Goal: Task Accomplishment & Management: Manage account settings

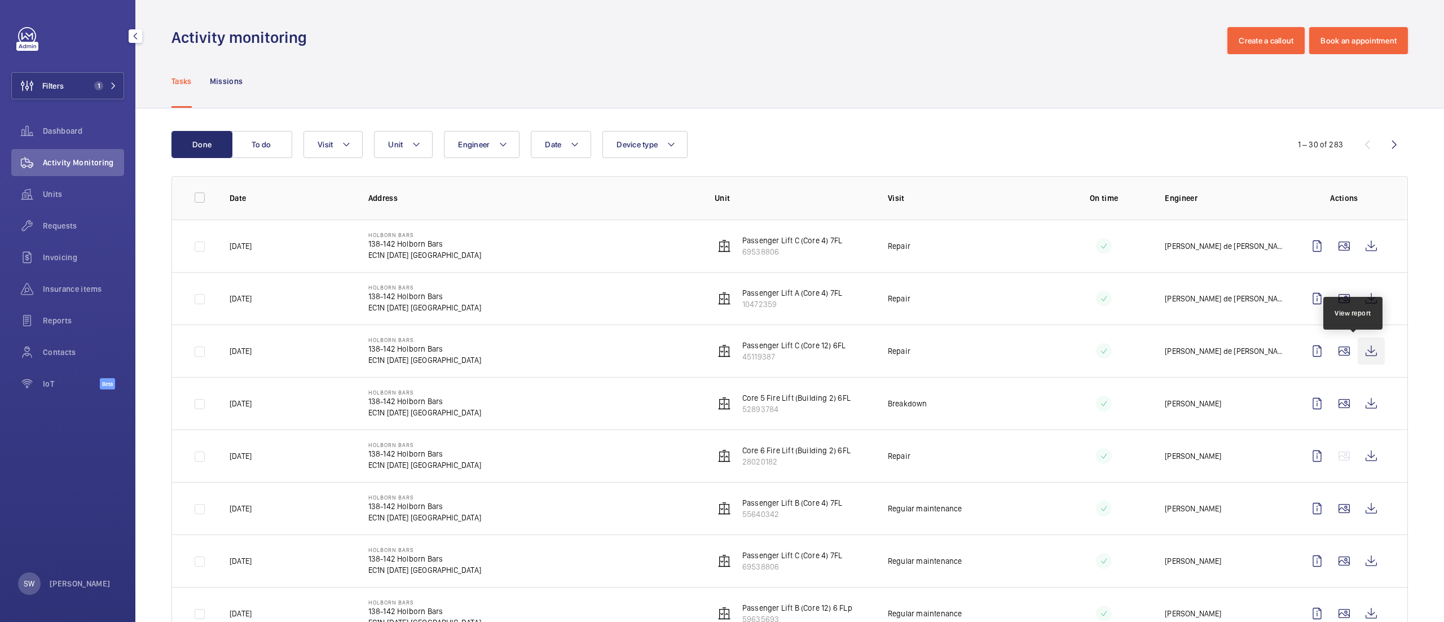
click at [1358, 357] on wm-front-icon-button at bounding box center [1371, 350] width 27 height 27
click at [74, 86] on button "Filters 1" at bounding box center [67, 85] width 113 height 27
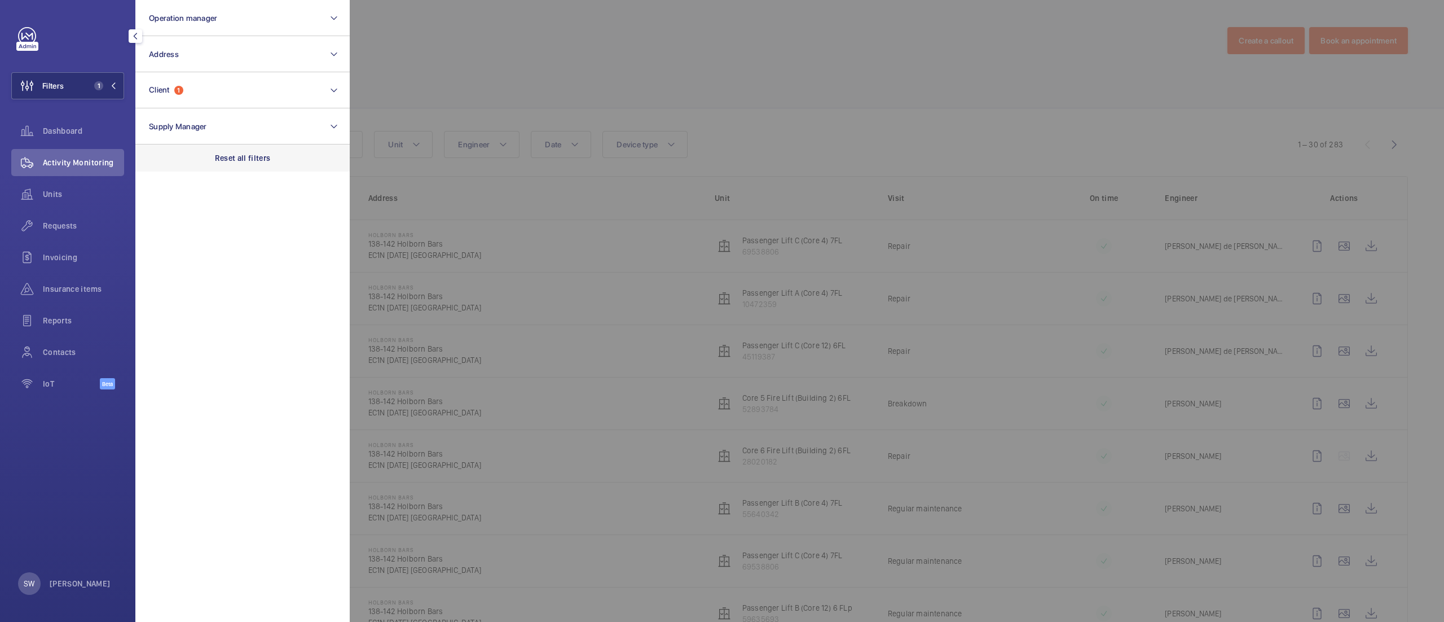
click at [260, 155] on p "Reset all filters" at bounding box center [243, 157] width 56 height 11
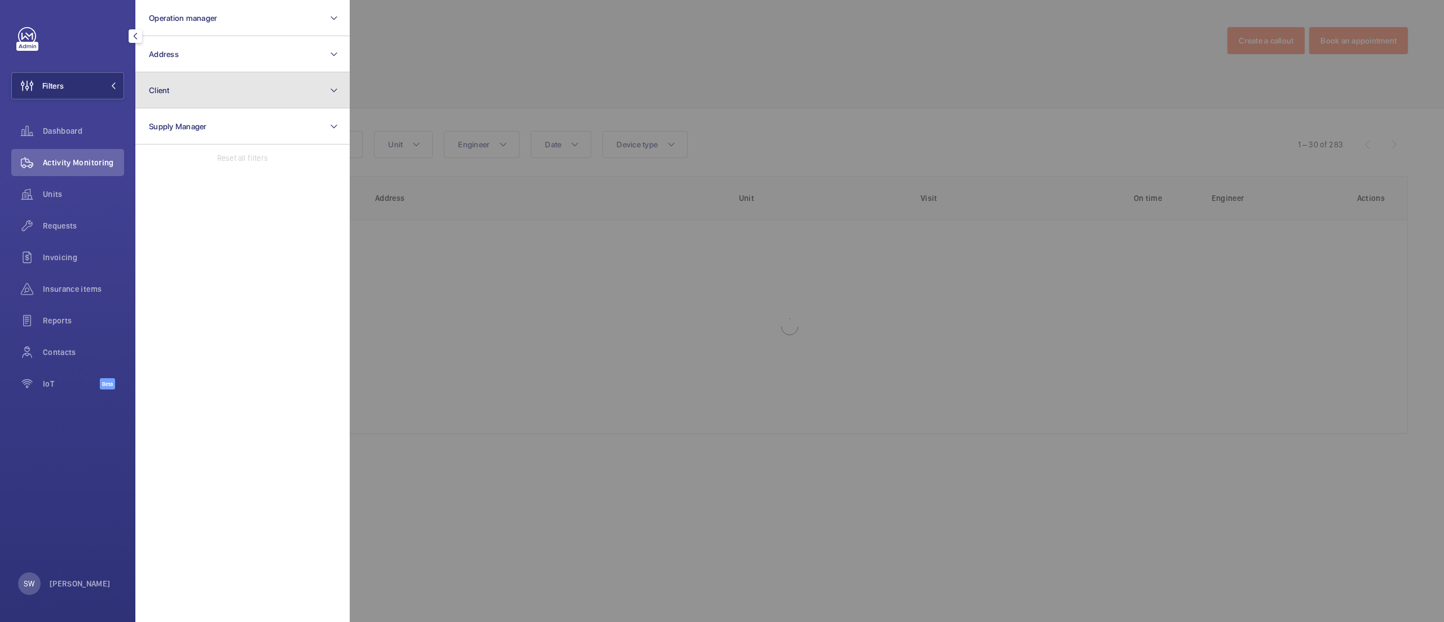
click at [234, 91] on button "Client" at bounding box center [242, 90] width 214 height 36
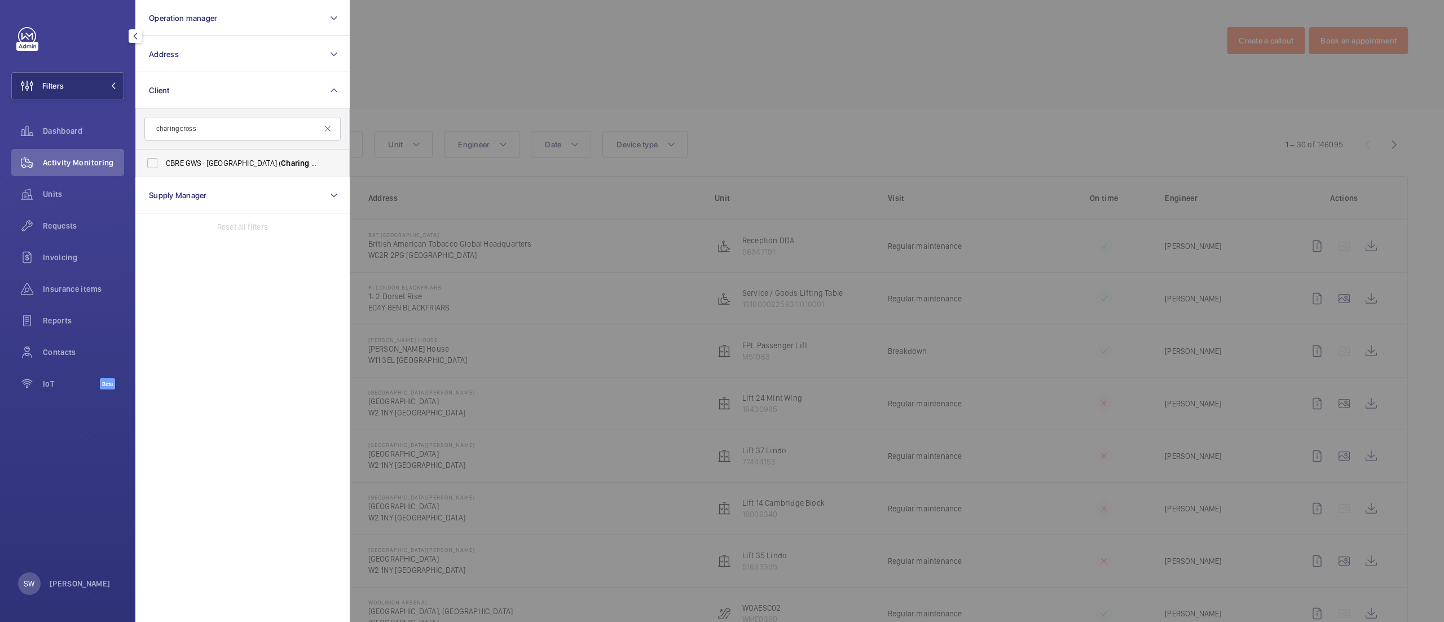
type input "charing cross"
click at [211, 151] on label "CBRE GWS- [GEOGRAPHIC_DATA] ( [GEOGRAPHIC_DATA] )" at bounding box center [234, 163] width 196 height 27
click at [164, 152] on input "CBRE GWS- [GEOGRAPHIC_DATA] ( [GEOGRAPHIC_DATA] )" at bounding box center [152, 163] width 23 height 23
checkbox input "true"
click at [662, 80] on div at bounding box center [1072, 311] width 1444 height 622
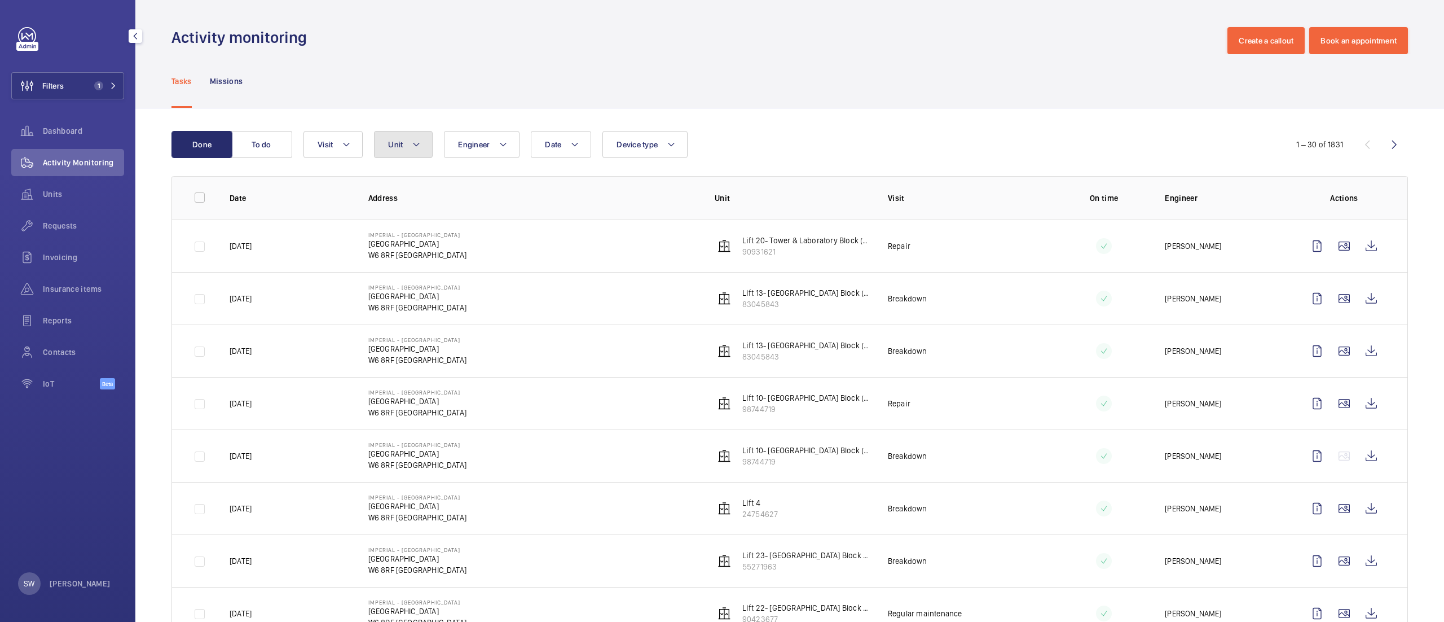
click at [392, 147] on span "Unit" at bounding box center [395, 144] width 15 height 9
type input "lift 6"
click at [504, 248] on span "Lift 6 , 27 6 84141" at bounding box center [493, 248] width 131 height 11
click at [410, 248] on input "Lift 6 , 27 6 84141" at bounding box center [398, 248] width 23 height 23
checkbox input "true"
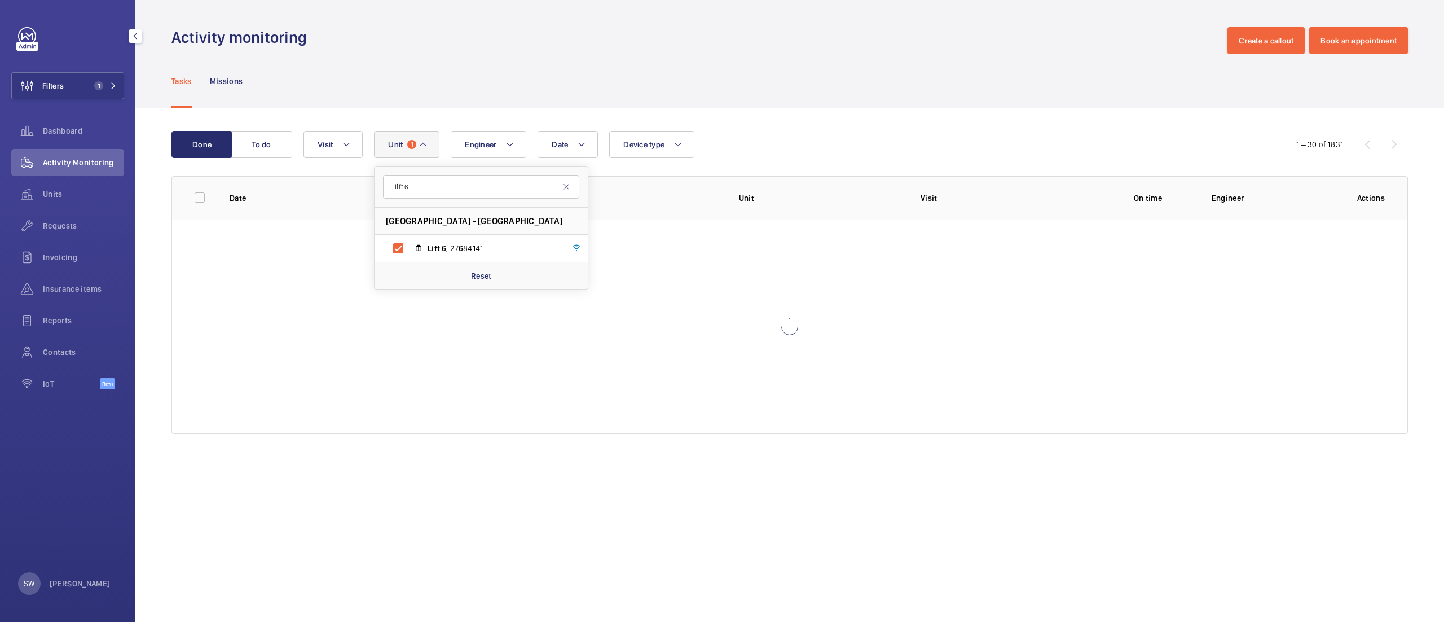
click at [916, 103] on div "Tasks Missions" at bounding box center [790, 81] width 1237 height 54
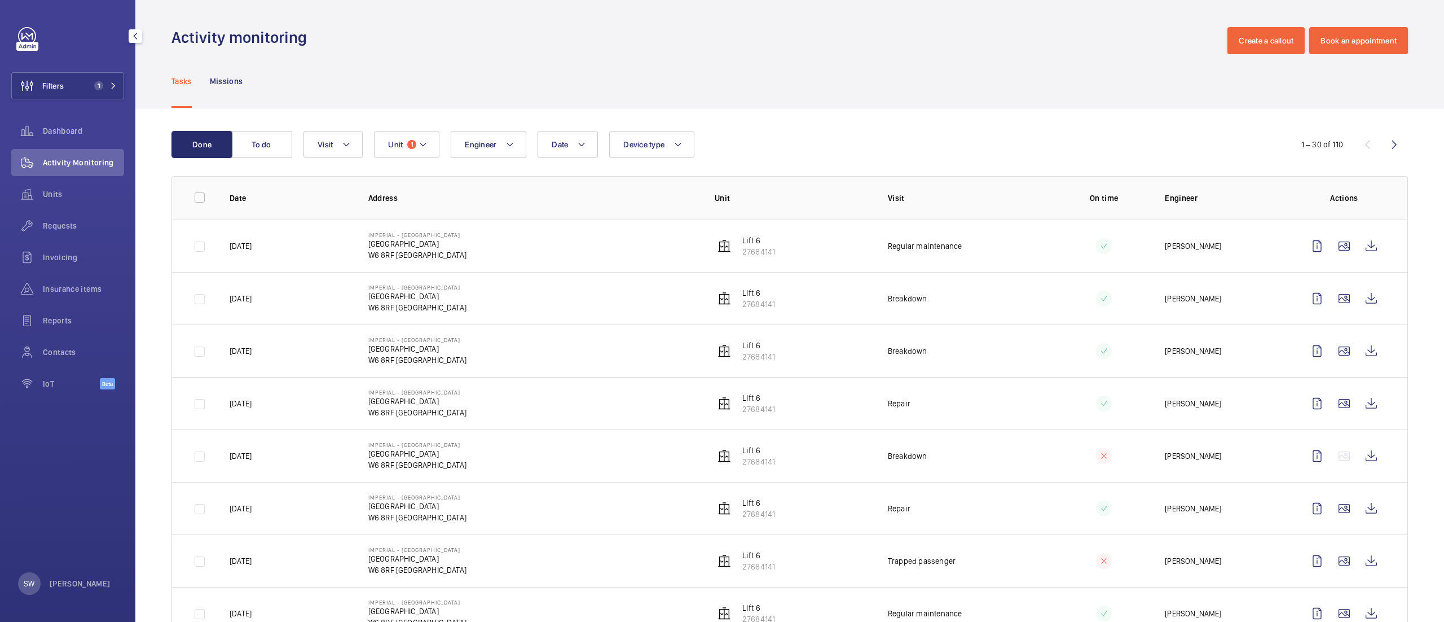
scroll to position [12, 0]
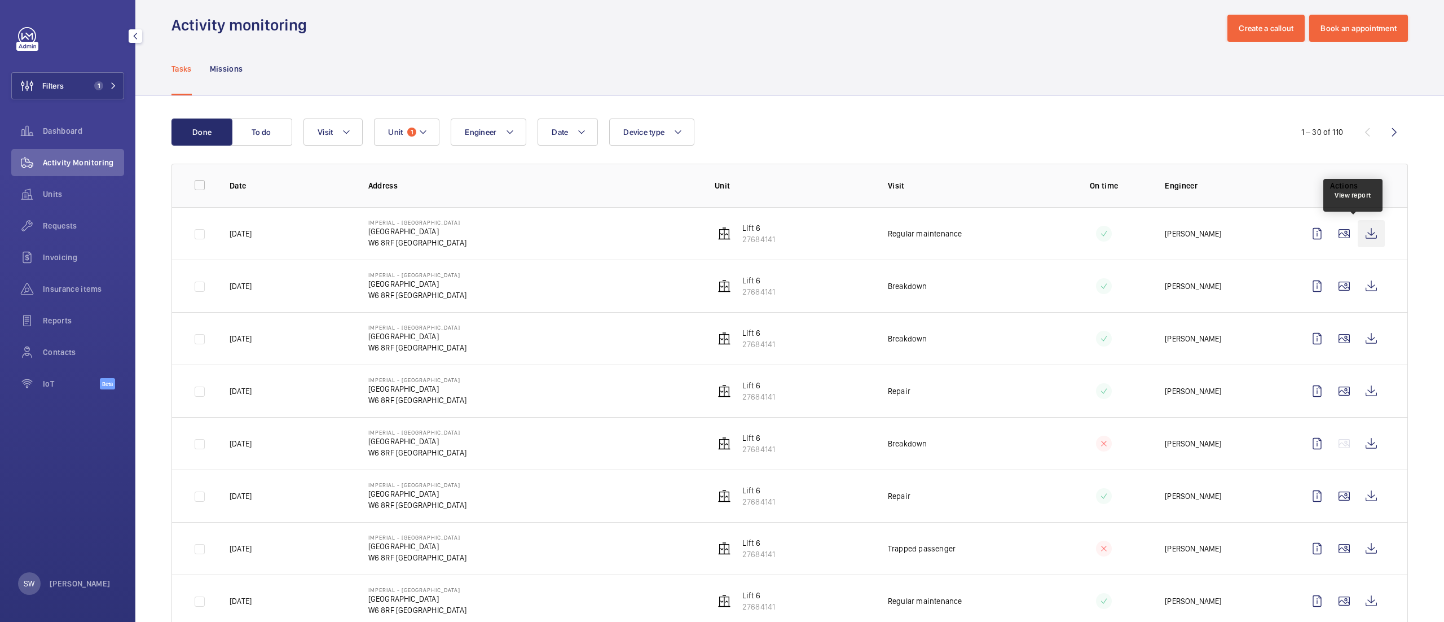
click at [1358, 236] on wm-front-icon-button at bounding box center [1371, 233] width 27 height 27
click at [1358, 279] on wm-front-icon-button at bounding box center [1371, 286] width 27 height 27
click at [100, 87] on span "1" at bounding box center [98, 85] width 9 height 9
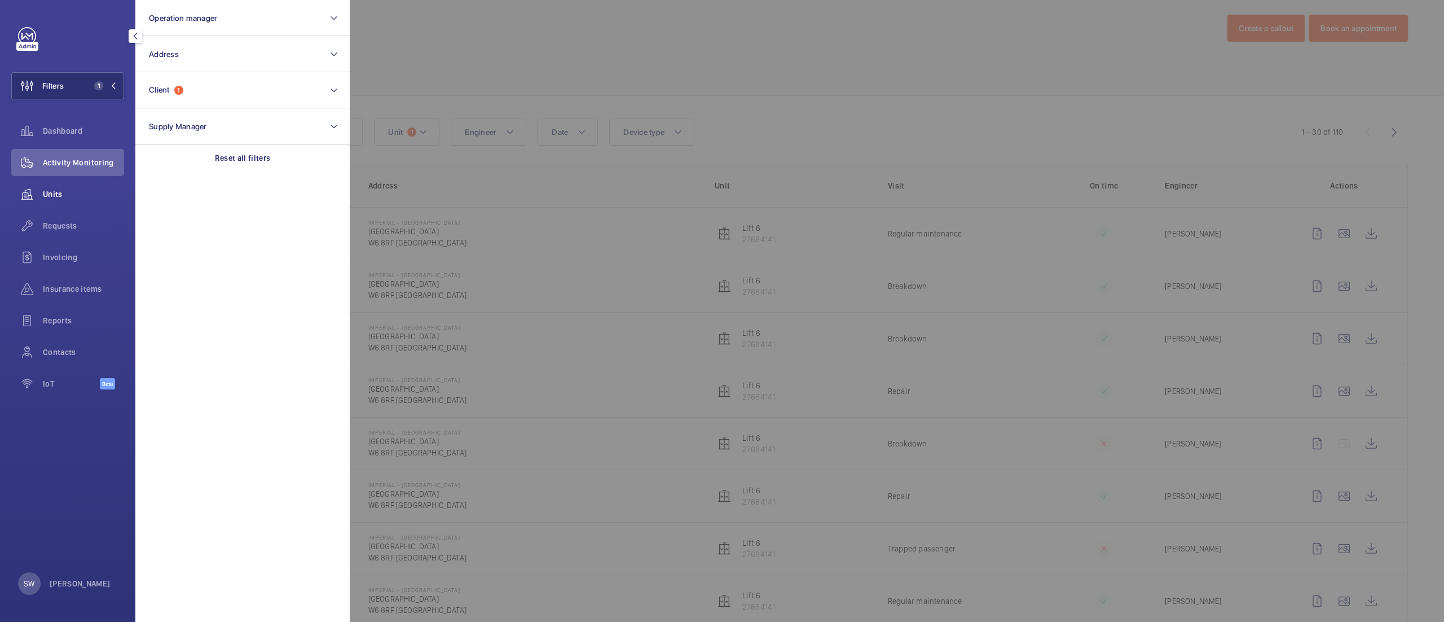
click at [107, 192] on span "Units" at bounding box center [83, 193] width 81 height 11
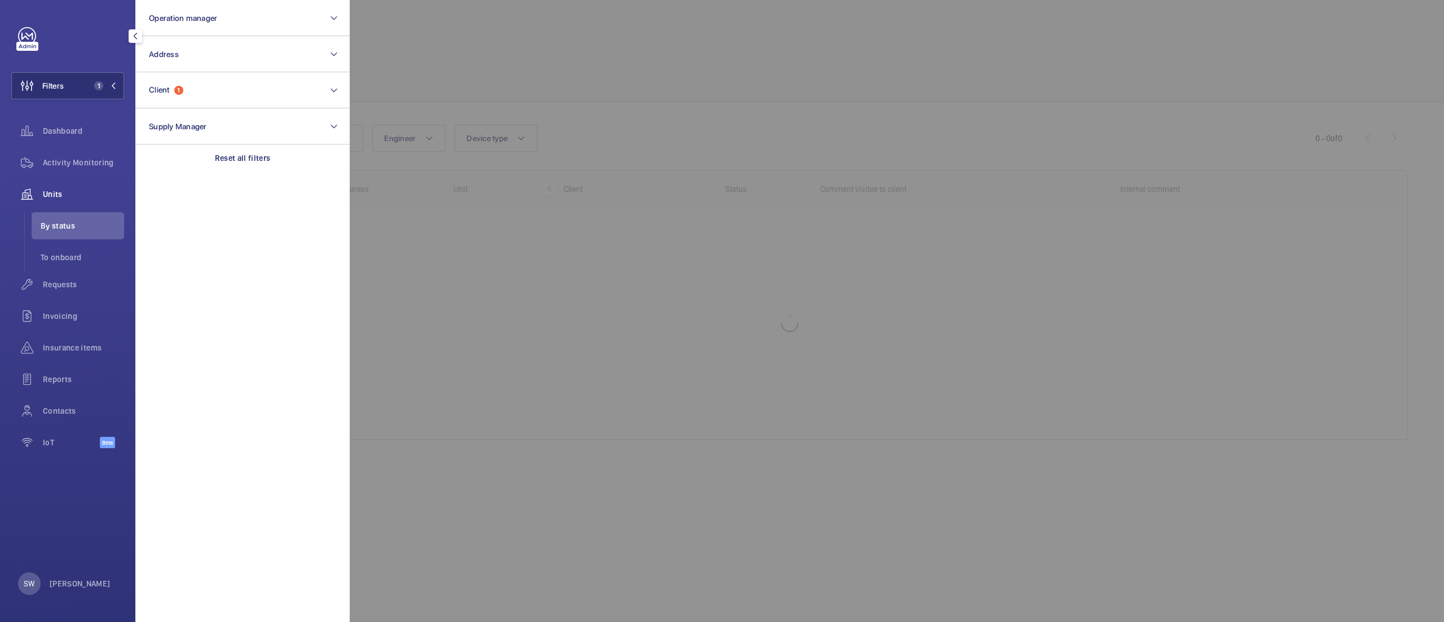
click at [967, 106] on div at bounding box center [1072, 311] width 1444 height 622
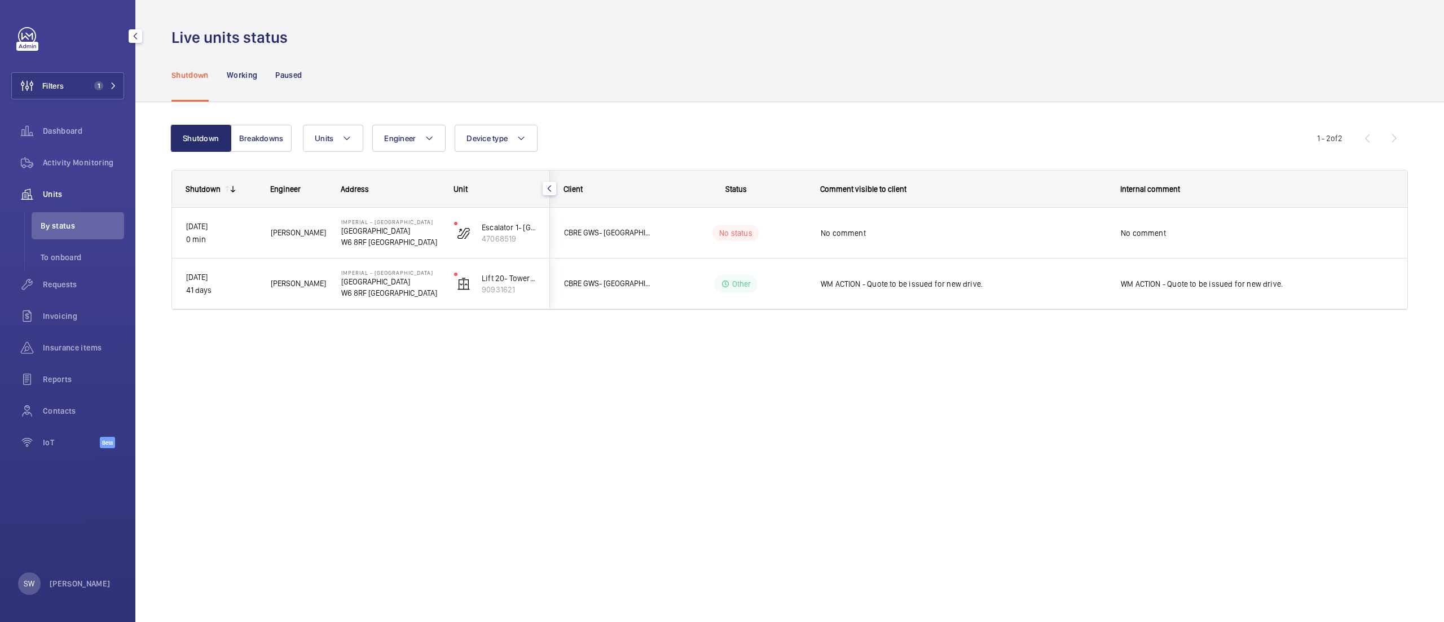
click at [64, 58] on div "Filters 1 Dashboard Activity Monitoring Units By status To onboard Requests Inv…" at bounding box center [67, 243] width 113 height 433
click at [86, 82] on button "Filters 1" at bounding box center [67, 85] width 113 height 27
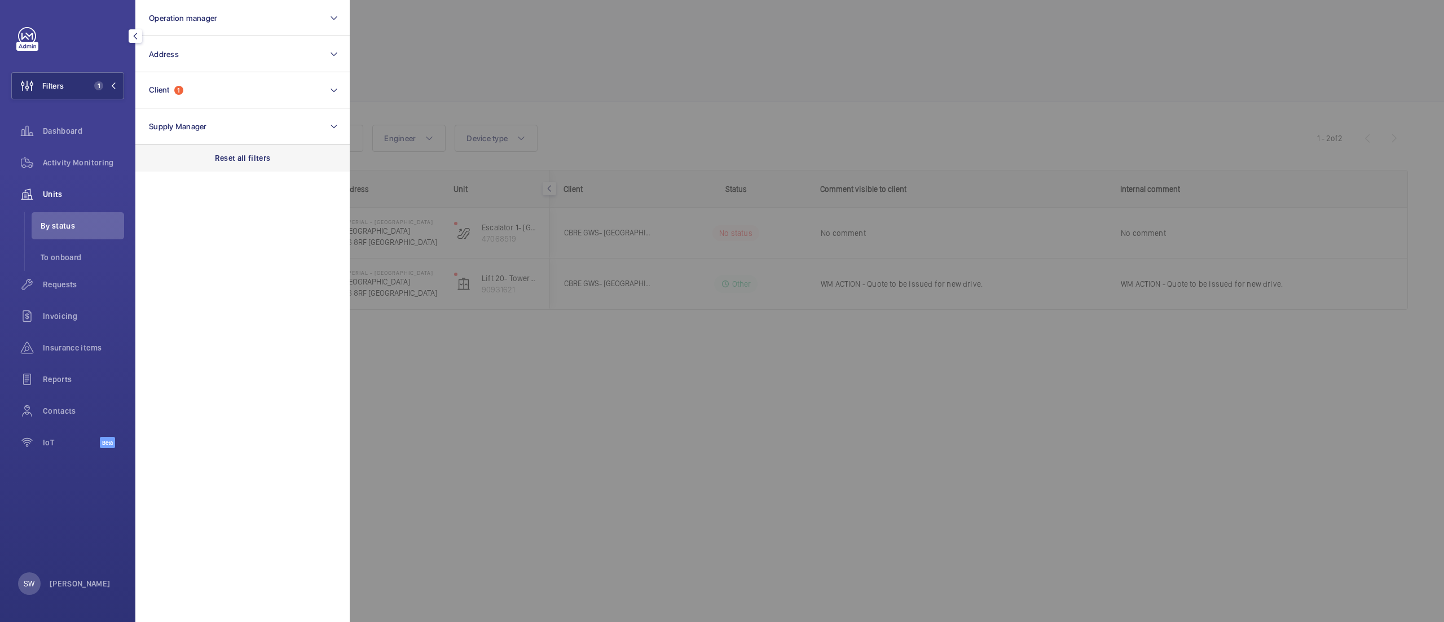
click at [249, 152] on p "Reset all filters" at bounding box center [243, 157] width 56 height 11
click at [244, 91] on button "Client" at bounding box center [242, 90] width 214 height 36
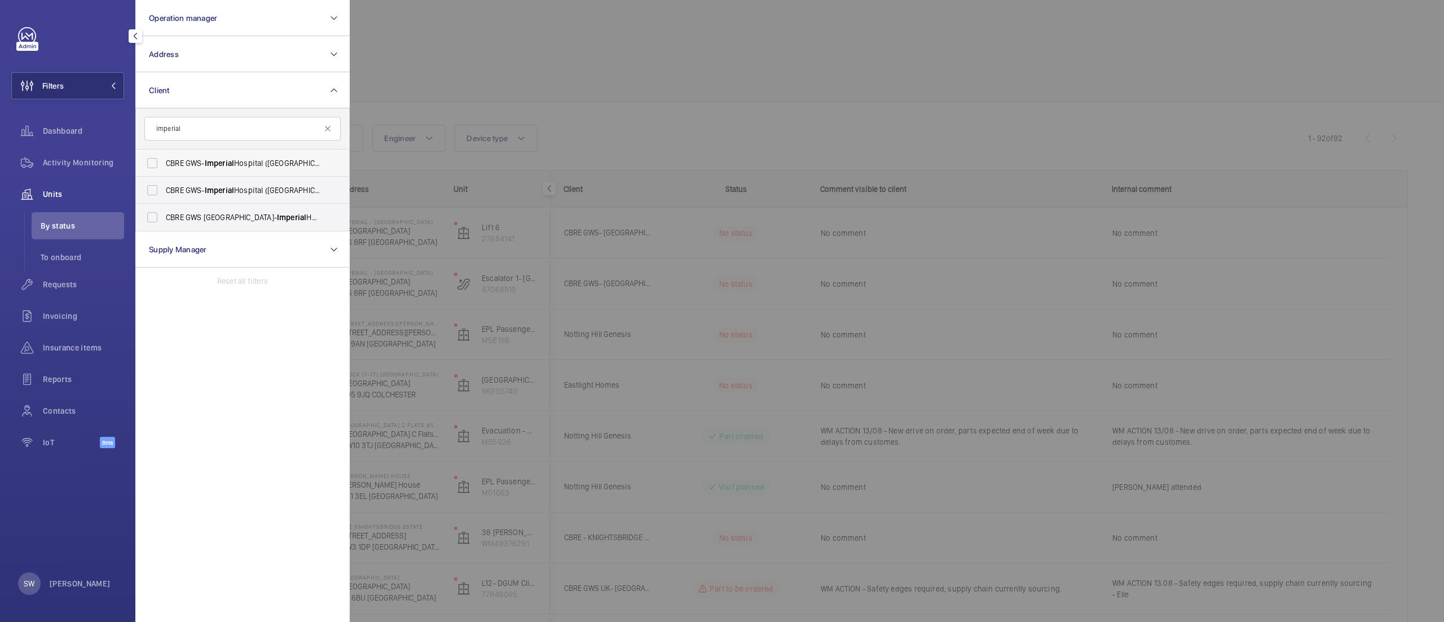
type input "imperial"
click at [229, 174] on label "CBRE GWS- [GEOGRAPHIC_DATA] ([GEOGRAPHIC_DATA])" at bounding box center [234, 163] width 196 height 27
click at [164, 174] on input "CBRE GWS- [GEOGRAPHIC_DATA] ([GEOGRAPHIC_DATA])" at bounding box center [152, 163] width 23 height 23
checkbox input "true"
click at [226, 192] on span "Imperial" at bounding box center [219, 190] width 29 height 9
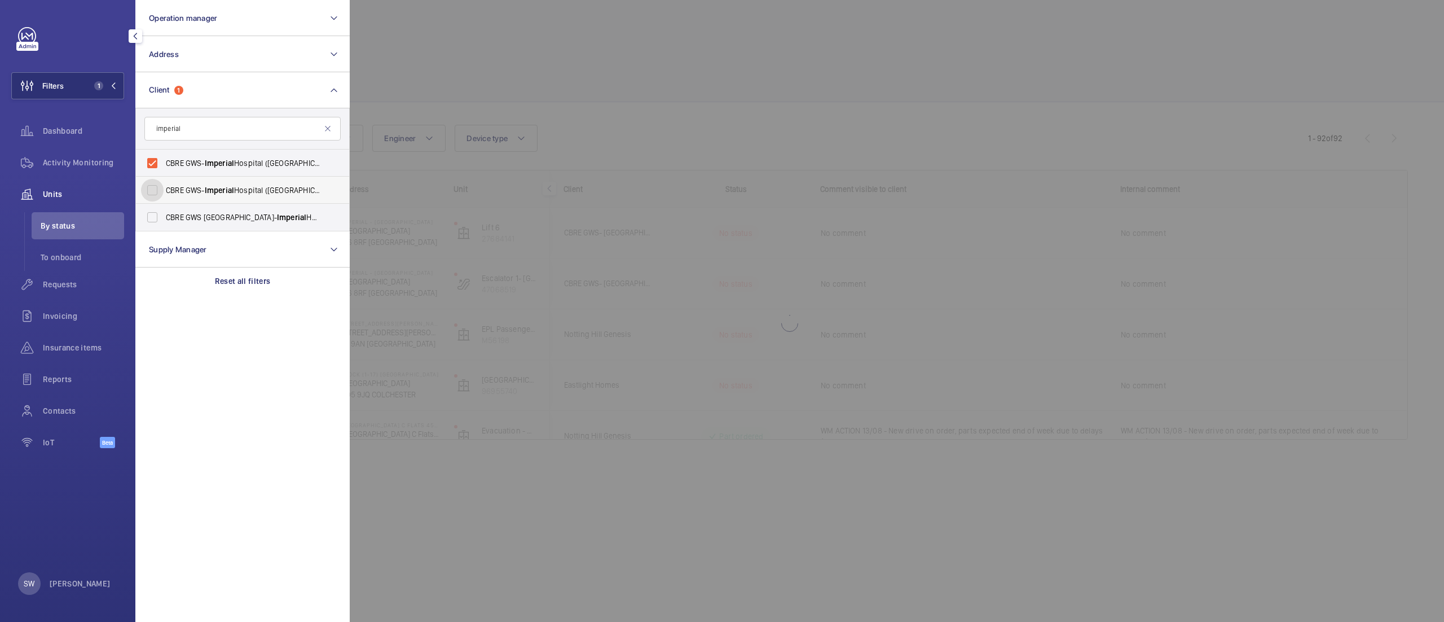
click at [164, 192] on input "CBRE GWS- [GEOGRAPHIC_DATA] ([GEOGRAPHIC_DATA][PERSON_NAME])" at bounding box center [152, 190] width 23 height 23
checkbox input "true"
click at [229, 209] on label "CBRE GWS UK- [GEOGRAPHIC_DATA] ([GEOGRAPHIC_DATA])" at bounding box center [234, 217] width 196 height 27
click at [164, 209] on input "CBRE GWS UK- [GEOGRAPHIC_DATA] ([GEOGRAPHIC_DATA])" at bounding box center [152, 217] width 23 height 23
checkbox input "true"
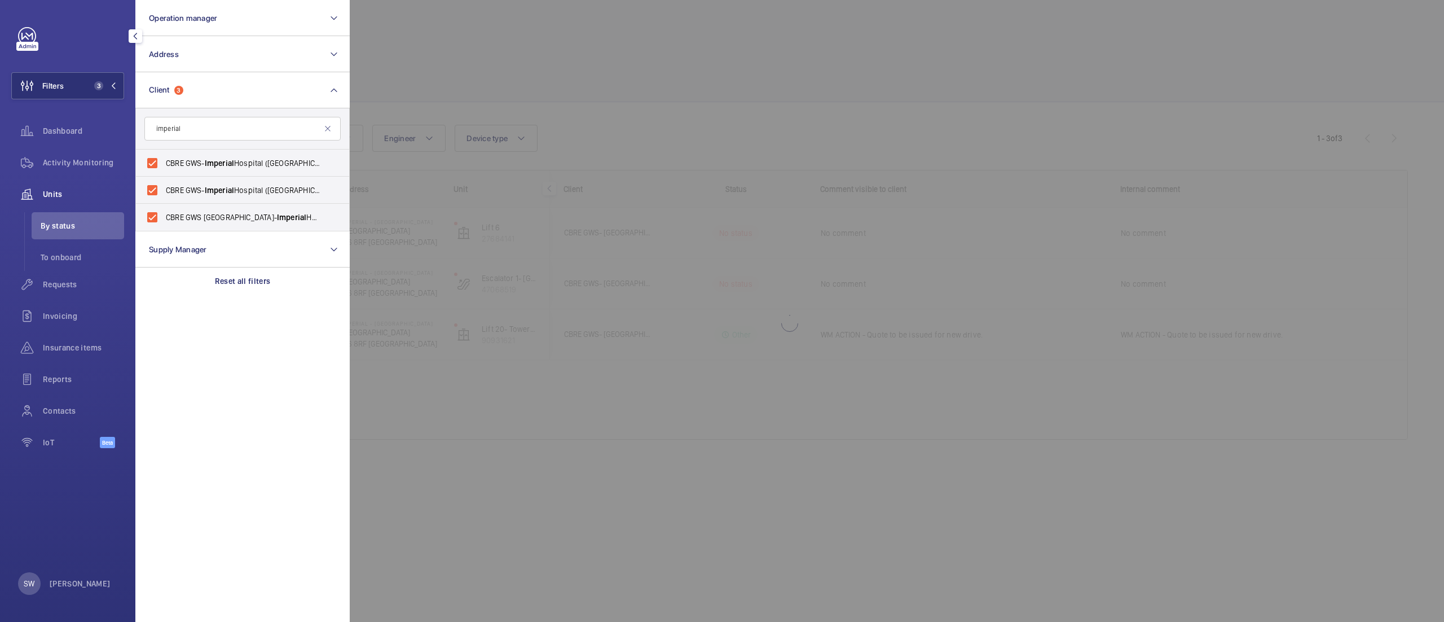
click at [669, 130] on div at bounding box center [1072, 311] width 1444 height 622
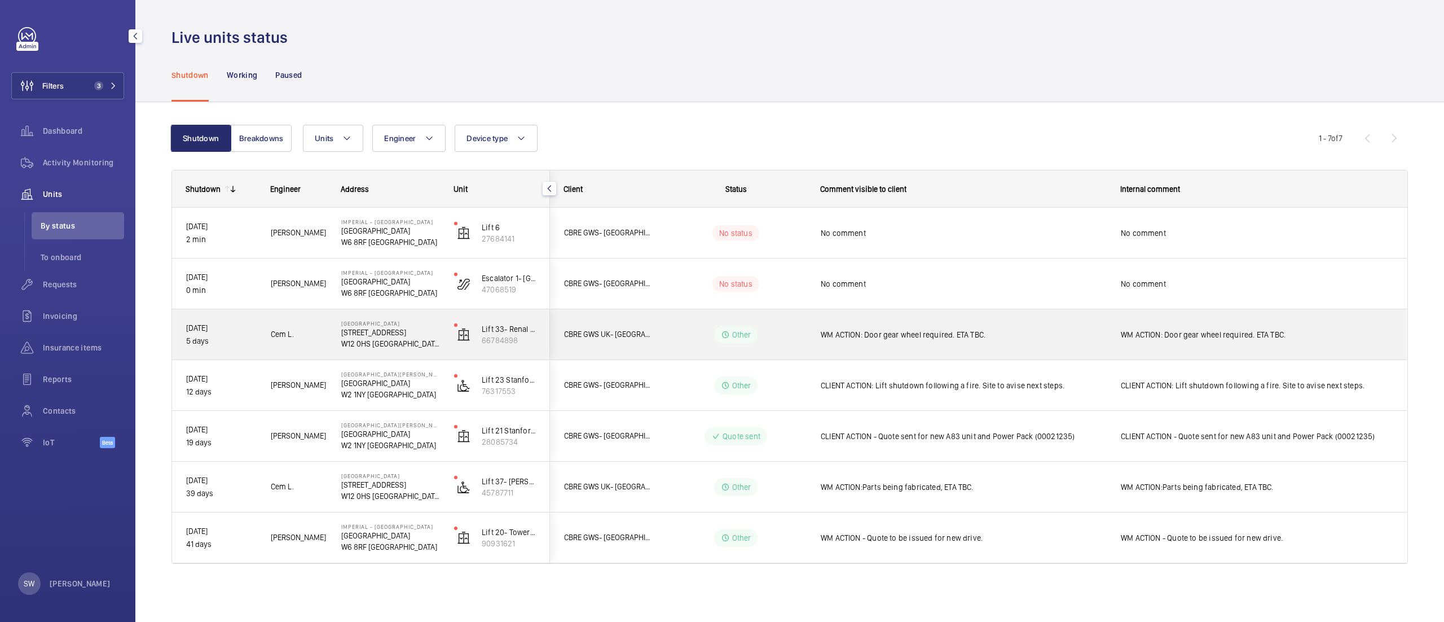
click at [951, 336] on span "WM ACTION: Door gear wheel required. ETA TBC." at bounding box center [963, 334] width 285 height 11
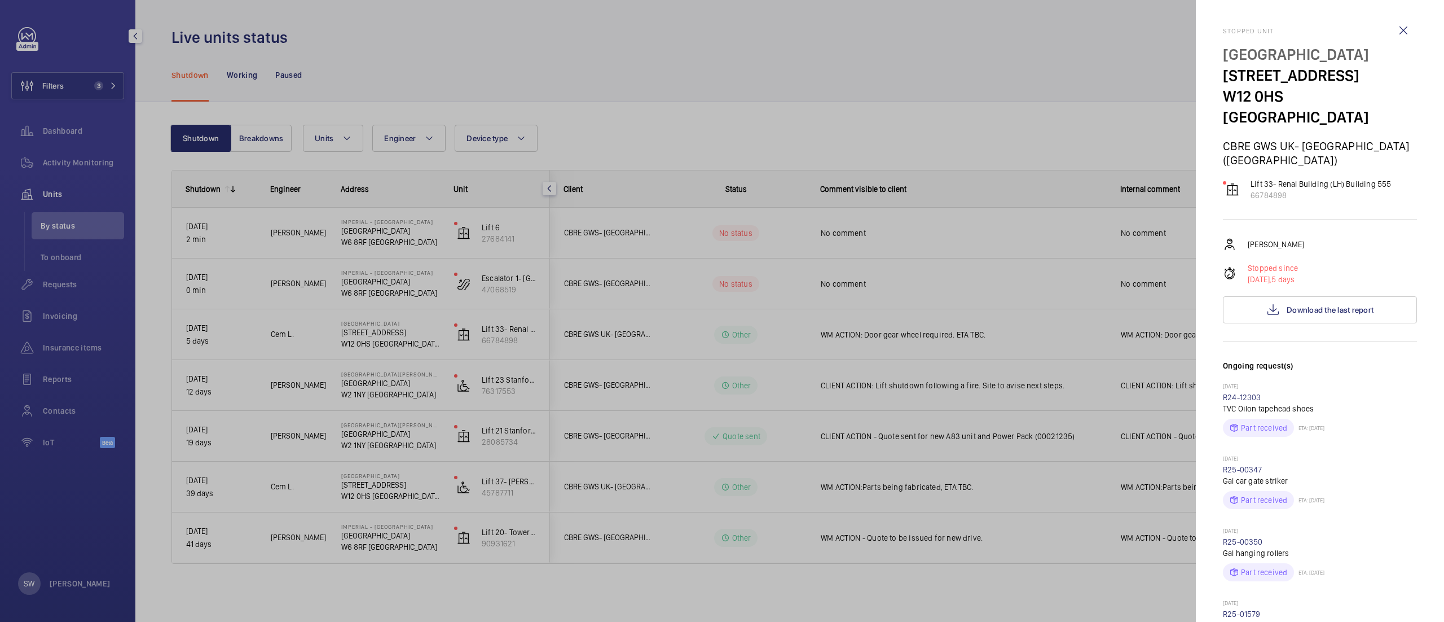
click at [934, 367] on div at bounding box center [722, 311] width 1444 height 622
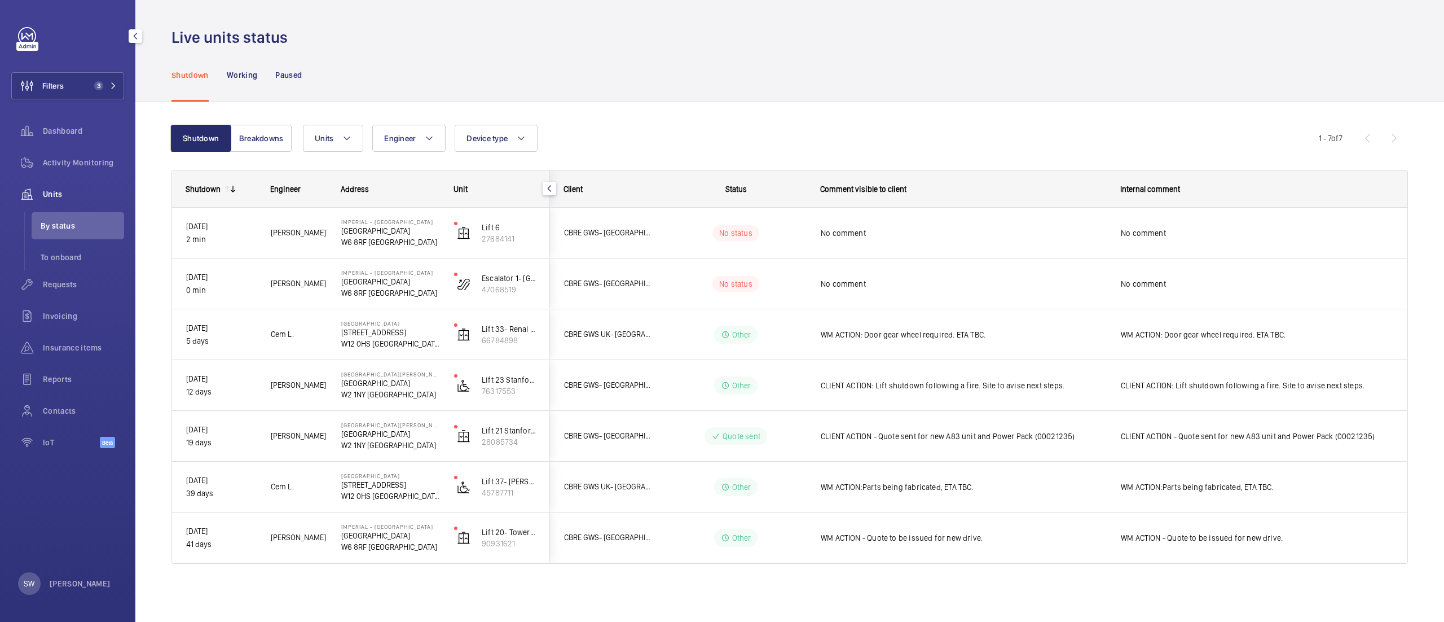
click at [925, 273] on div "No comment" at bounding box center [963, 284] width 285 height 26
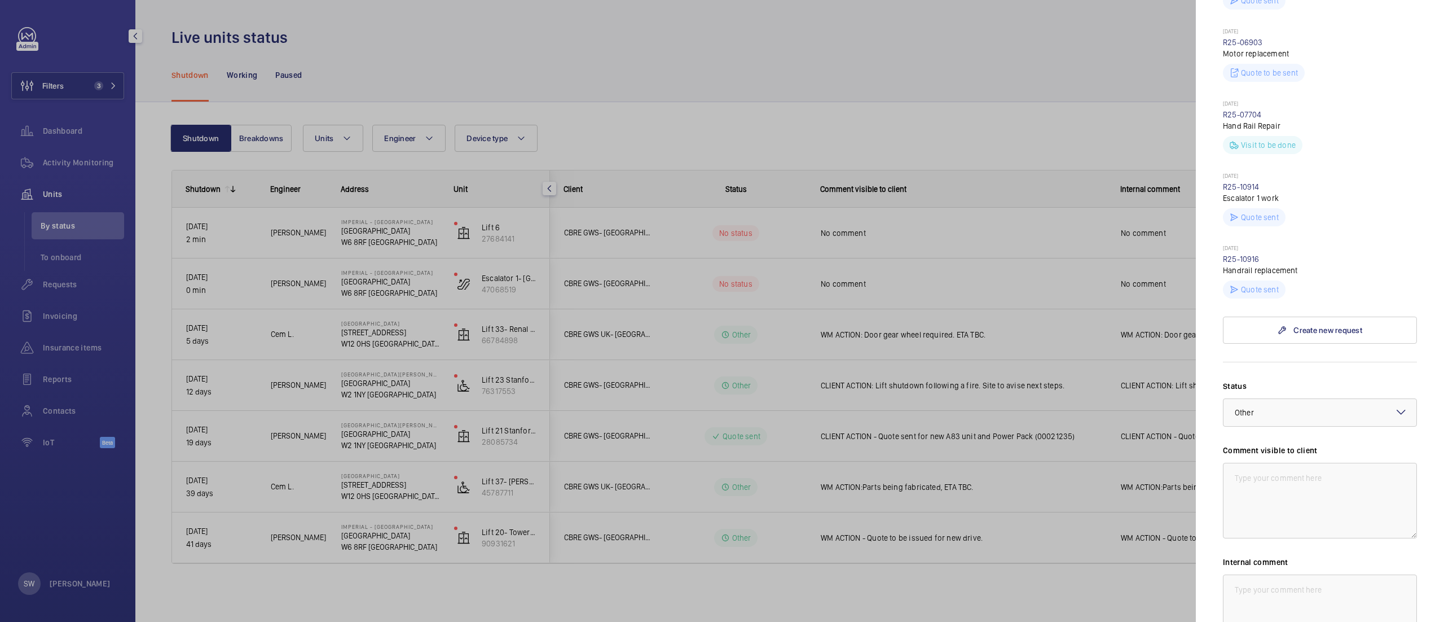
scroll to position [450, 0]
click at [1264, 460] on textarea at bounding box center [1320, 498] width 194 height 76
click at [1355, 460] on textarea "WM ACTION: Quote issued for follwo up works" at bounding box center [1320, 498] width 194 height 76
click at [1249, 460] on textarea "WM ACTION: Quote issued for follow up works ." at bounding box center [1320, 498] width 194 height 76
drag, startPoint x: 1276, startPoint y: 473, endPoint x: 1181, endPoint y: 428, distance: 105.0
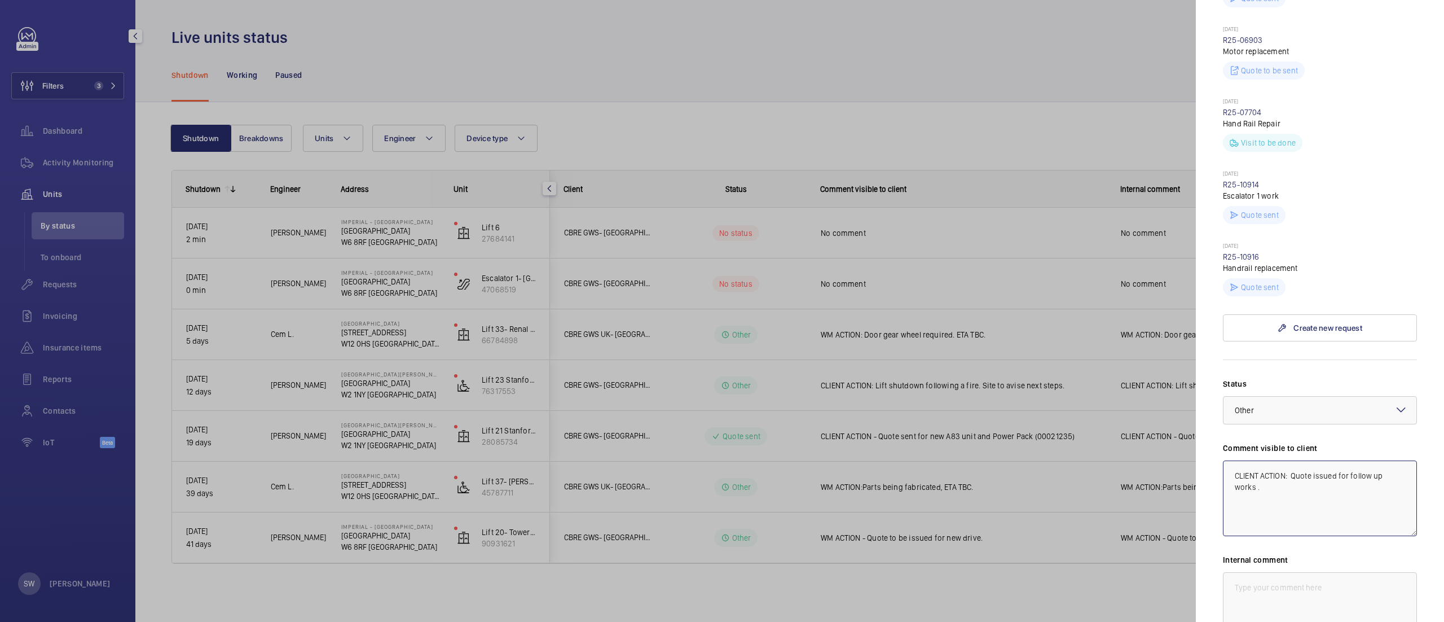
click at [1181, 428] on mat-sidenav-container "Filters 3 Dashboard Activity Monitoring Units By status To onboard Requests Inv…" at bounding box center [722, 311] width 1444 height 622
type textarea "CLIENT ACTION: Quote issued for follow up works ."
click at [1326, 583] on textarea at bounding box center [1320, 610] width 194 height 76
paste textarea "CLIENT ACTION: Quote issued for follow up works ."
type textarea "CLIENT ACTION: Quote issued for follow up works ."
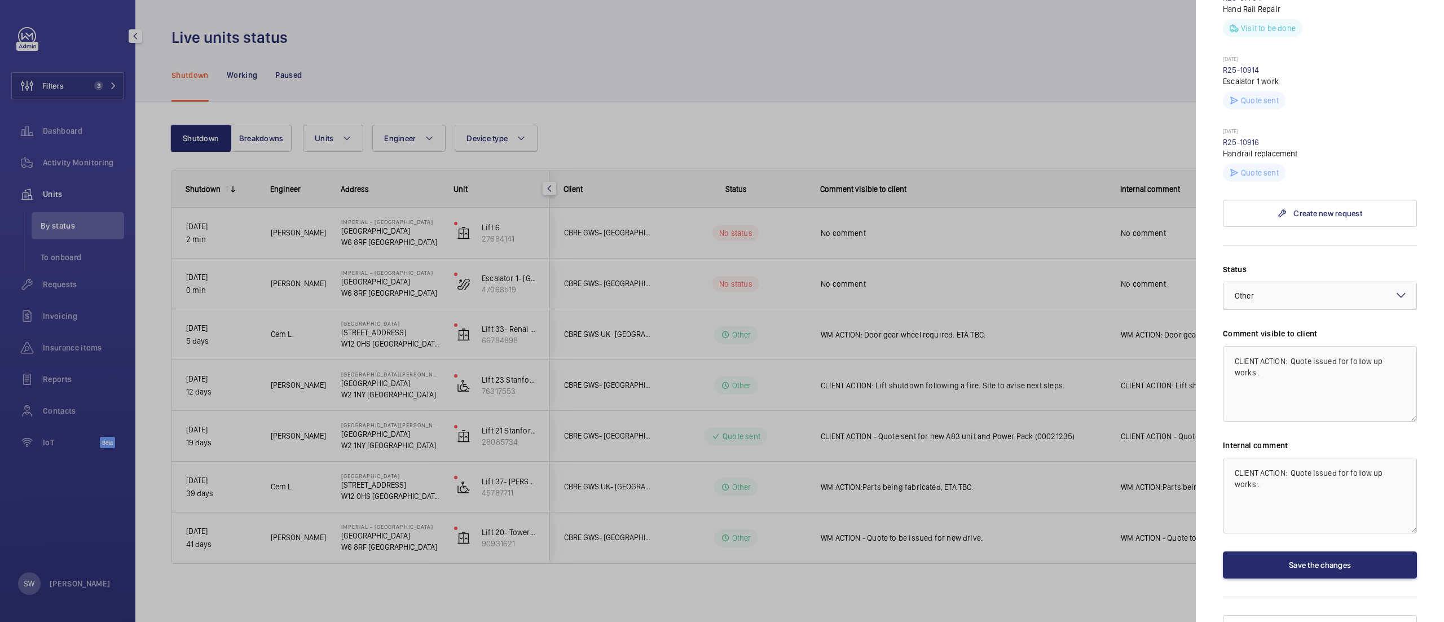
scroll to position [566, 0]
click at [1272, 280] on div at bounding box center [1320, 293] width 193 height 27
click at [1319, 329] on span "Quote sent" at bounding box center [1320, 334] width 170 height 11
click at [1320, 550] on button "Save the changes" at bounding box center [1320, 563] width 194 height 27
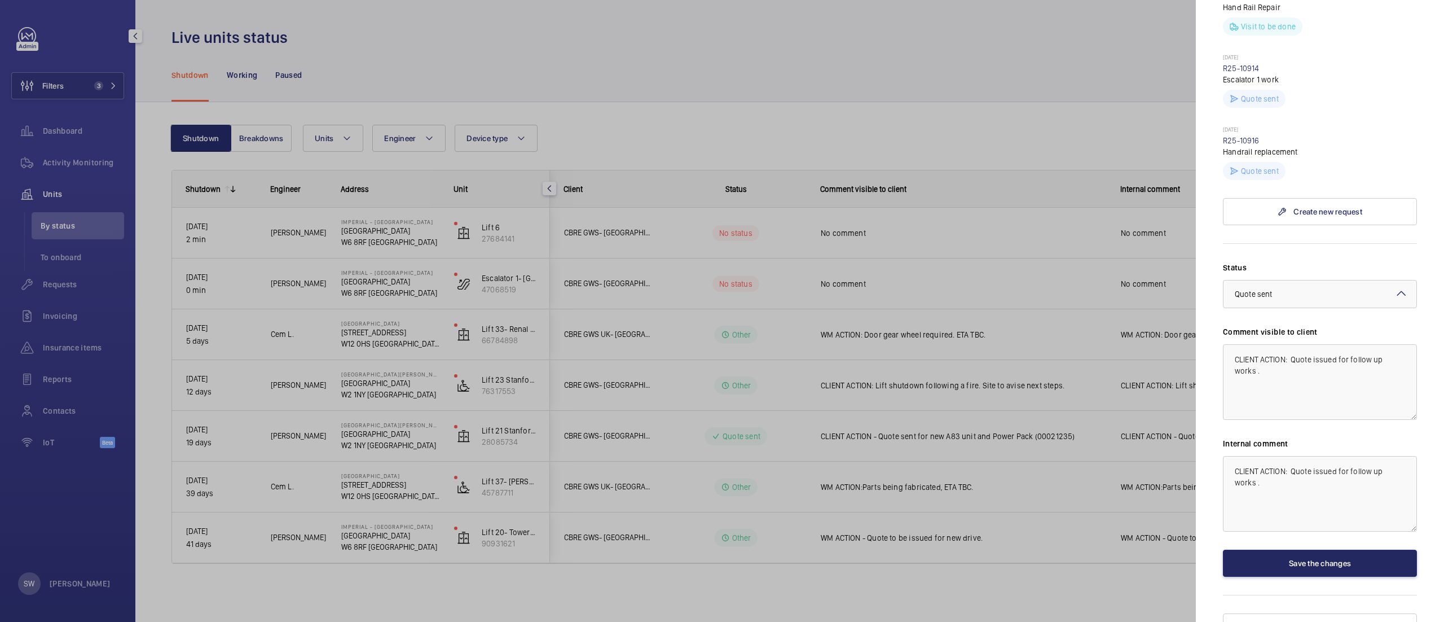
scroll to position [0, 0]
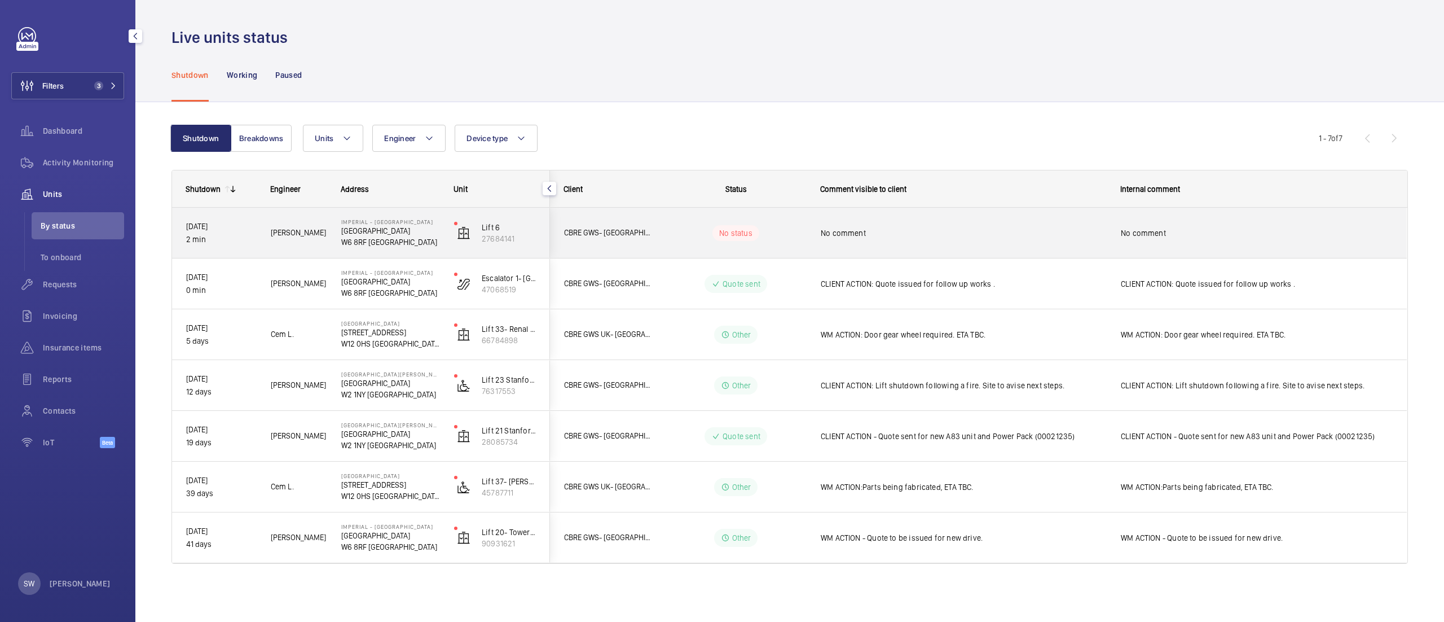
click at [908, 237] on span "No comment" at bounding box center [963, 232] width 285 height 11
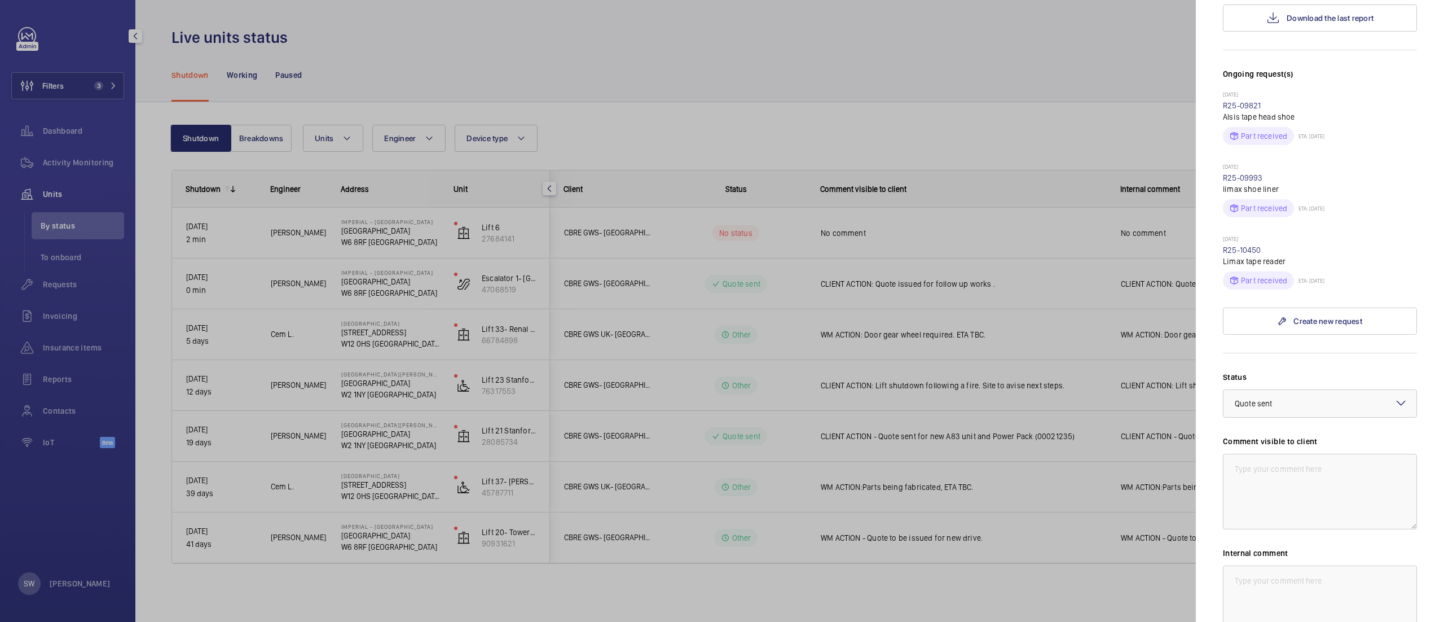
scroll to position [318, 0]
click at [1272, 462] on textarea at bounding box center [1320, 486] width 194 height 76
drag, startPoint x: 1280, startPoint y: 463, endPoint x: 1166, endPoint y: 425, distance: 119.9
click at [1166, 424] on mat-sidenav-container "Filters 3 Dashboard Activity Monitoring Units By status To onboard Requests Inv…" at bounding box center [722, 311] width 1444 height 622
type textarea "WM ACTION: Repair team attending [DATE]."
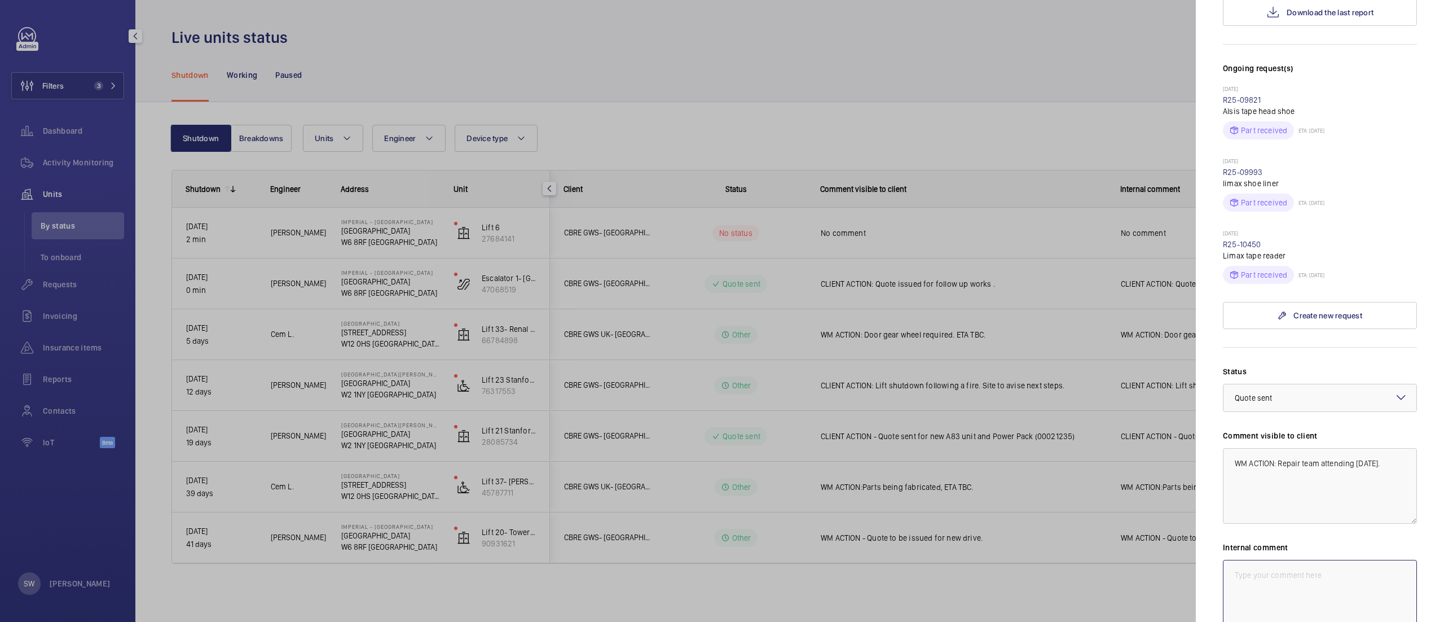
click at [1364, 560] on textarea at bounding box center [1320, 598] width 194 height 76
paste textarea "WM ACTION: Repair team attending [DATE]."
type textarea "WM ACTION: Repair team attending [DATE]."
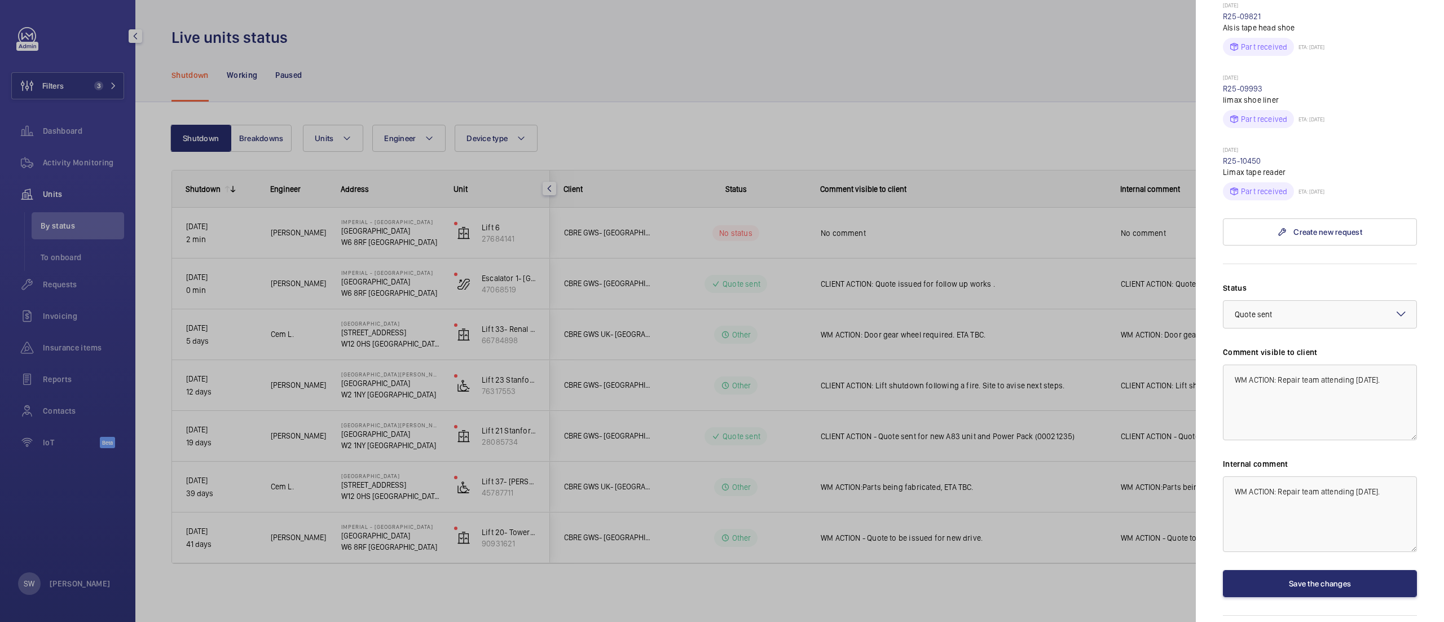
scroll to position [422, 0]
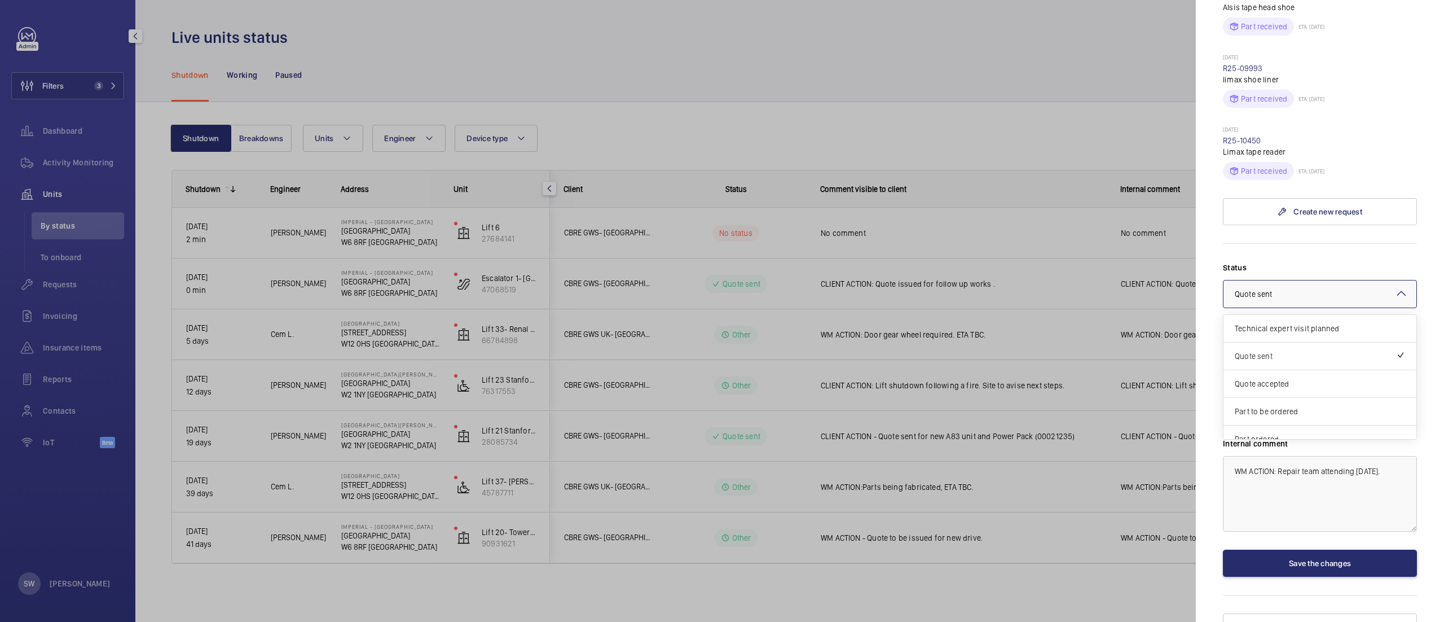
click at [1309, 280] on div at bounding box center [1320, 293] width 193 height 27
click at [1333, 393] on span "Visit planned" at bounding box center [1320, 398] width 170 height 11
click at [1305, 550] on button "Save the changes" at bounding box center [1320, 563] width 194 height 27
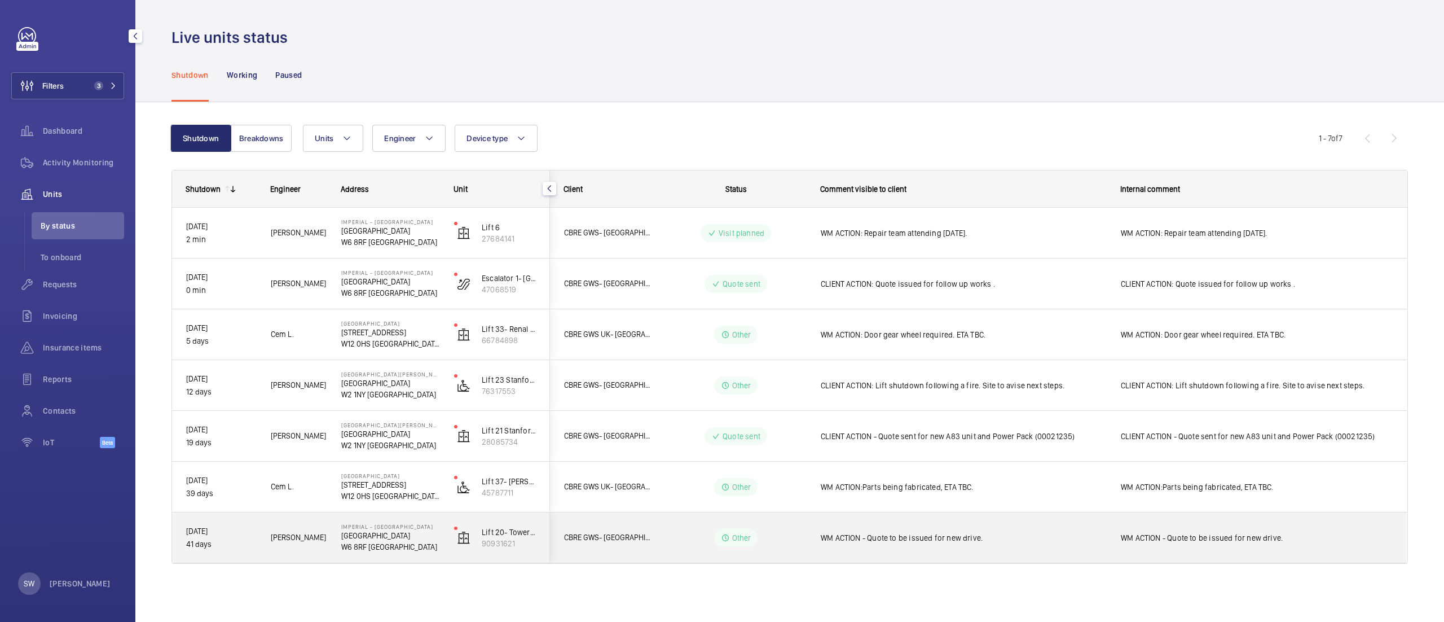
click at [865, 544] on div "WM ACTION - Quote to be issued for new drive." at bounding box center [963, 538] width 285 height 26
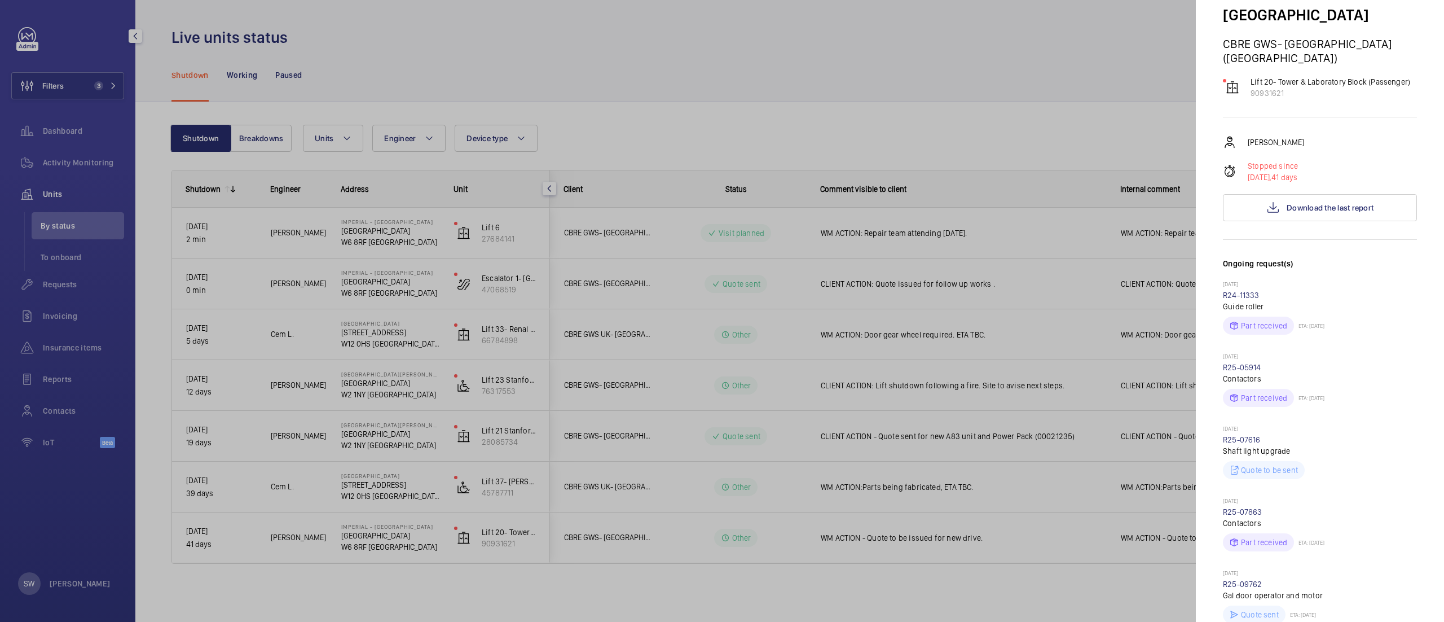
scroll to position [116, 0]
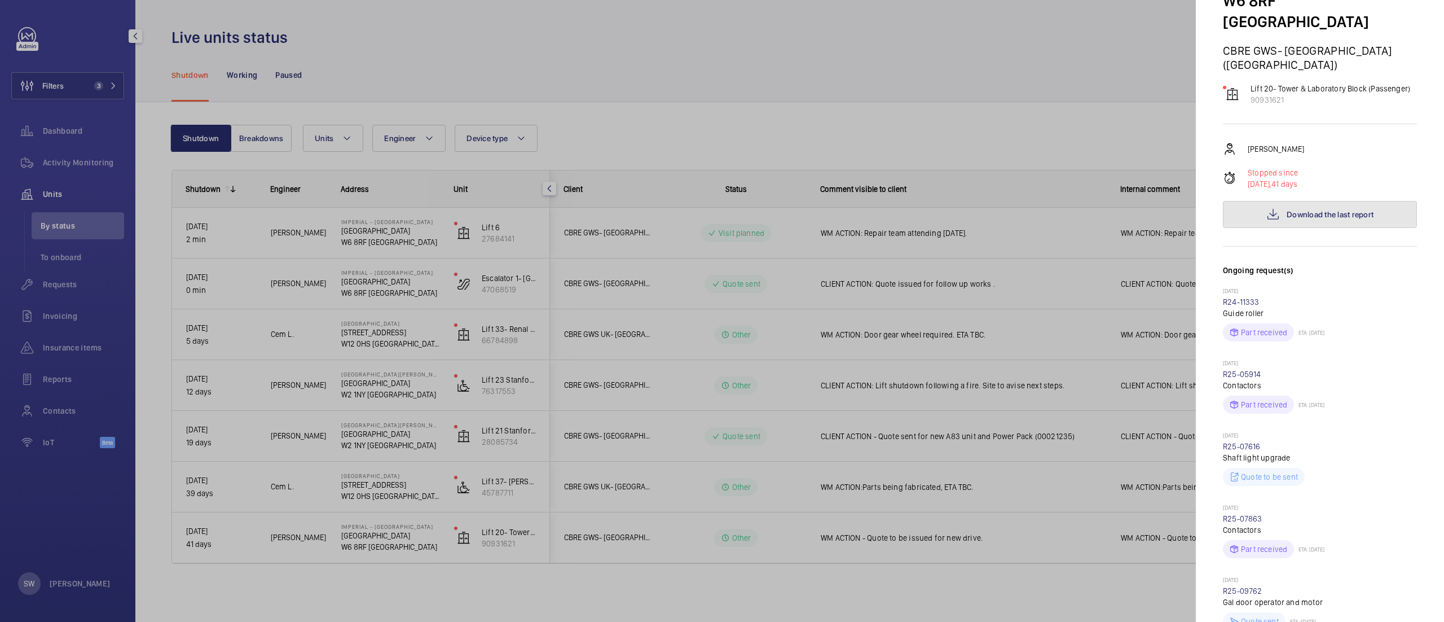
click at [1298, 201] on button "Download the last report" at bounding box center [1320, 214] width 194 height 27
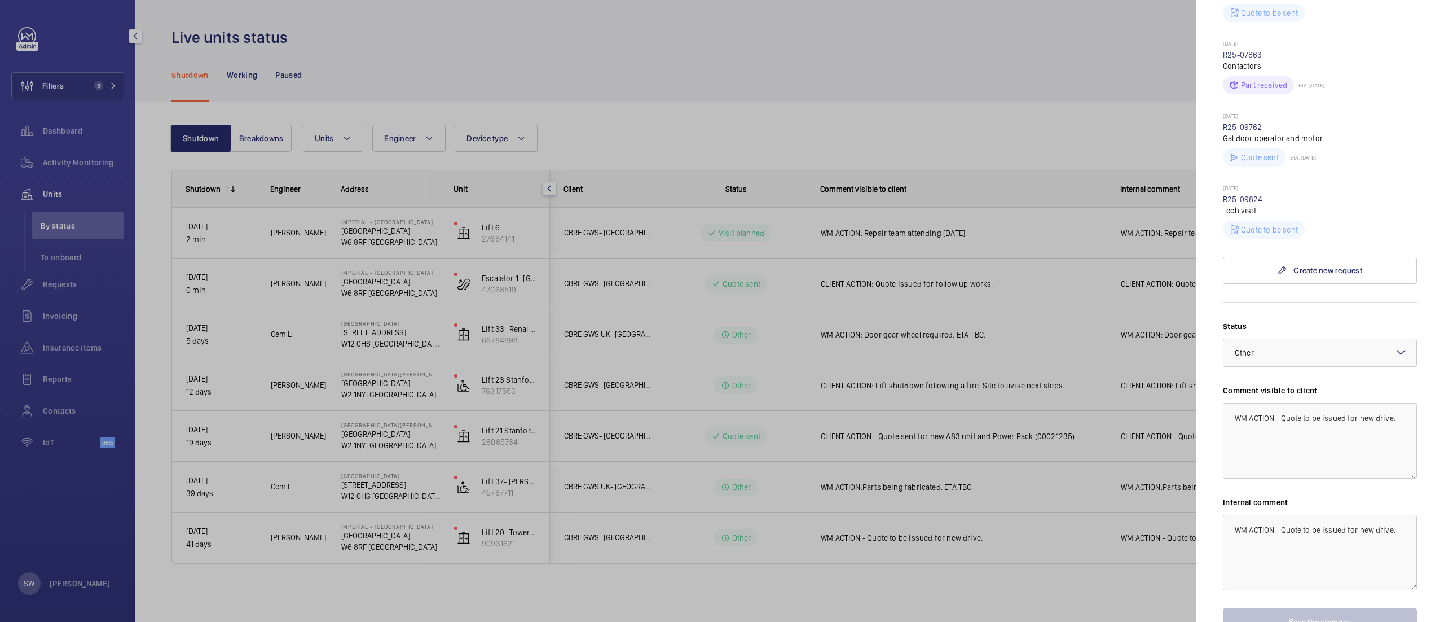
scroll to position [639, 0]
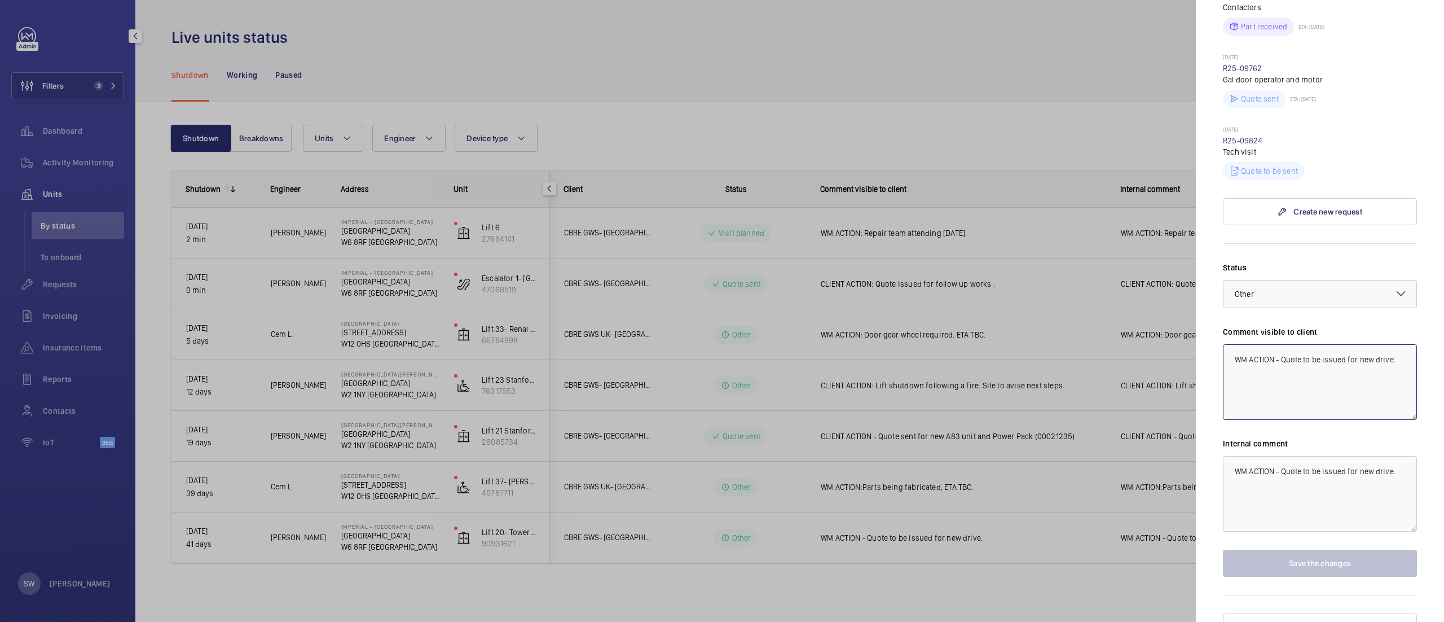
drag, startPoint x: 1285, startPoint y: 345, endPoint x: 1348, endPoint y: 388, distance: 76.8
click at [1348, 388] on textarea "WM ACTION - Quote to be issued for new drive." at bounding box center [1320, 382] width 194 height 76
drag, startPoint x: 1281, startPoint y: 338, endPoint x: 1400, endPoint y: 428, distance: 149.1
click at [1400, 428] on mat-sidenav "Stopped unit Imperial - [GEOGRAPHIC_DATA] [GEOGRAPHIC_DATA] [GEOGRAPHIC_DATA] (…" at bounding box center [1320, 311] width 248 height 622
paste textarea "works required to rule out motor by connecting lift 20 controller to lift 19 mo…"
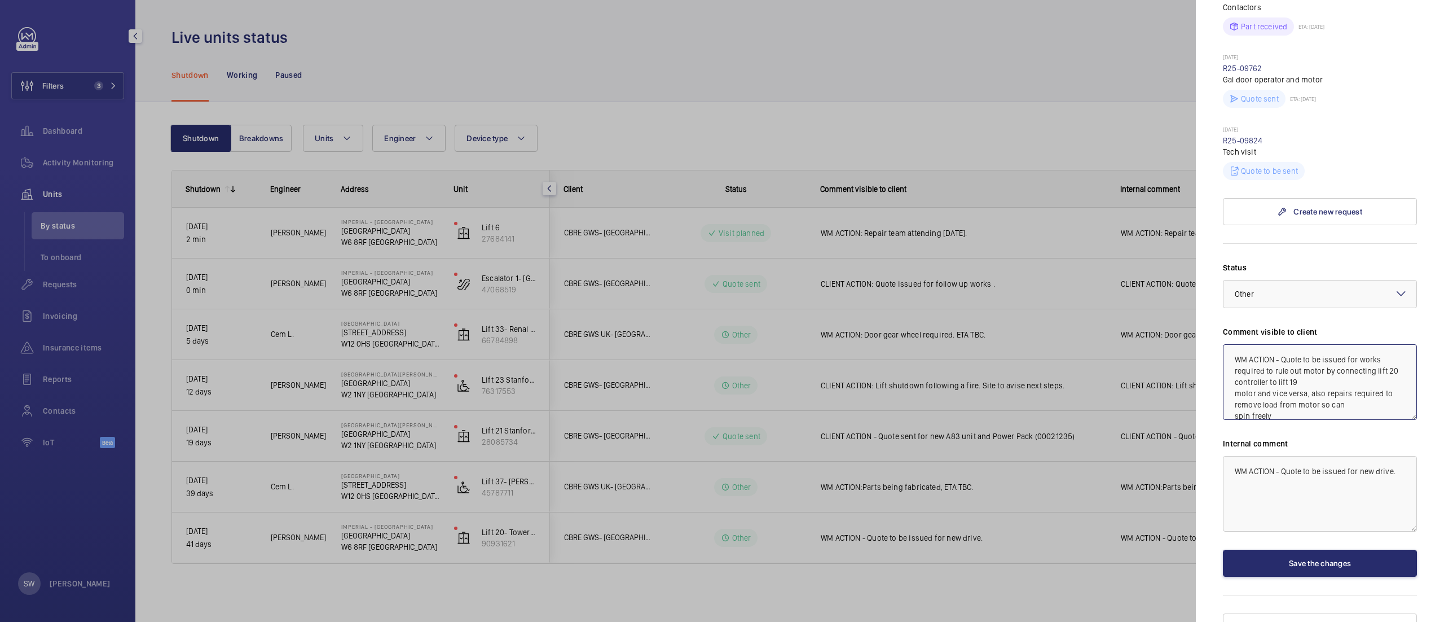
scroll to position [2, 0]
drag, startPoint x: 1304, startPoint y: 393, endPoint x: 1136, endPoint y: 284, distance: 200.3
click at [1138, 284] on mat-sidenav-container "Filters 3 Dashboard Activity Monitoring Units By status To onboard Requests Inv…" at bounding box center [722, 311] width 1444 height 622
type textarea "WM ACTION - Quote to be issued for works required to rule out motor by connecti…"
drag, startPoint x: 1295, startPoint y: 478, endPoint x: 1162, endPoint y: 406, distance: 151.7
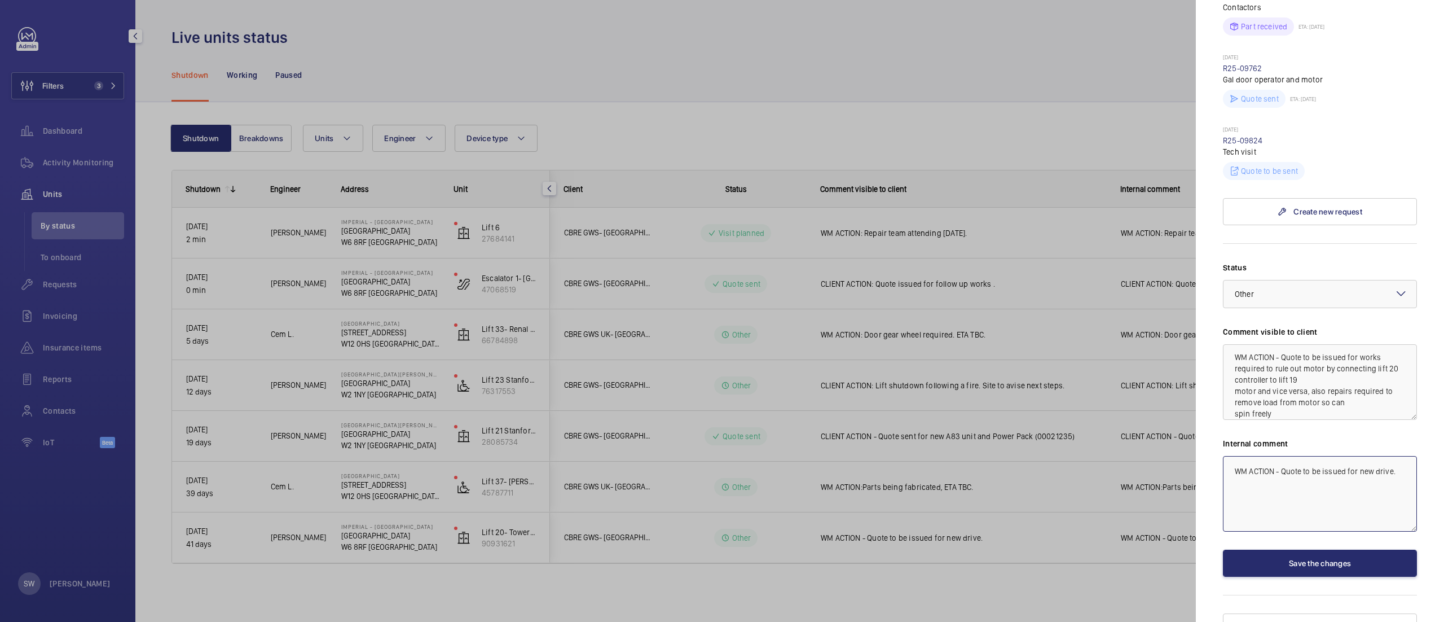
click at [1161, 404] on mat-sidenav-container "Filters 3 Dashboard Activity Monitoring Units By status To onboard Requests Inv…" at bounding box center [722, 311] width 1444 height 622
paste textarea "works required to rule out motor by connecting lift 20 controller to lift 19 mo…"
click at [1307, 280] on div at bounding box center [1320, 293] width 193 height 27
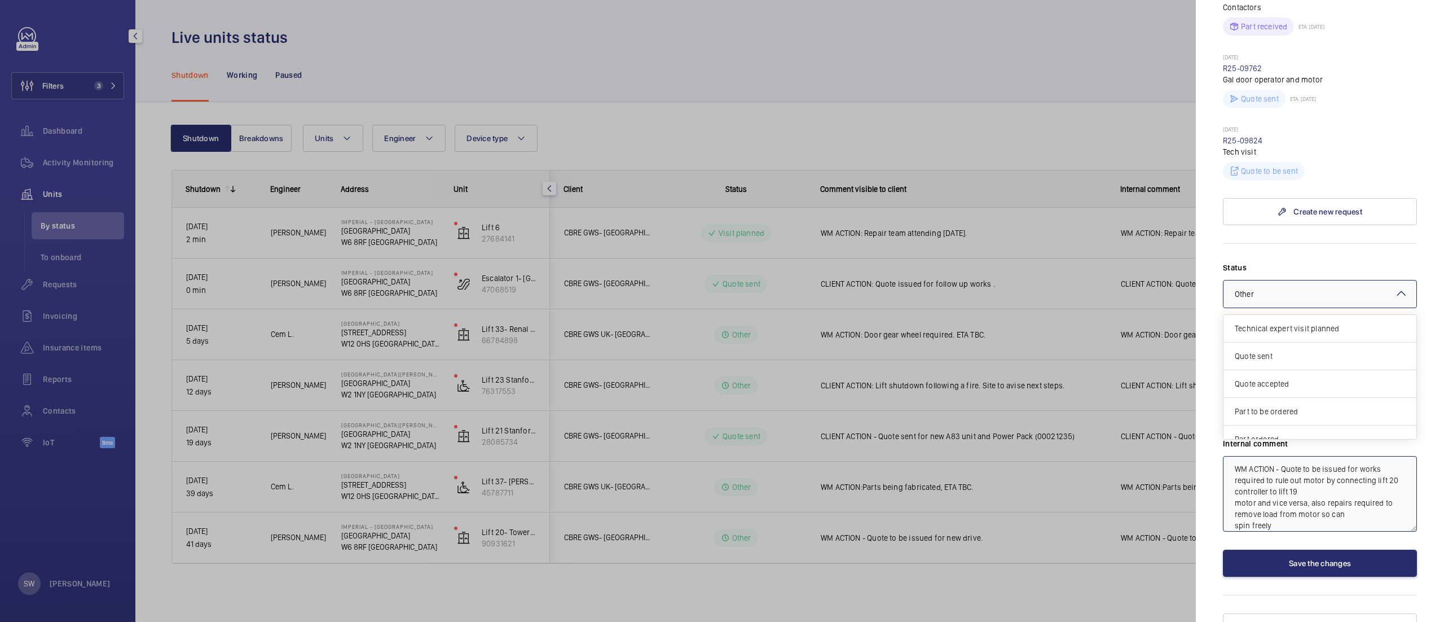
scroll to position [98, 0]
drag, startPoint x: 1272, startPoint y: 392, endPoint x: 1278, endPoint y: 407, distance: 17.0
click at [1278, 407] on div "Technical expert visit planned Quote sent Quote accepted Part to be ordered Par…" at bounding box center [1320, 328] width 193 height 221
click at [1278, 420] on span "Other" at bounding box center [1315, 425] width 161 height 11
type textarea "WM ACTION - Quote to be issued for works required to rule out motor by connecti…"
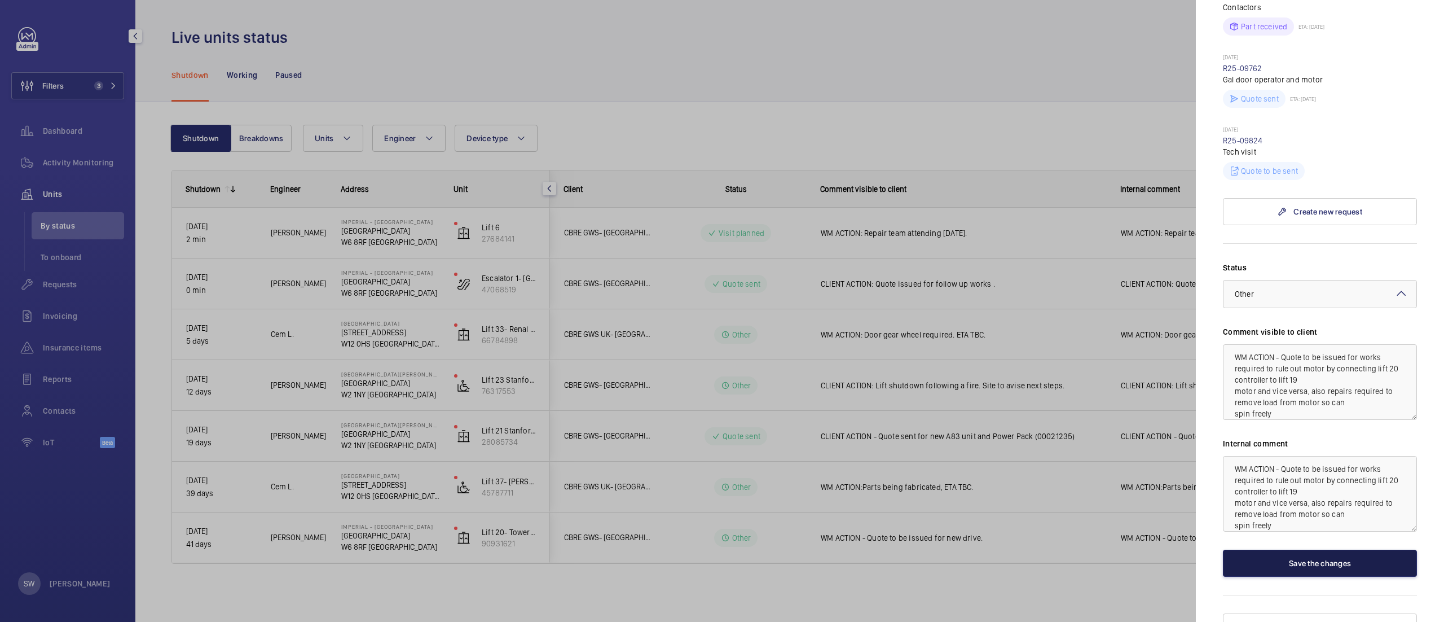
click at [1300, 550] on button "Save the changes" at bounding box center [1320, 563] width 194 height 27
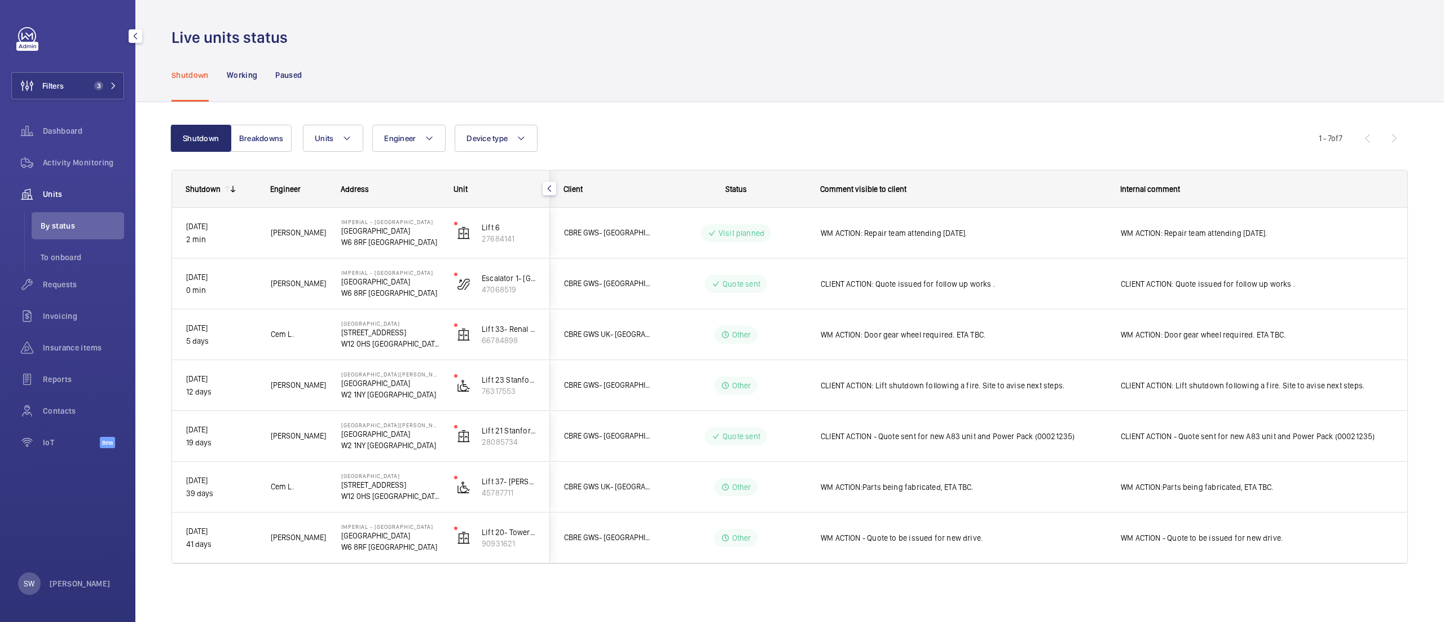
scroll to position [0, 0]
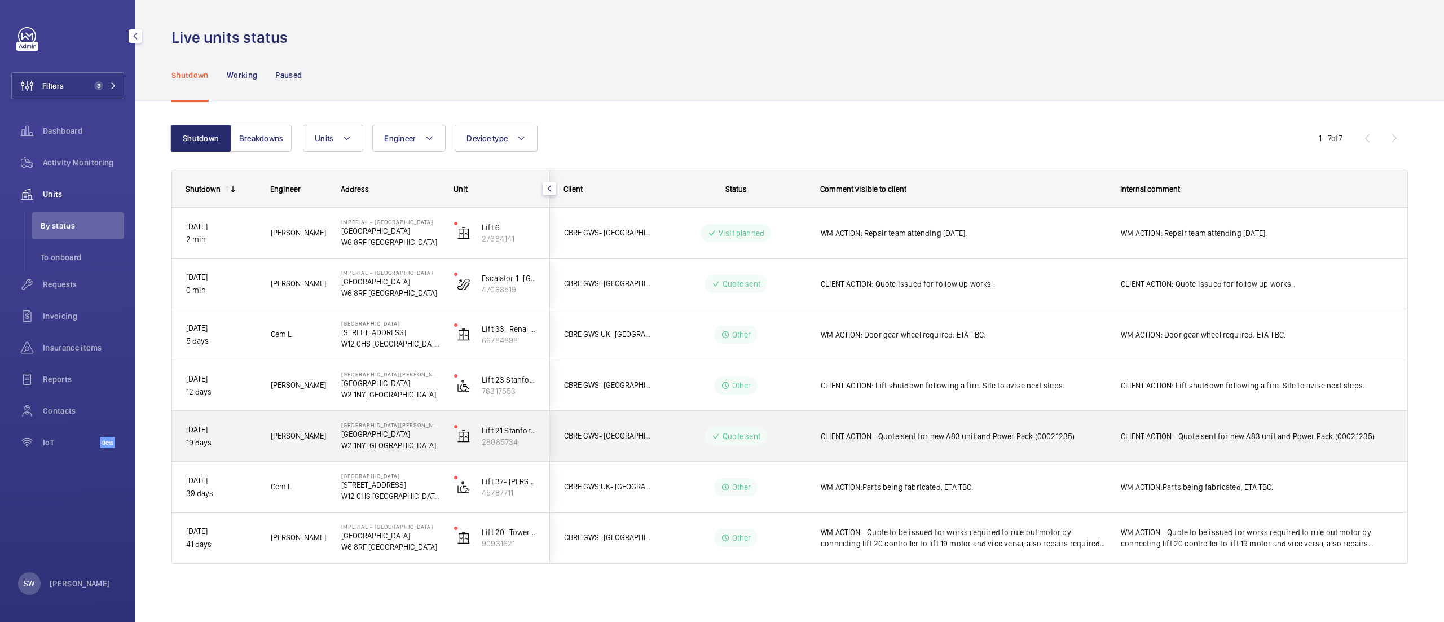
click at [876, 435] on span "CLIENT ACTION - Quote sent for new A83 unit and Power Pack (00021235)" at bounding box center [963, 435] width 285 height 11
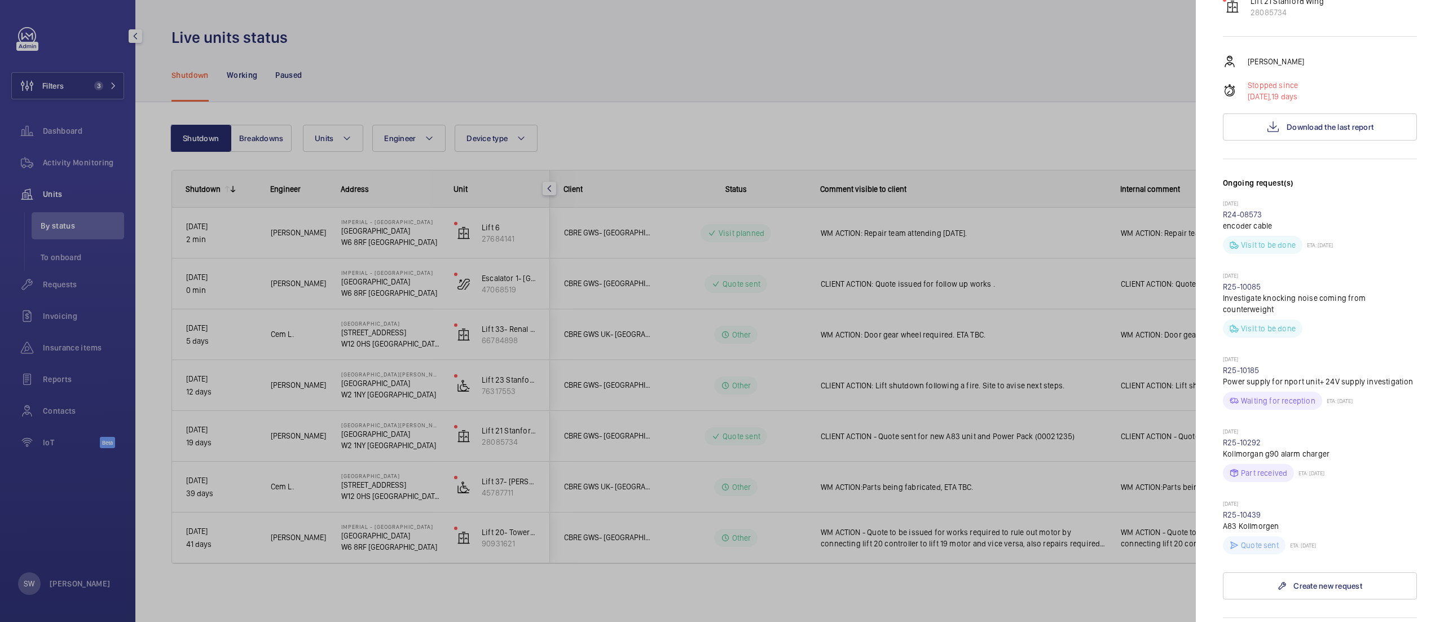
scroll to position [162, 0]
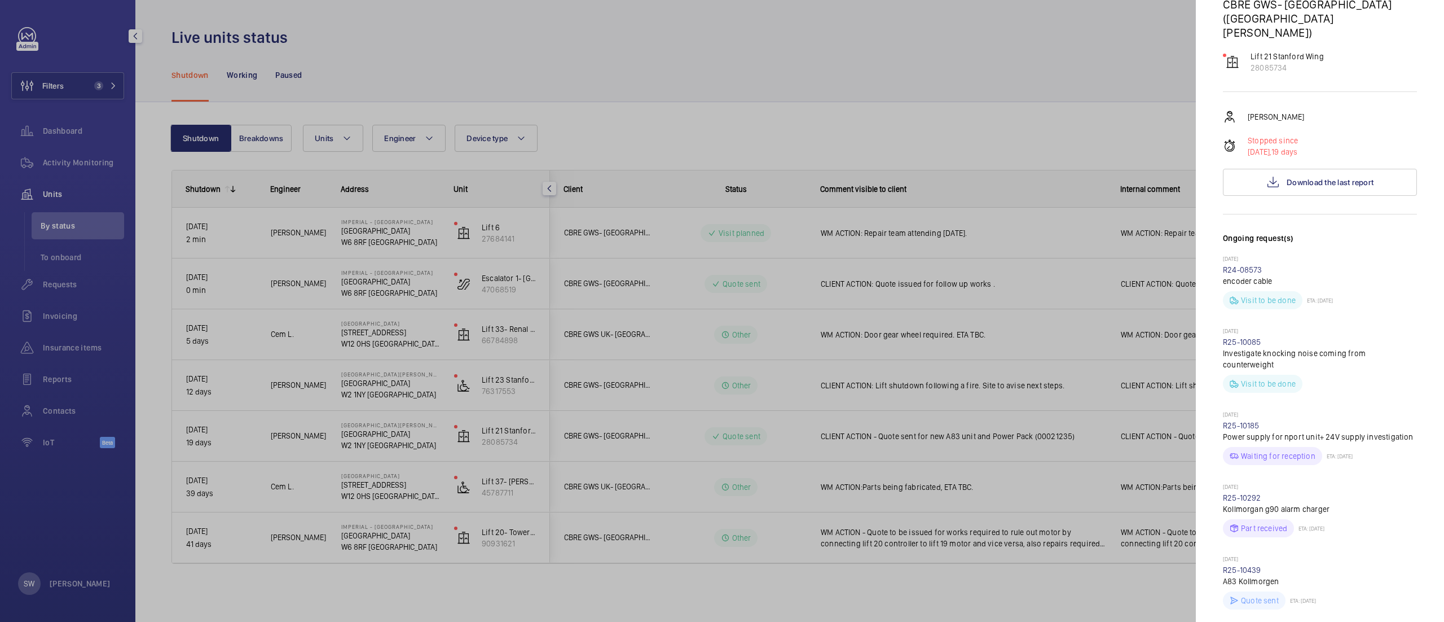
click at [833, 86] on div at bounding box center [722, 311] width 1444 height 622
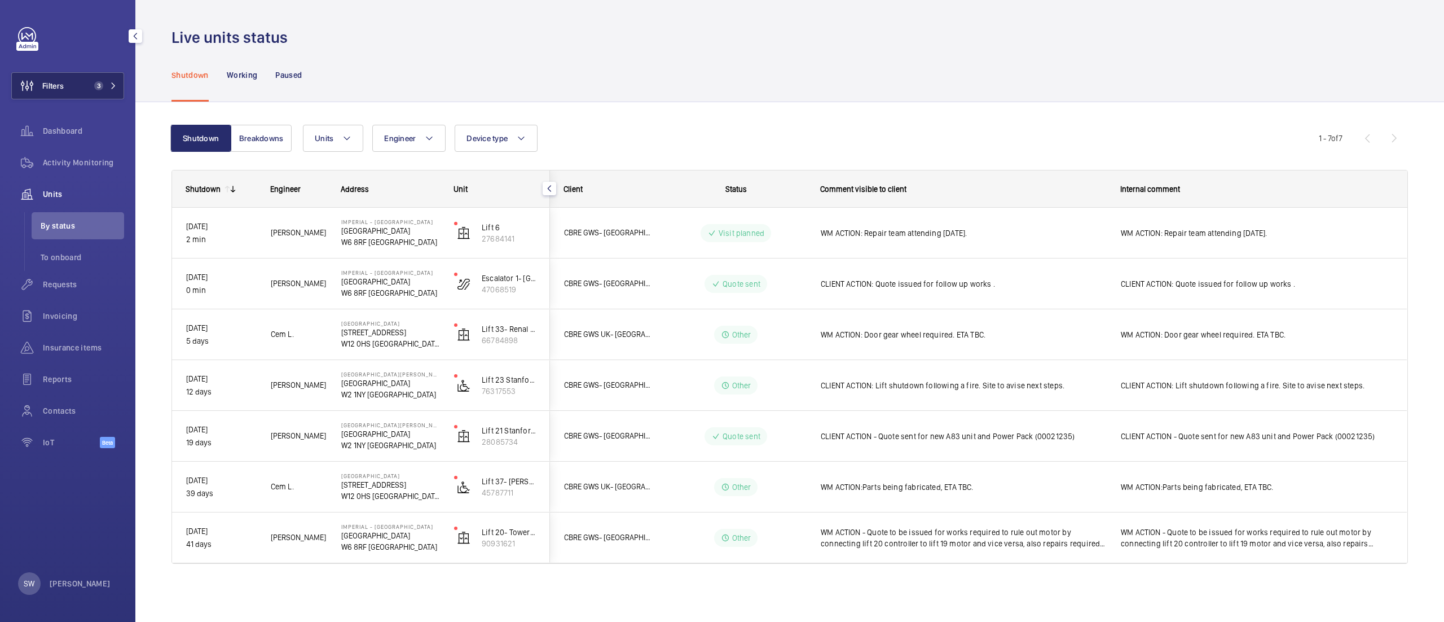
click at [99, 78] on button "Filters 3" at bounding box center [67, 85] width 113 height 27
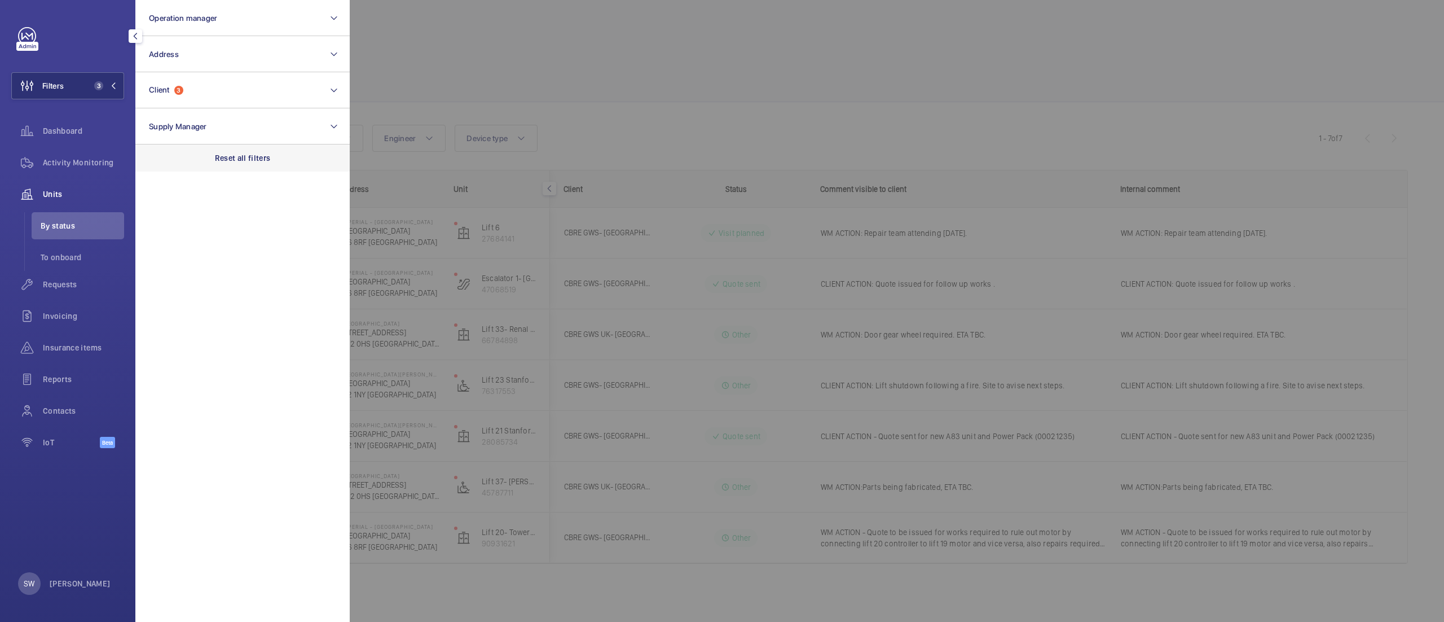
click at [256, 161] on p "Reset all filters" at bounding box center [243, 157] width 56 height 11
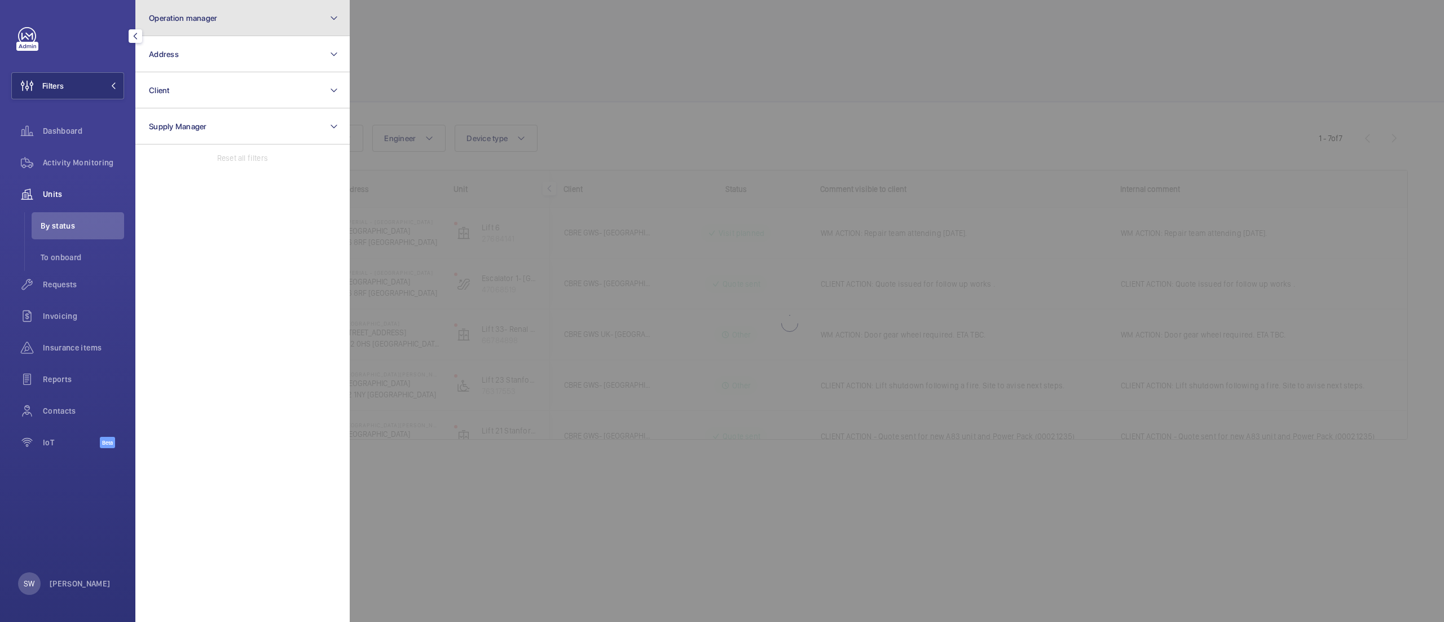
click at [228, 8] on button "Operation manager" at bounding box center [242, 18] width 214 height 36
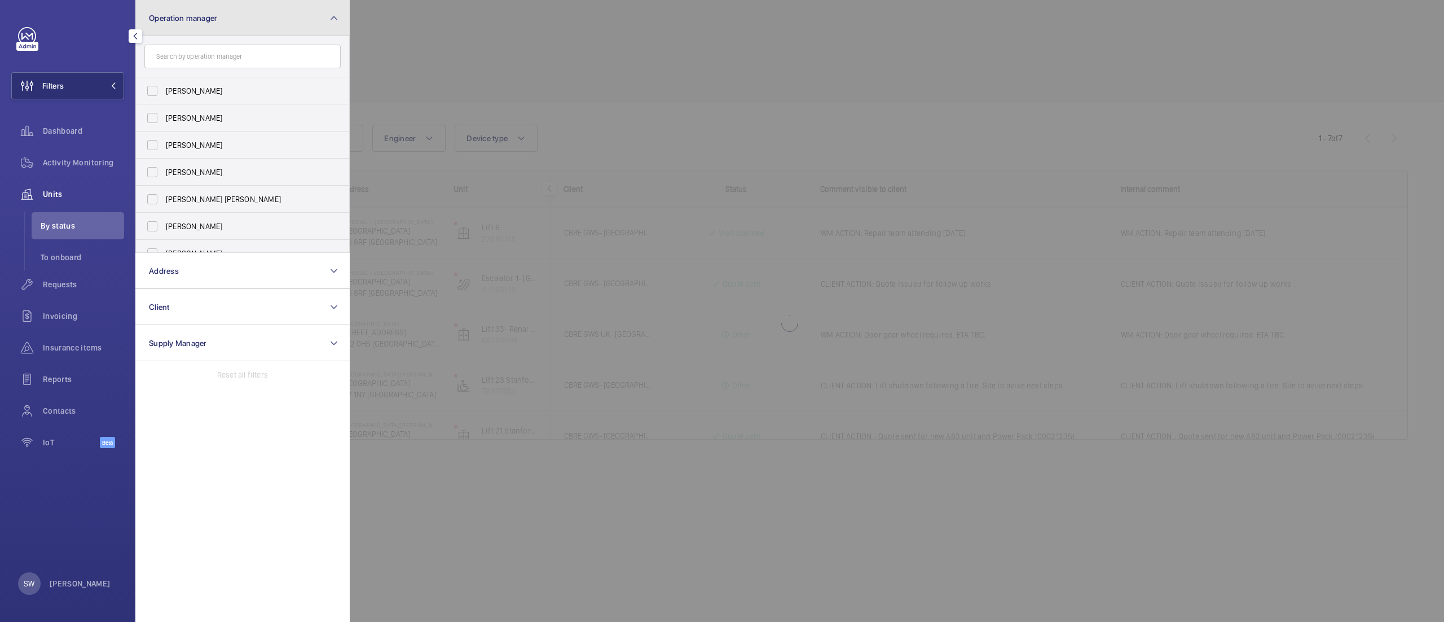
click at [222, 20] on button "Operation manager" at bounding box center [242, 18] width 214 height 36
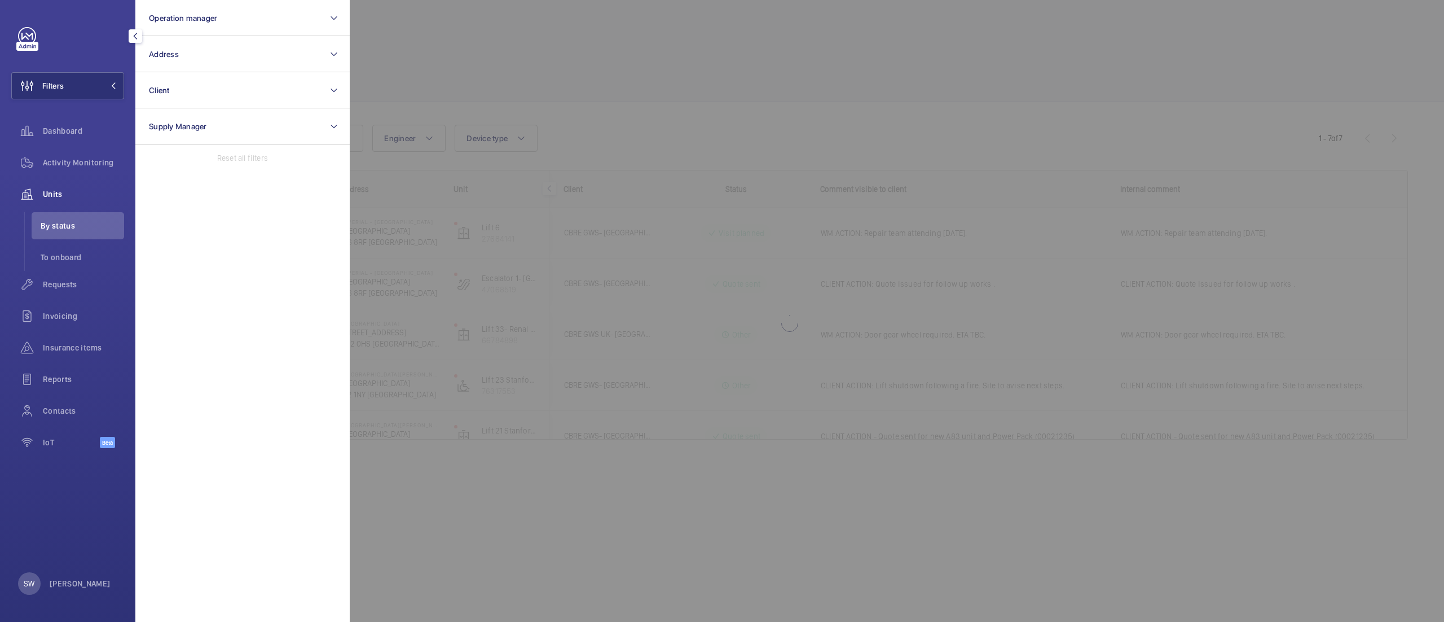
click at [575, 67] on div at bounding box center [1072, 311] width 1444 height 622
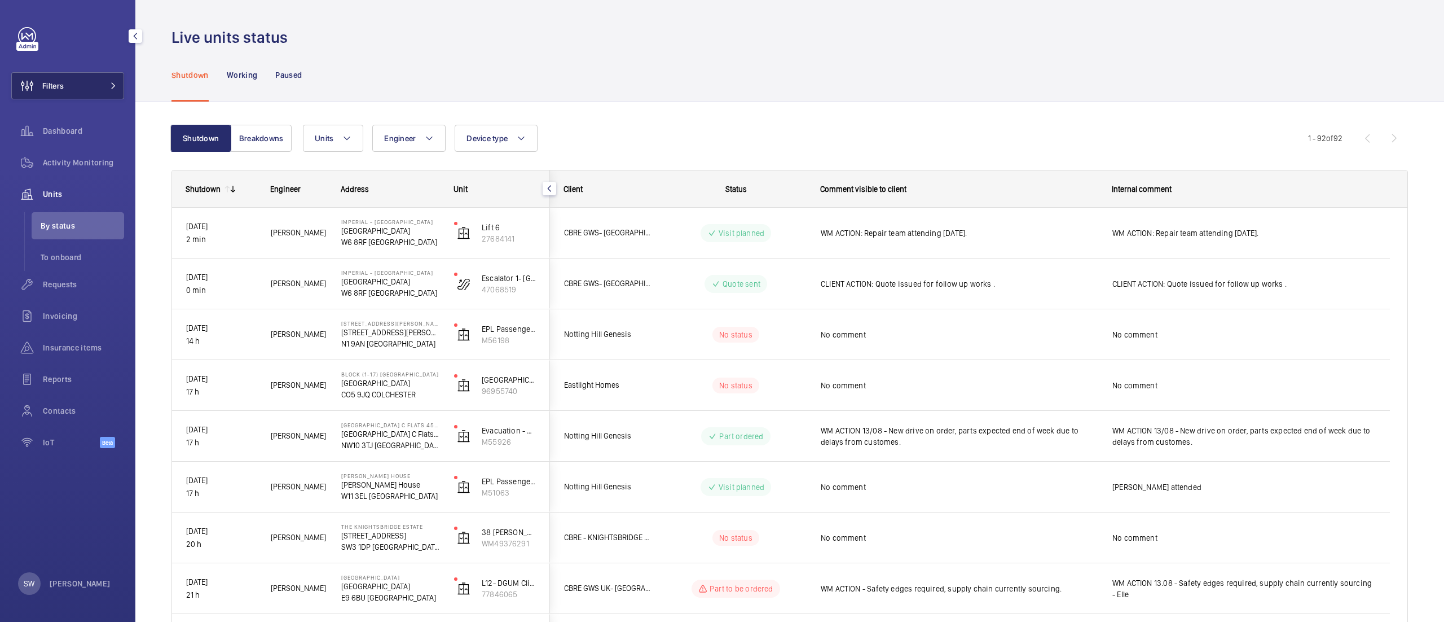
click at [98, 87] on button "Filters" at bounding box center [67, 85] width 113 height 27
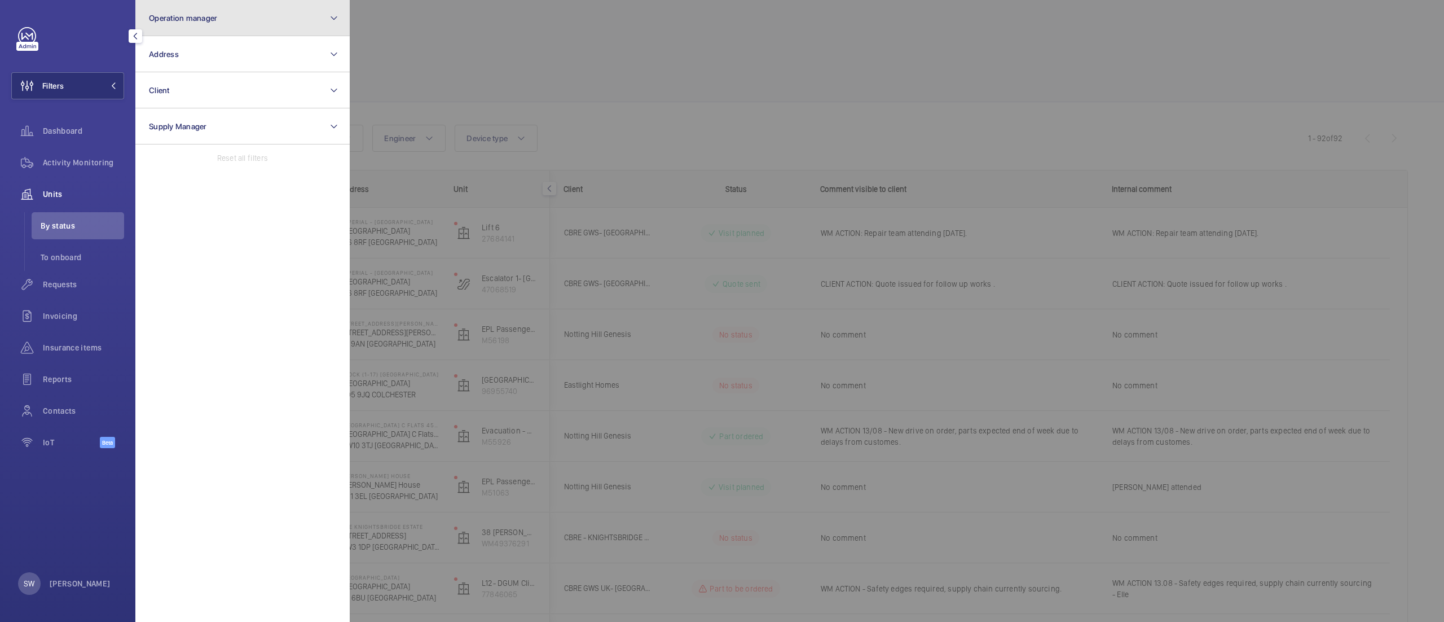
click at [274, 13] on button "Operation manager" at bounding box center [242, 18] width 214 height 36
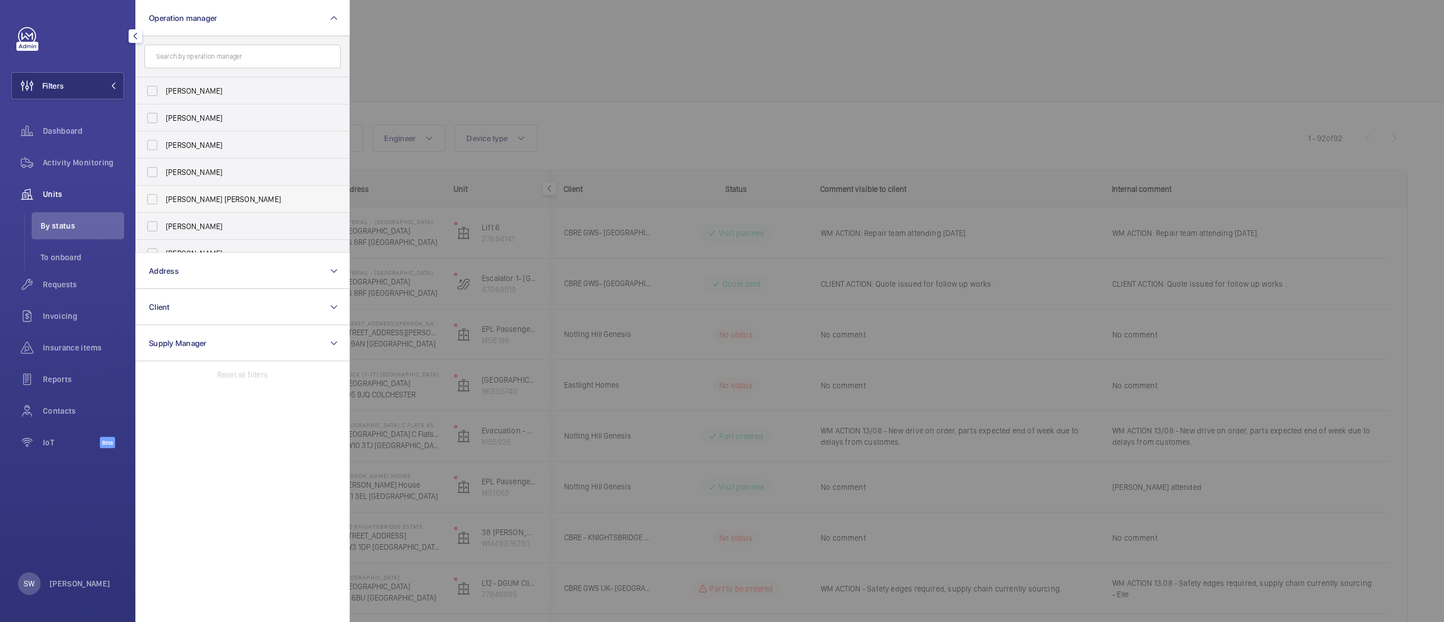
click at [162, 198] on label "[PERSON_NAME] [PERSON_NAME]" at bounding box center [234, 199] width 196 height 27
click at [162, 198] on input "[PERSON_NAME] [PERSON_NAME]" at bounding box center [152, 199] width 23 height 23
checkbox input "true"
click at [657, 76] on div at bounding box center [1072, 311] width 1444 height 622
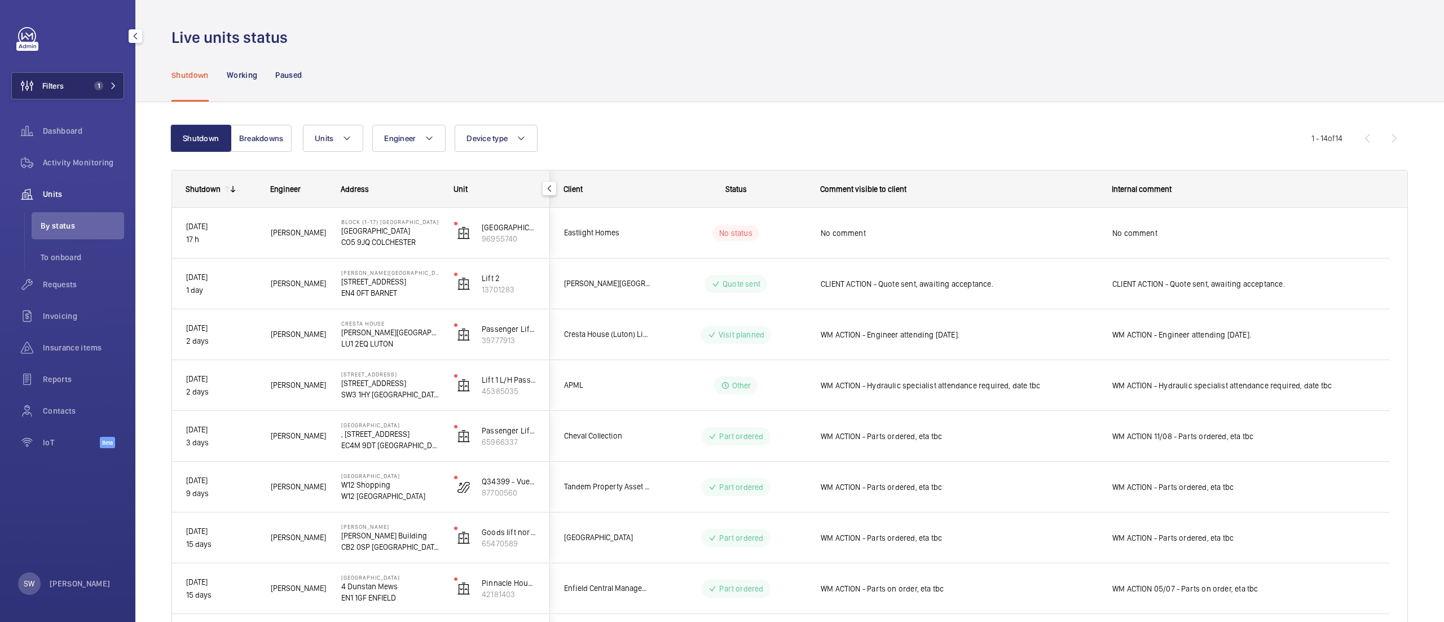
click at [99, 90] on button "Filters 1" at bounding box center [67, 85] width 113 height 27
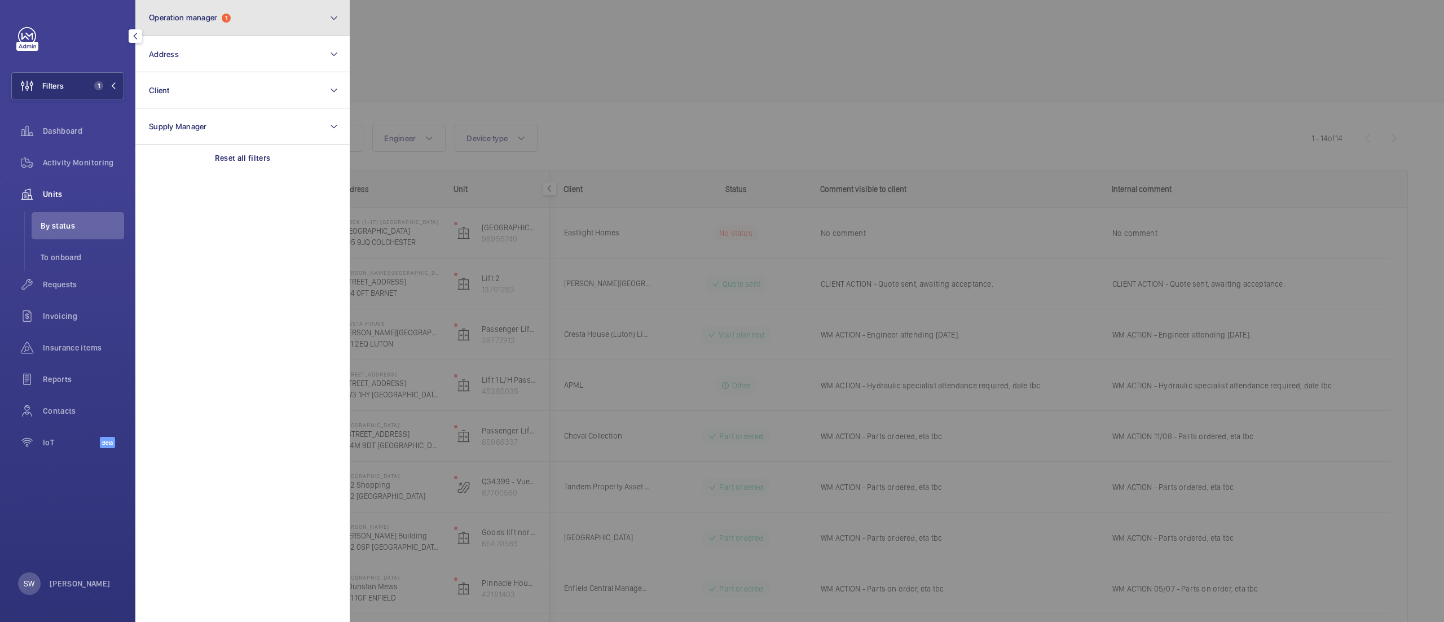
click at [244, 9] on button "Operation manager 1" at bounding box center [242, 18] width 214 height 36
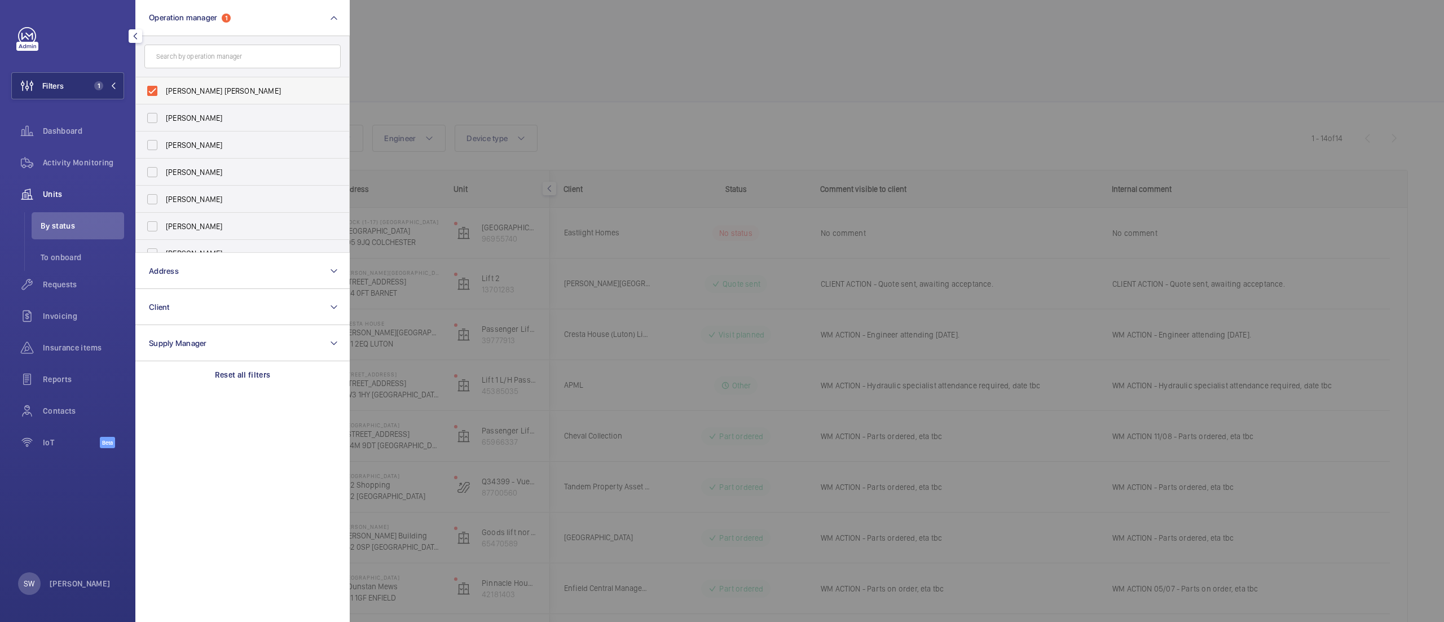
click at [205, 90] on span "[PERSON_NAME] [PERSON_NAME]" at bounding box center [243, 90] width 155 height 11
click at [164, 90] on input "[PERSON_NAME] [PERSON_NAME]" at bounding box center [152, 91] width 23 height 23
checkbox input "false"
click at [210, 173] on span "[PERSON_NAME]" at bounding box center [243, 171] width 155 height 11
click at [164, 173] on input "[PERSON_NAME]" at bounding box center [152, 172] width 23 height 23
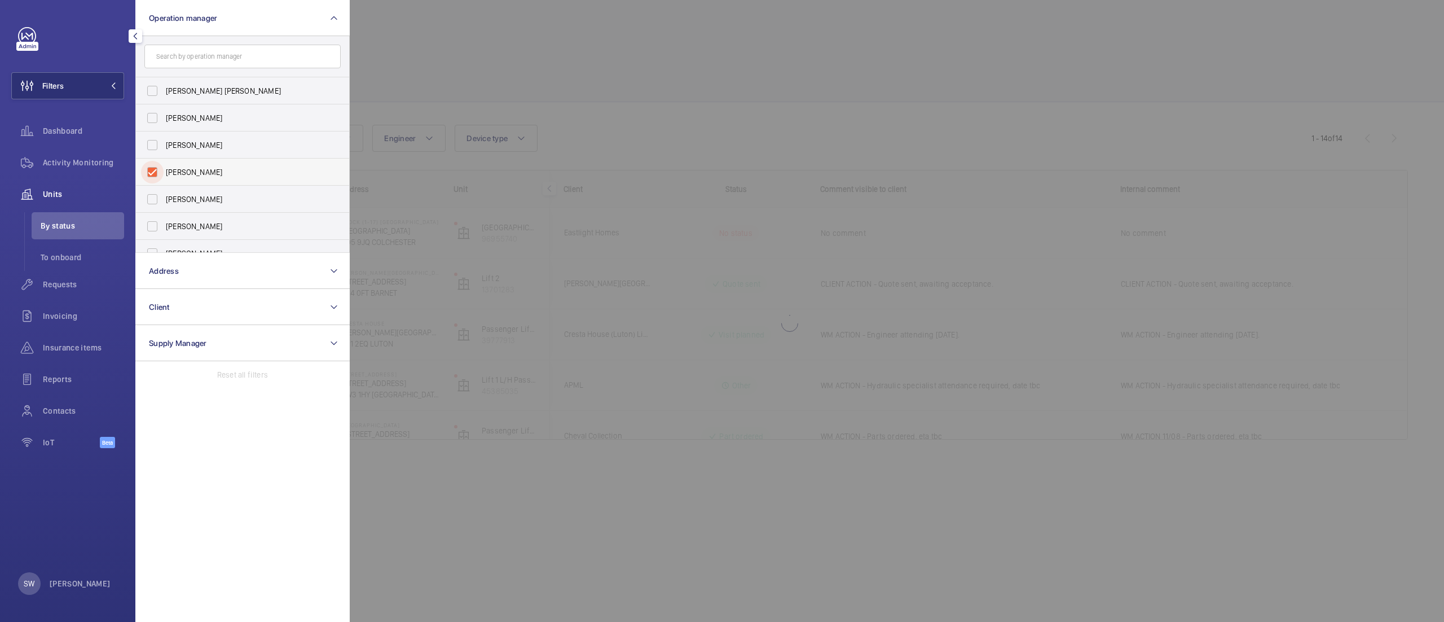
checkbox input "true"
click at [696, 69] on div at bounding box center [1072, 311] width 1444 height 622
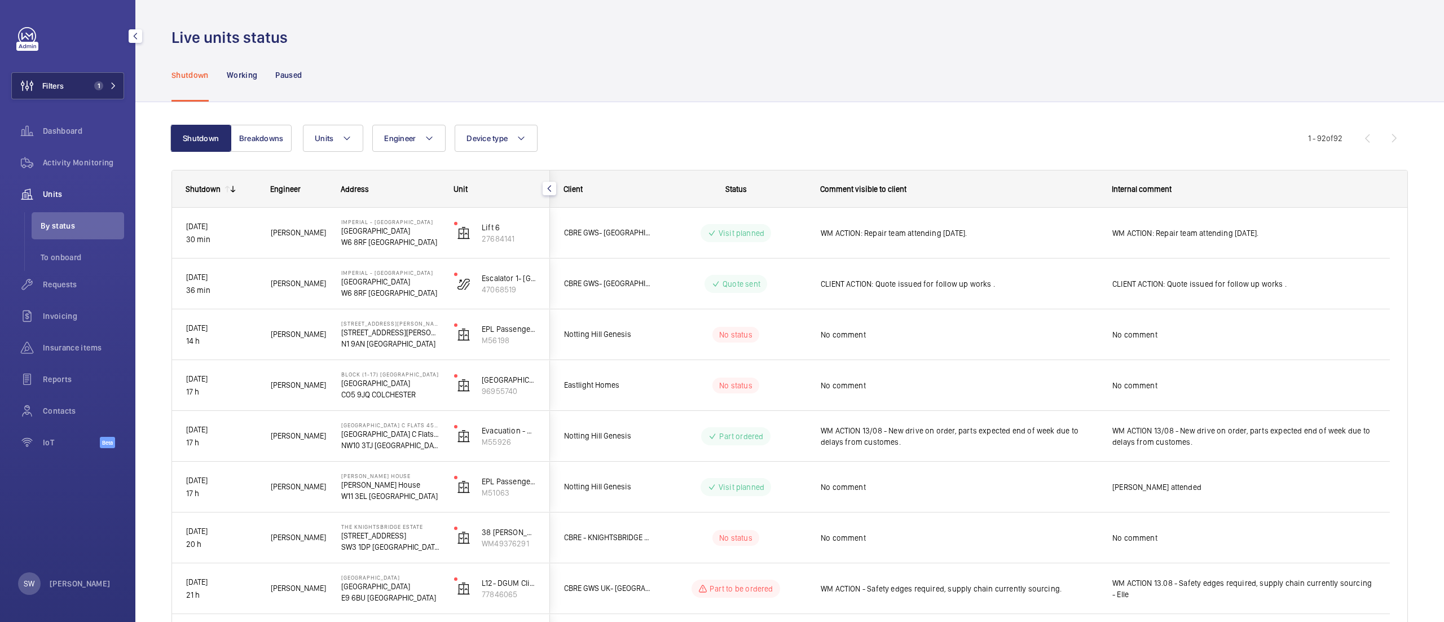
click at [64, 79] on span "Filters" at bounding box center [38, 85] width 52 height 27
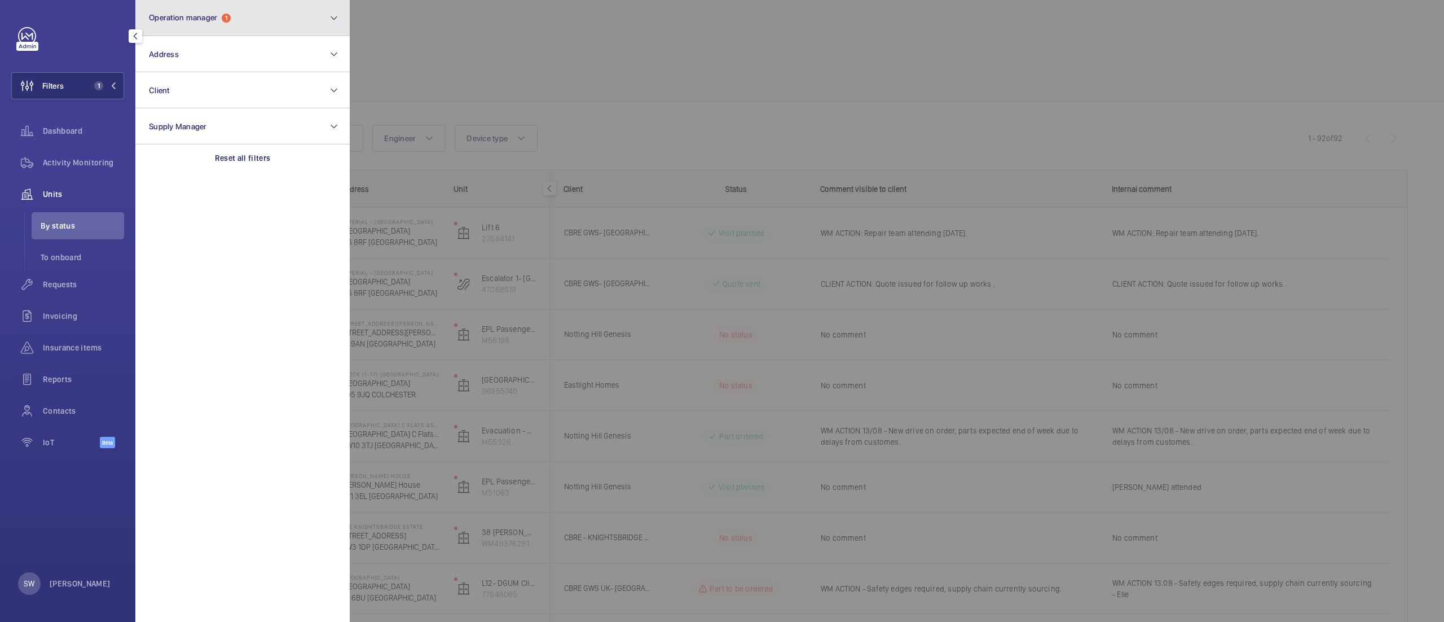
click at [289, 8] on button "Operation manager 1" at bounding box center [242, 18] width 214 height 36
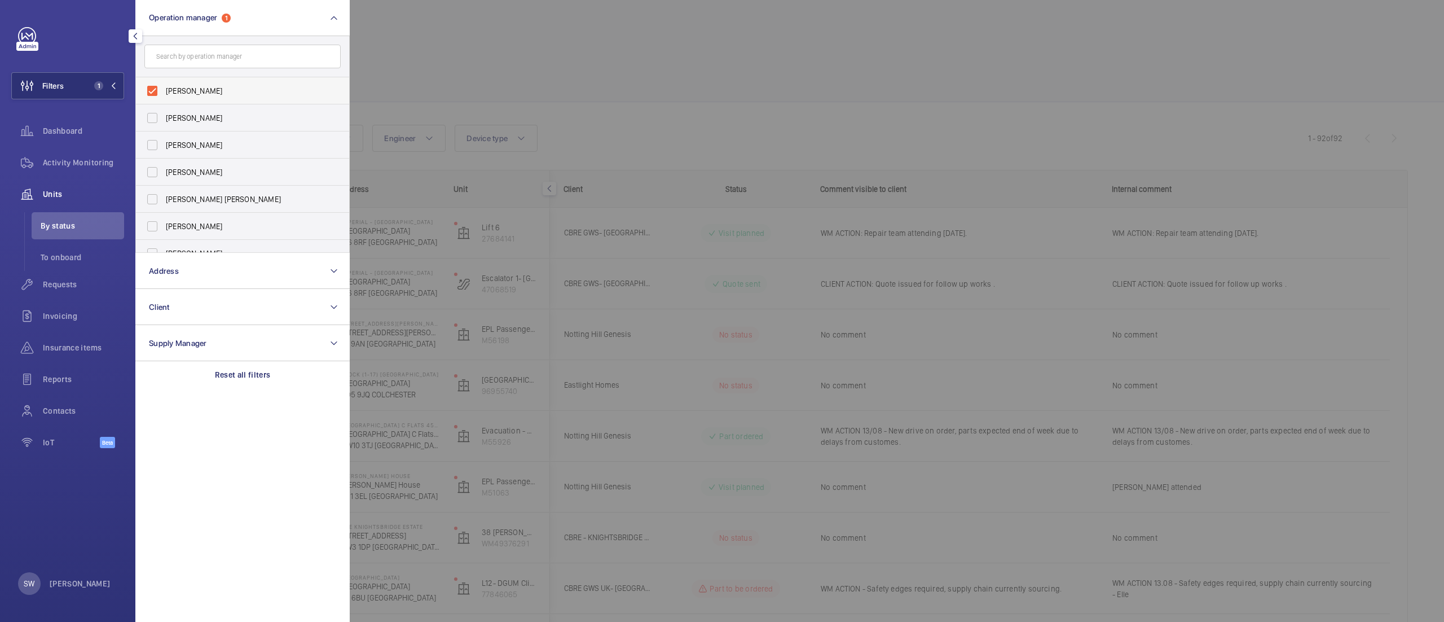
click at [200, 90] on span "[PERSON_NAME]" at bounding box center [243, 90] width 155 height 11
click at [164, 90] on input "[PERSON_NAME]" at bounding box center [152, 91] width 23 height 23
click at [200, 90] on span "[PERSON_NAME]" at bounding box center [243, 90] width 155 height 11
click at [164, 90] on input "[PERSON_NAME]" at bounding box center [152, 91] width 23 height 23
checkbox input "true"
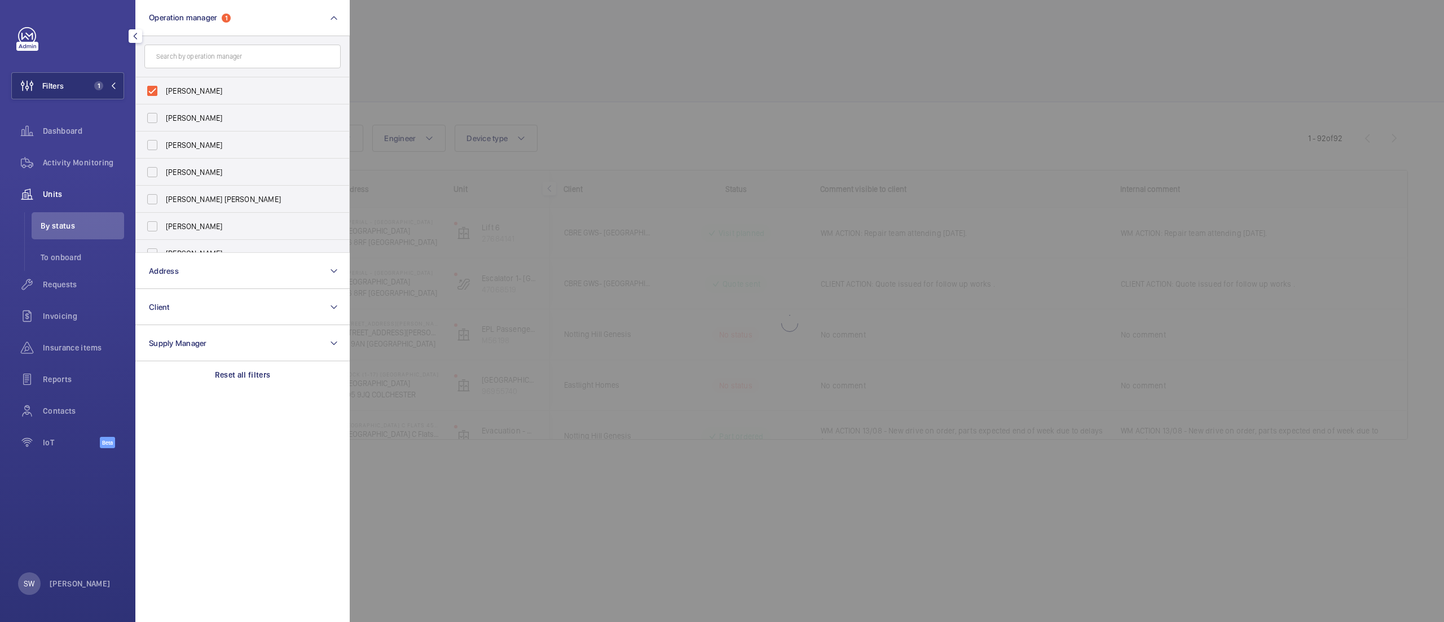
click at [623, 59] on div at bounding box center [1072, 311] width 1444 height 622
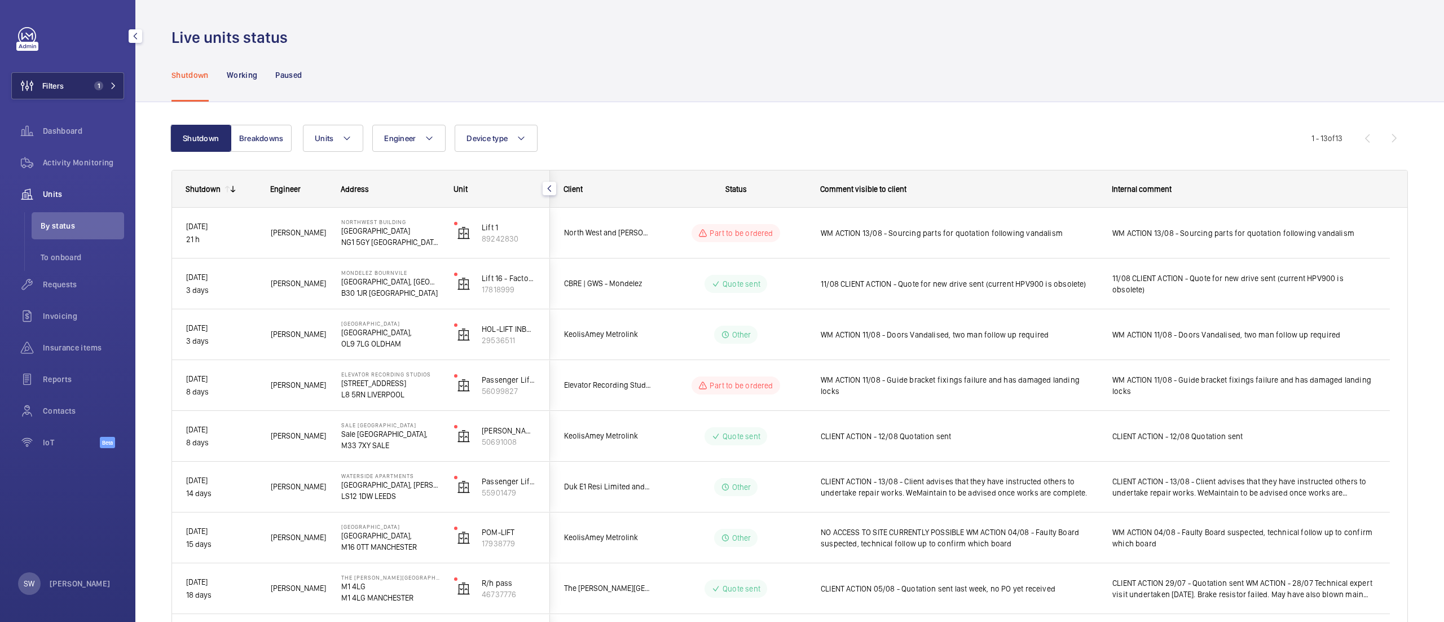
click at [93, 83] on span "1" at bounding box center [97, 85] width 14 height 9
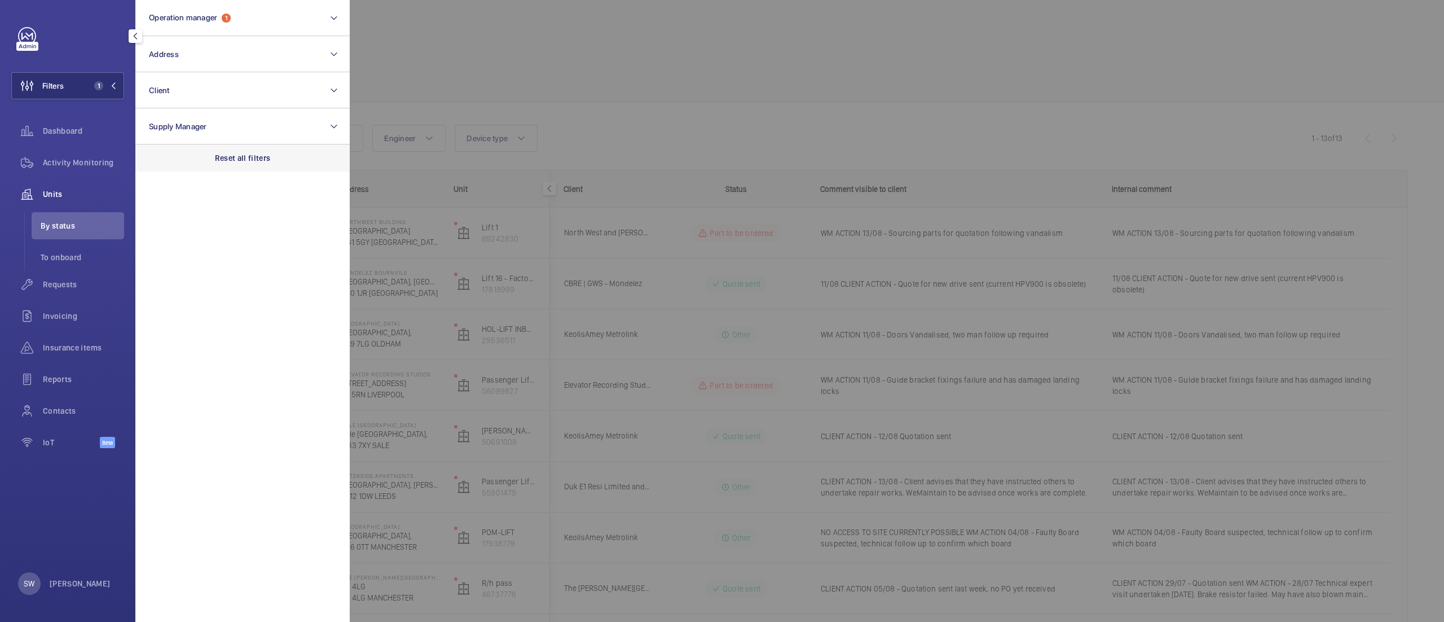
click at [265, 148] on div "Reset all filters" at bounding box center [242, 157] width 214 height 27
click at [281, 13] on button "Operation manager" at bounding box center [242, 18] width 214 height 36
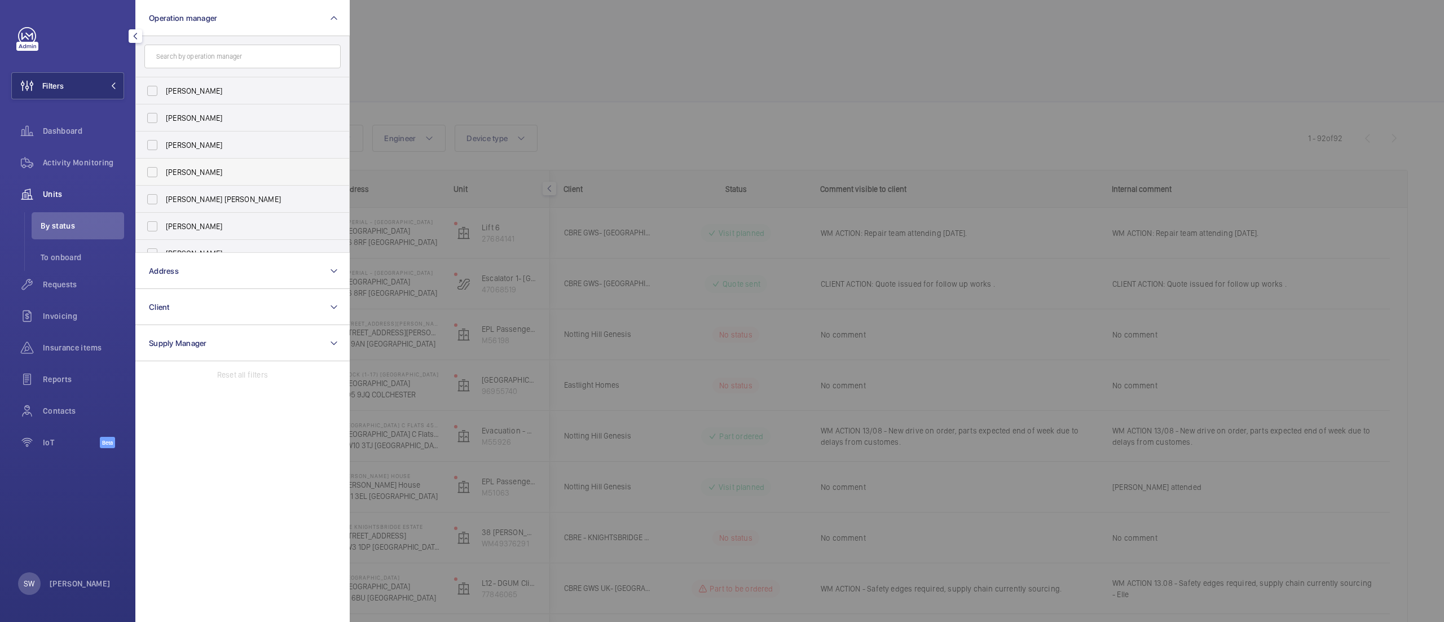
click at [192, 169] on span "[PERSON_NAME]" at bounding box center [243, 171] width 155 height 11
click at [164, 169] on input "[PERSON_NAME]" at bounding box center [152, 172] width 23 height 23
click at [215, 175] on span "[PERSON_NAME]" at bounding box center [243, 171] width 155 height 11
click at [164, 175] on input "[PERSON_NAME]" at bounding box center [152, 172] width 23 height 23
checkbox input "false"
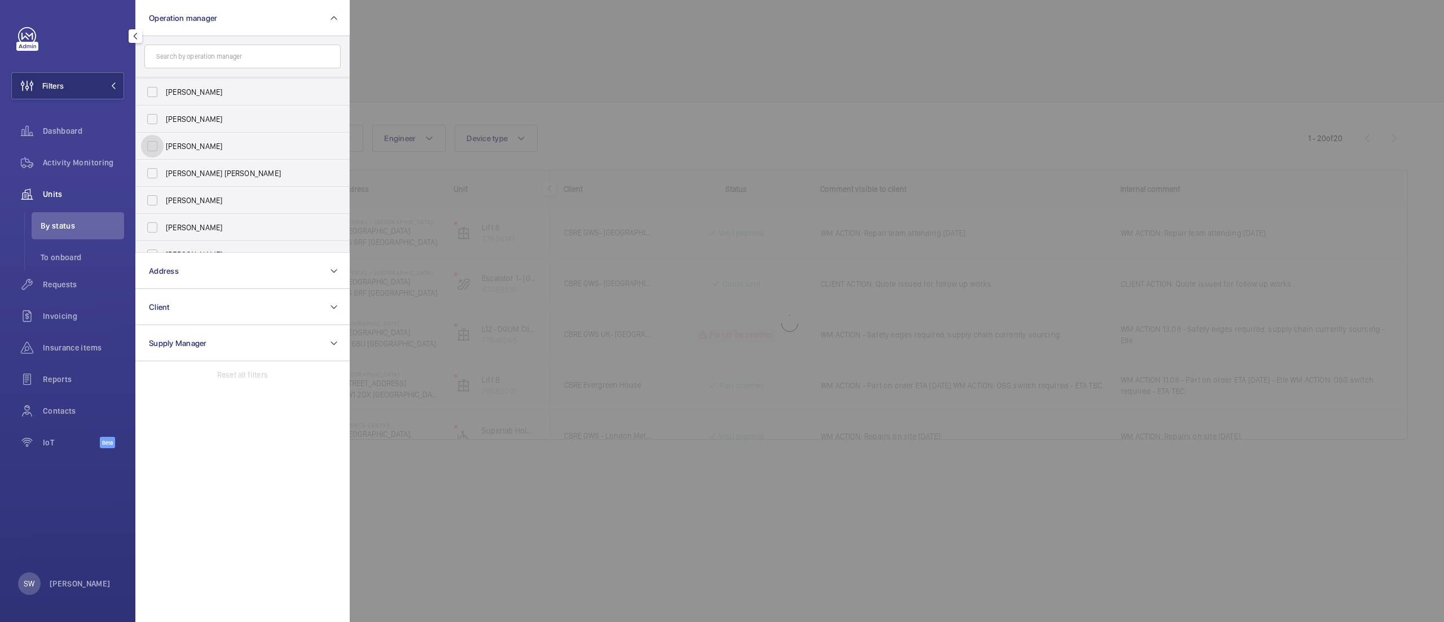
scroll to position [41, 0]
click at [175, 237] on span "[PERSON_NAME]" at bounding box center [243, 239] width 155 height 11
click at [164, 237] on input "[PERSON_NAME]" at bounding box center [152, 239] width 23 height 23
checkbox input "true"
click at [818, 115] on div at bounding box center [1072, 311] width 1444 height 622
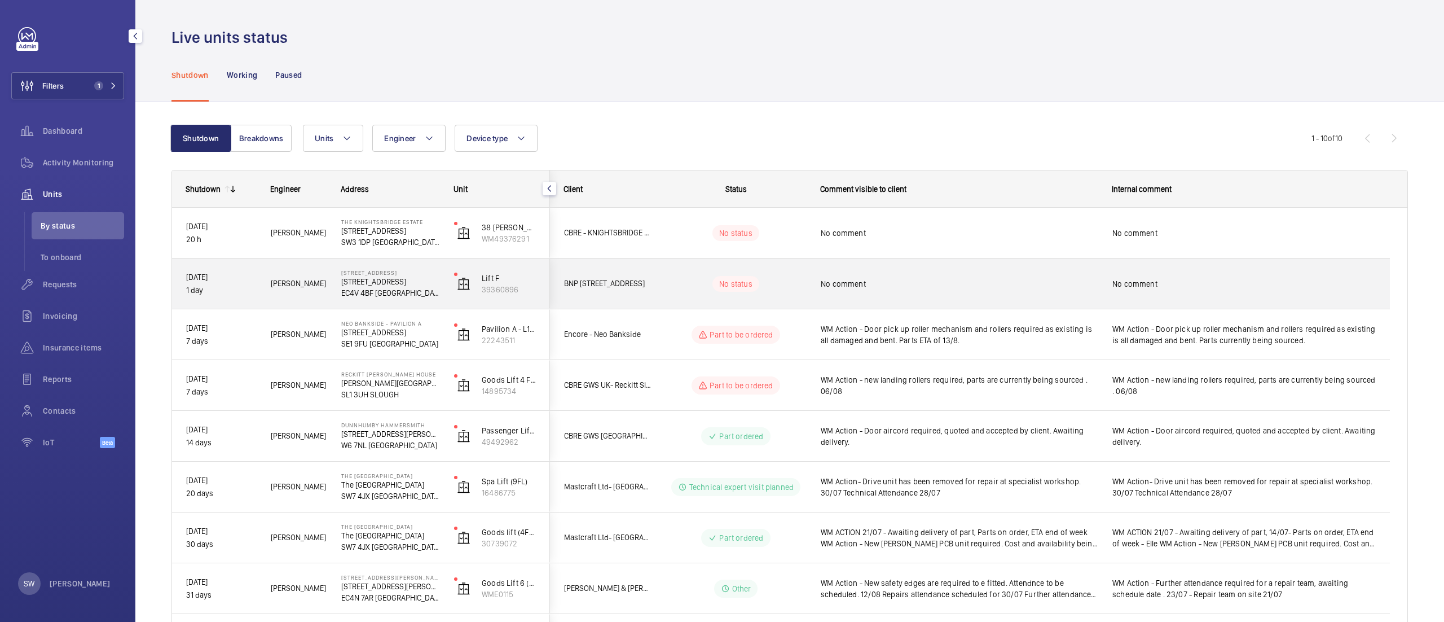
click at [960, 264] on div "No comment" at bounding box center [952, 284] width 291 height 49
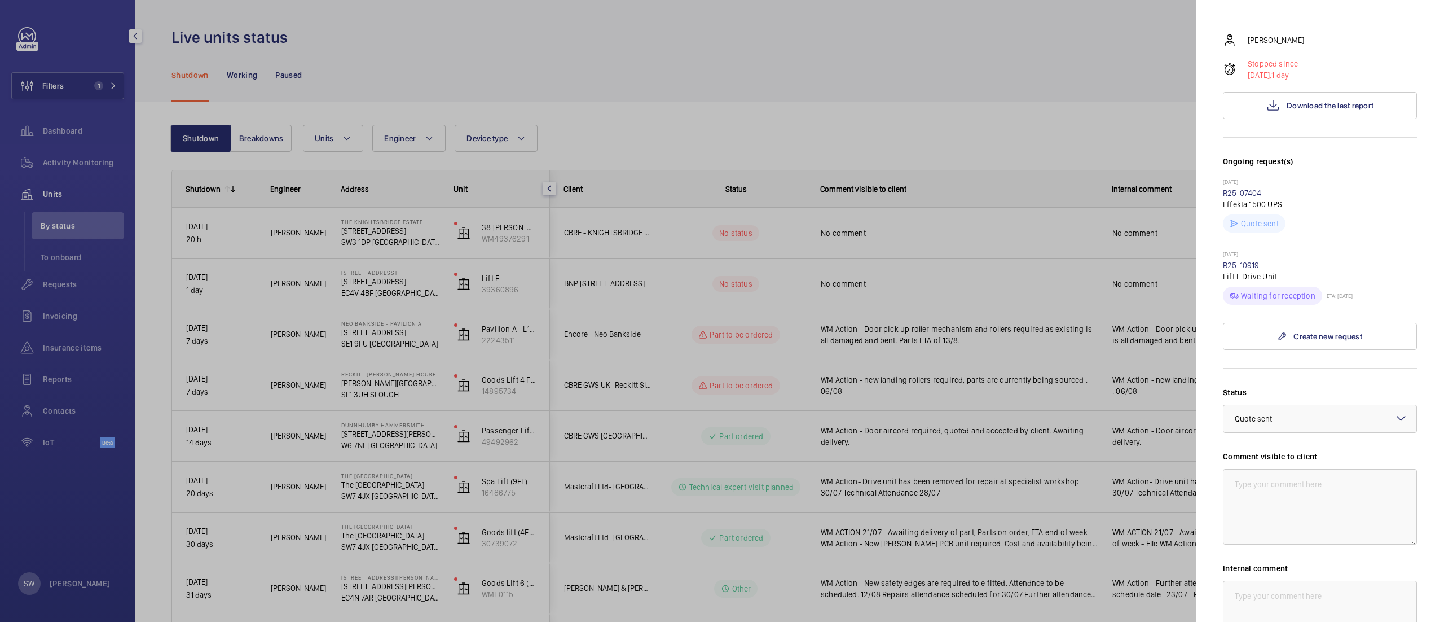
scroll to position [238, 0]
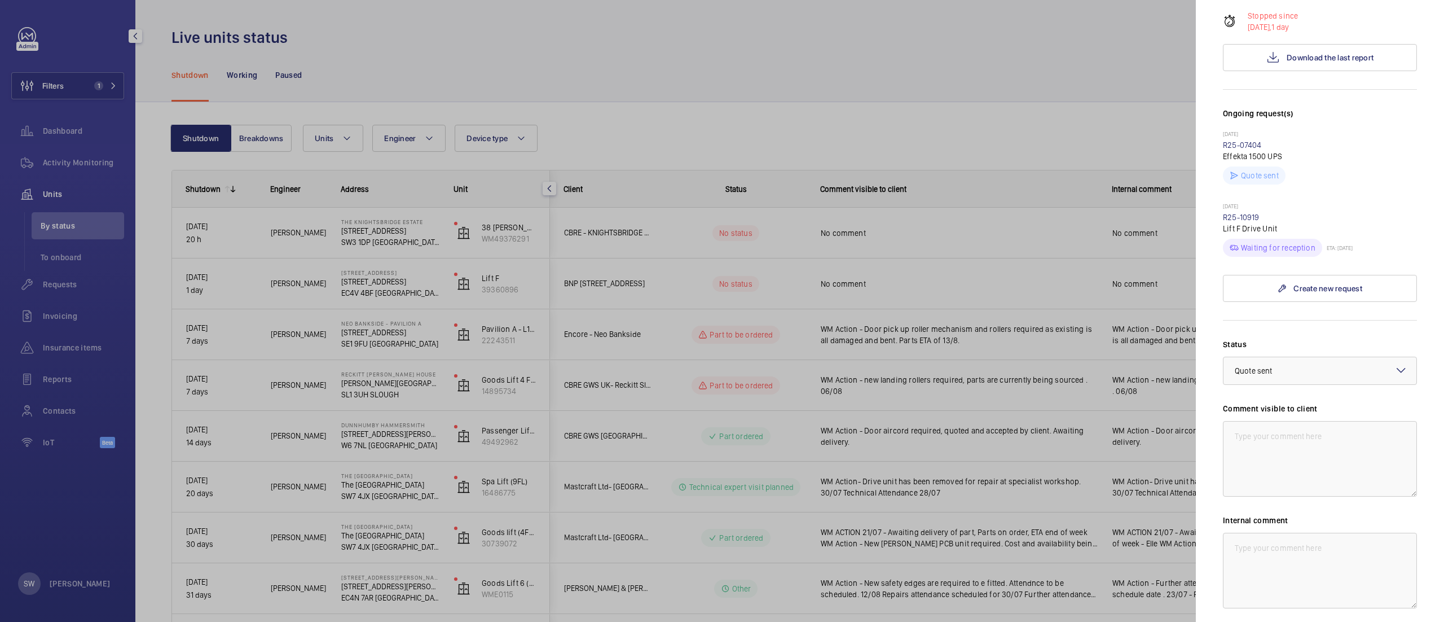
click at [956, 260] on div at bounding box center [722, 311] width 1444 height 622
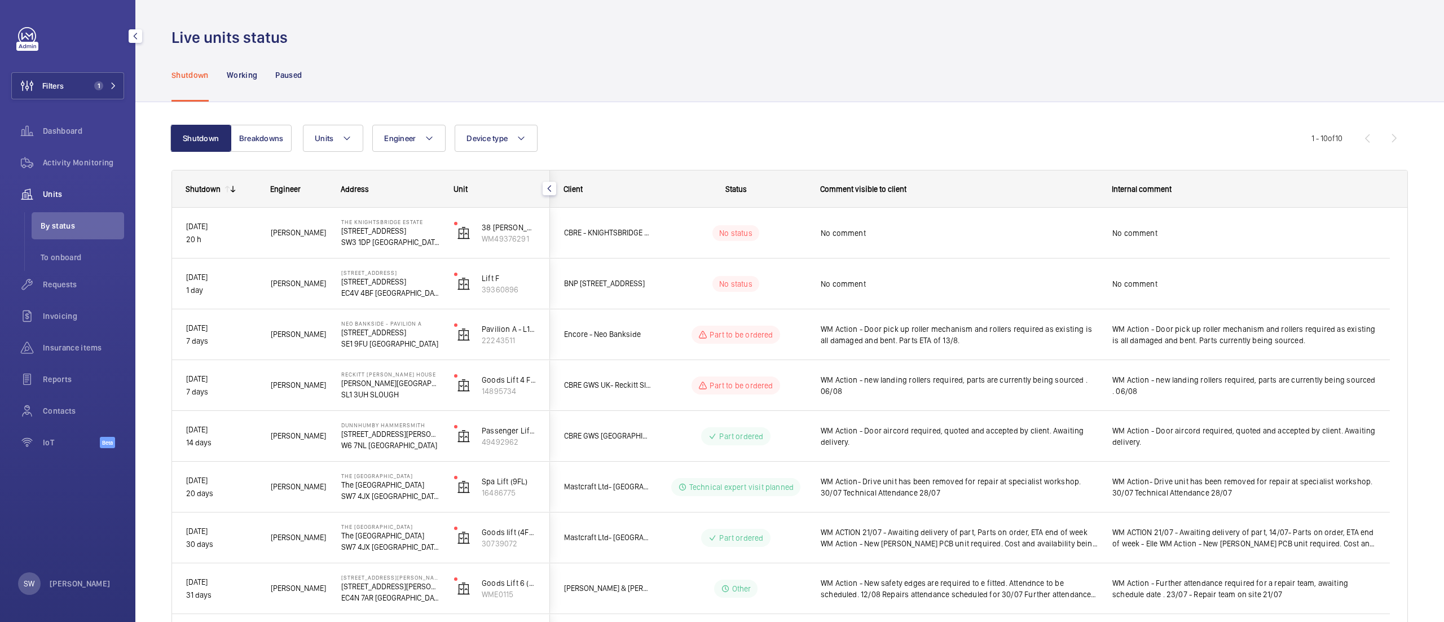
click at [868, 230] on span "No comment" at bounding box center [959, 232] width 277 height 11
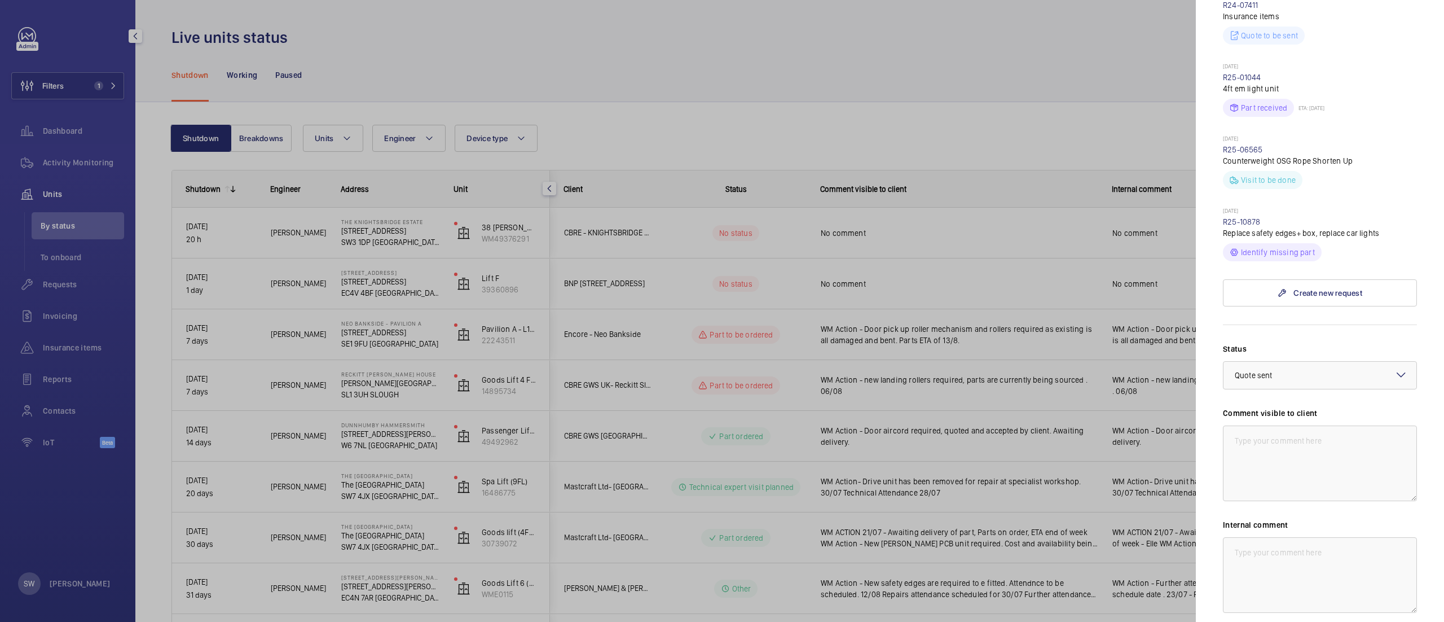
scroll to position [373, 0]
click at [878, 326] on div at bounding box center [722, 311] width 1444 height 622
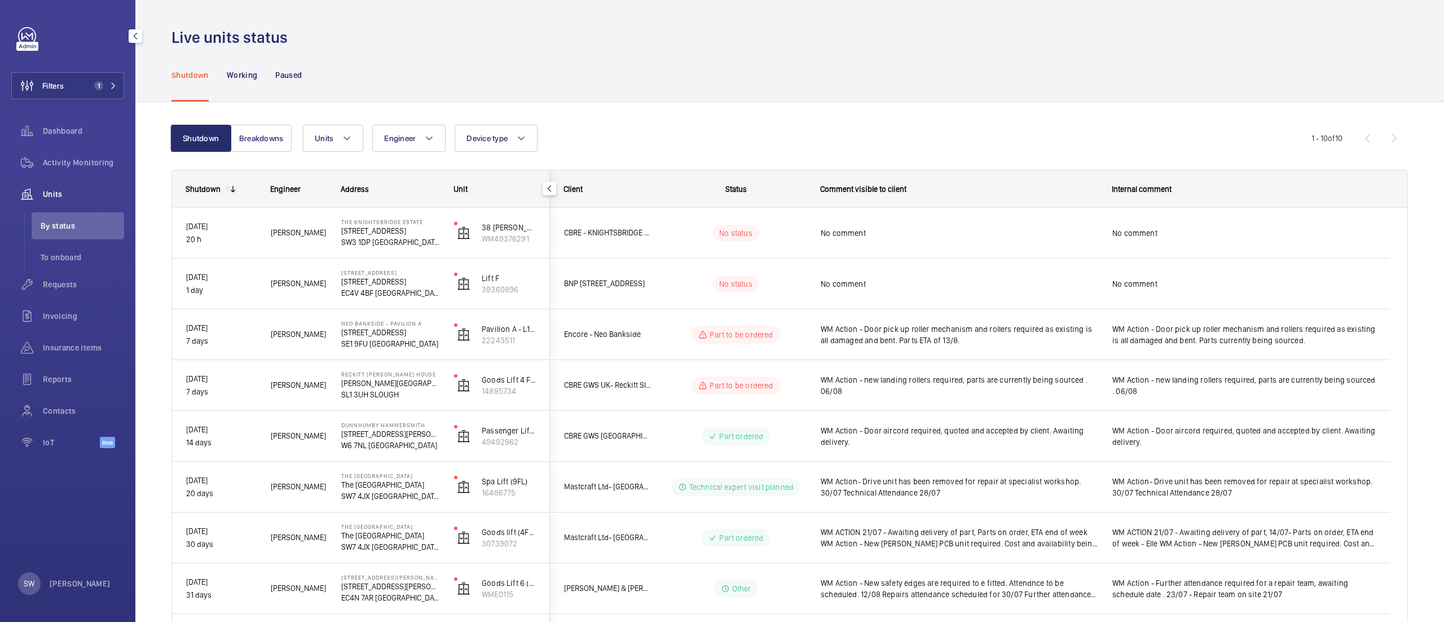
scroll to position [148, 0]
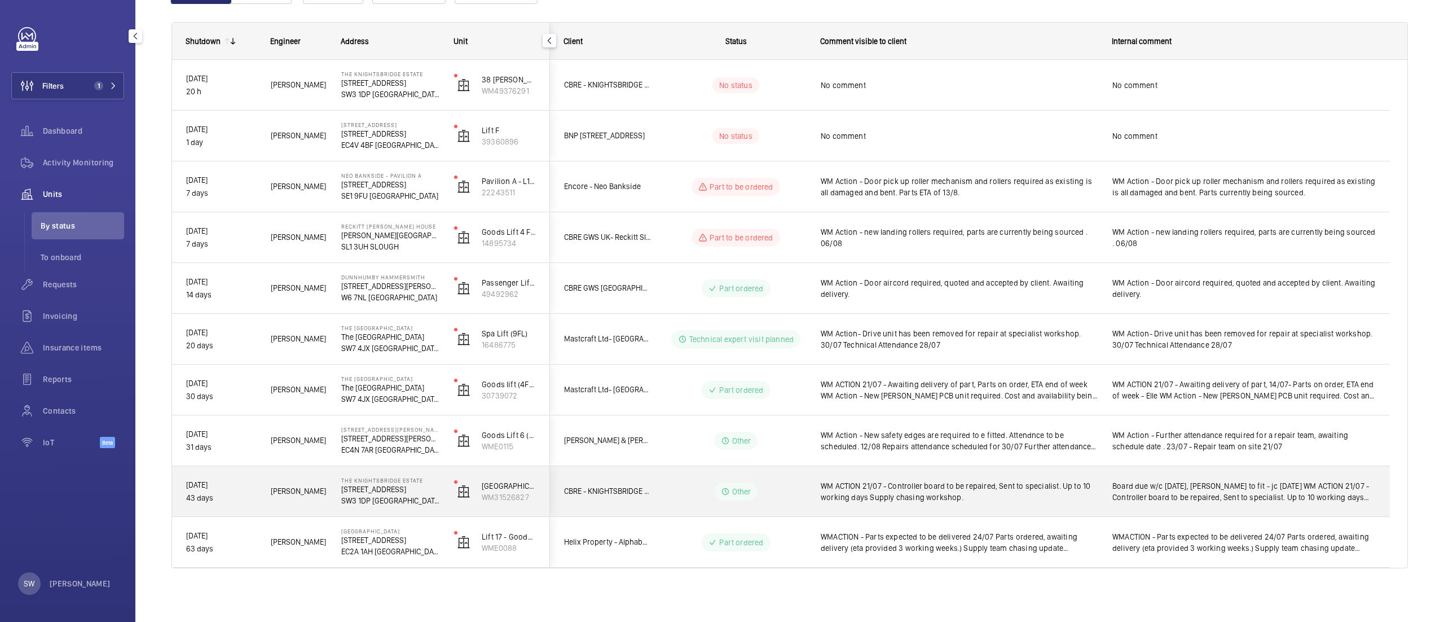
click at [1219, 489] on span "Board due w/c [DATE], [PERSON_NAME] to fit - jc [DATE] WM ACTION 21/07 - Contro…" at bounding box center [1244, 491] width 263 height 23
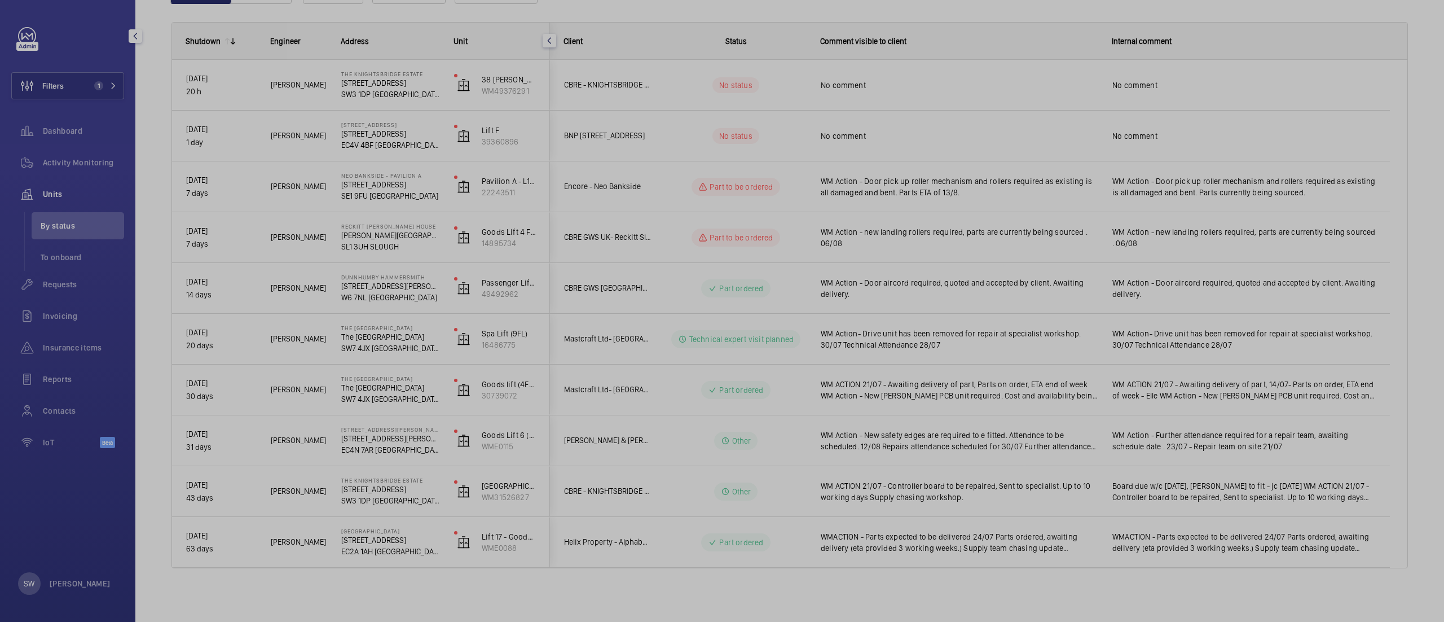
scroll to position [0, 0]
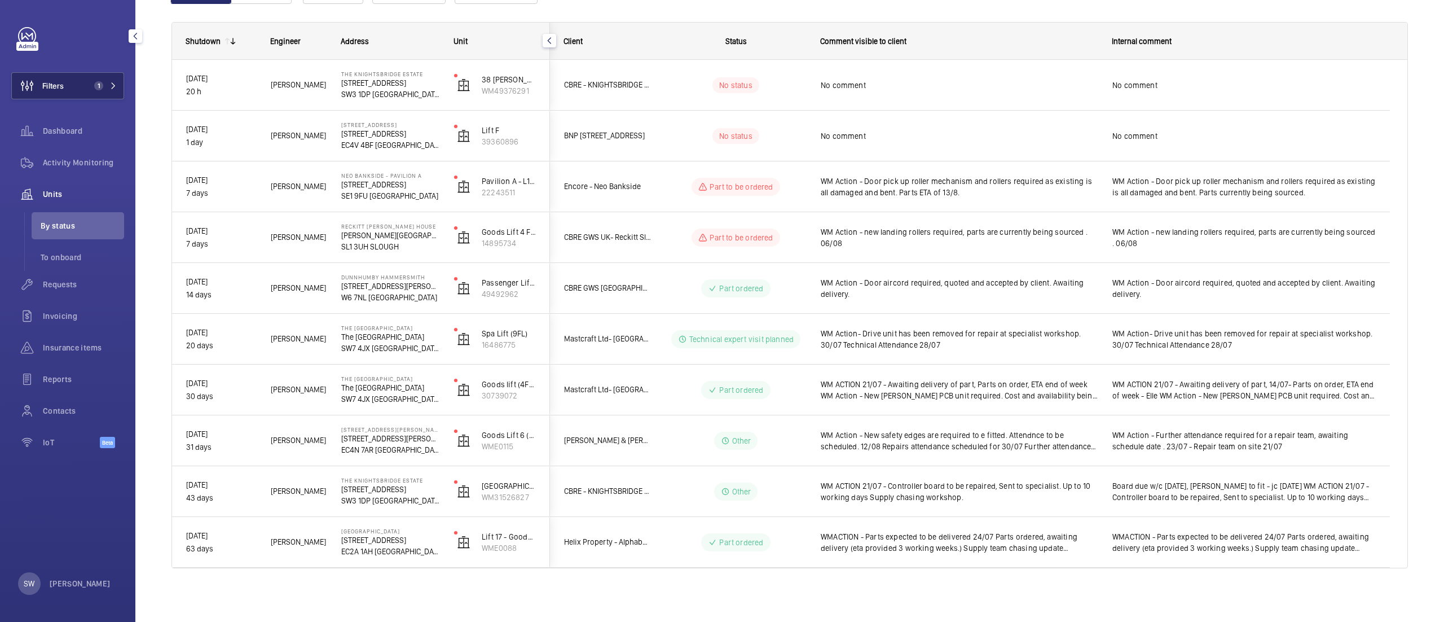
click at [84, 87] on button "Filters 1" at bounding box center [67, 85] width 113 height 27
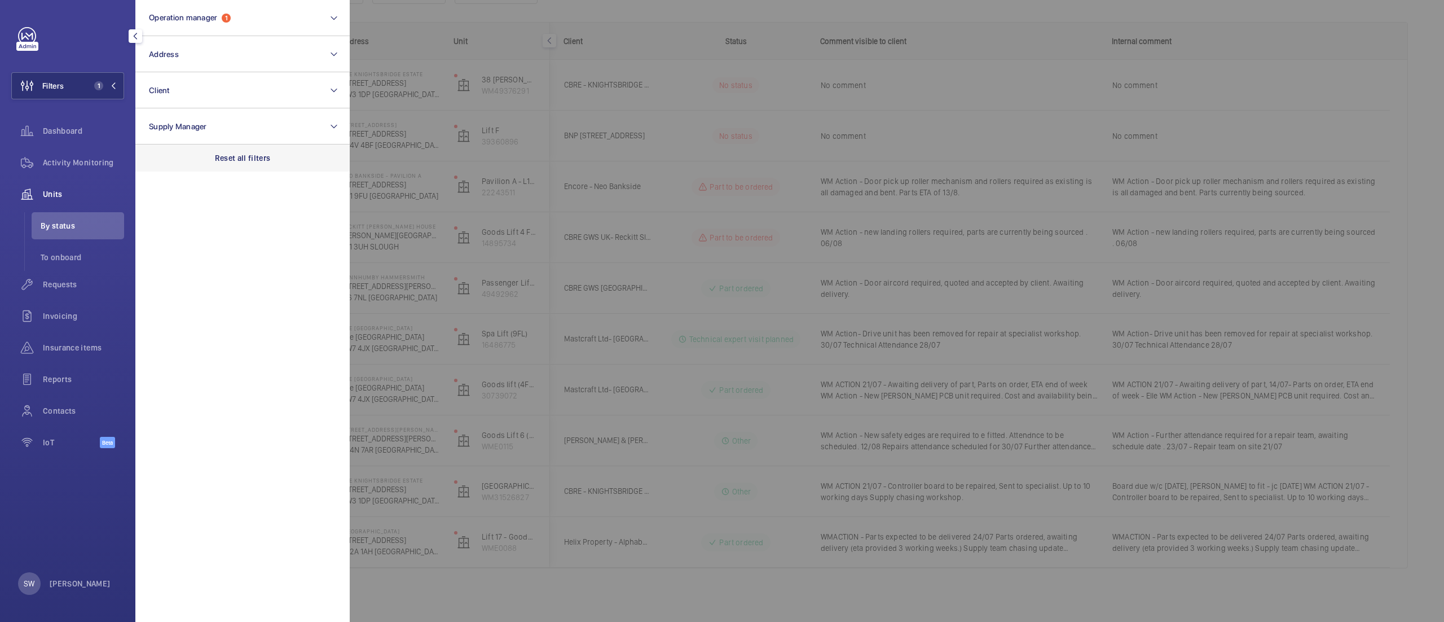
click at [236, 166] on div "Reset all filters" at bounding box center [242, 157] width 214 height 27
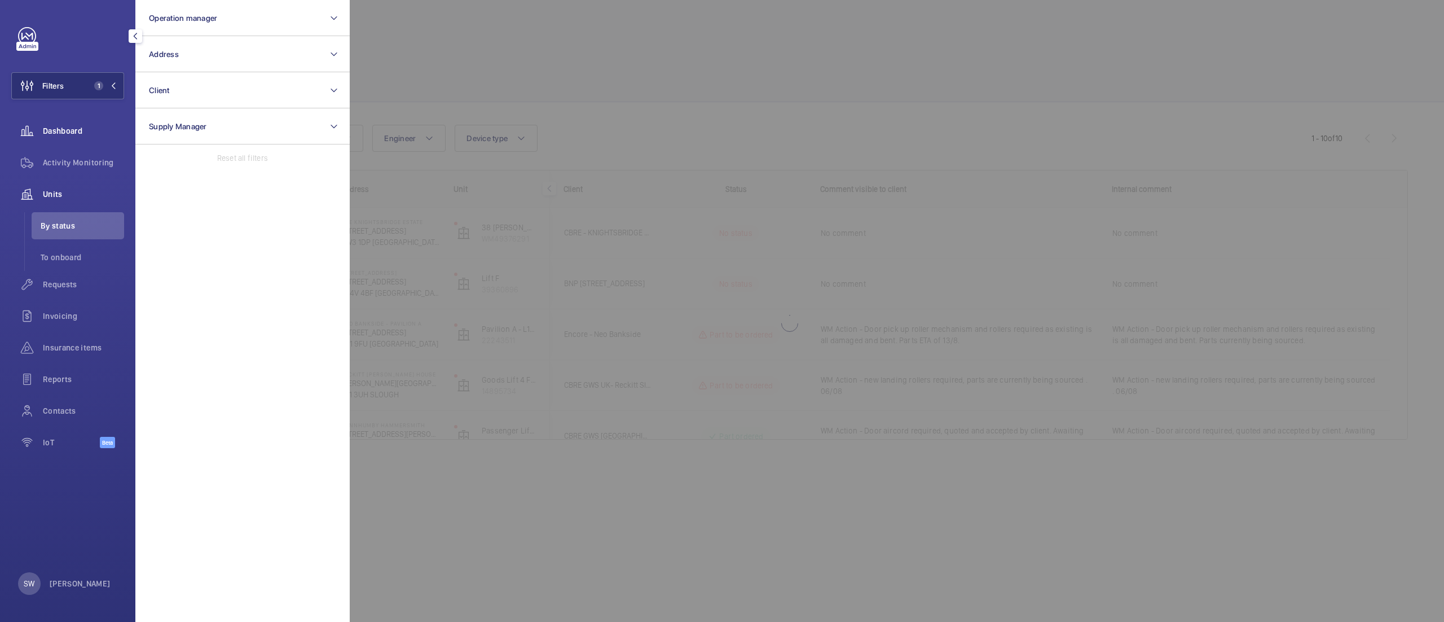
click at [64, 120] on div "Dashboard" at bounding box center [67, 130] width 113 height 27
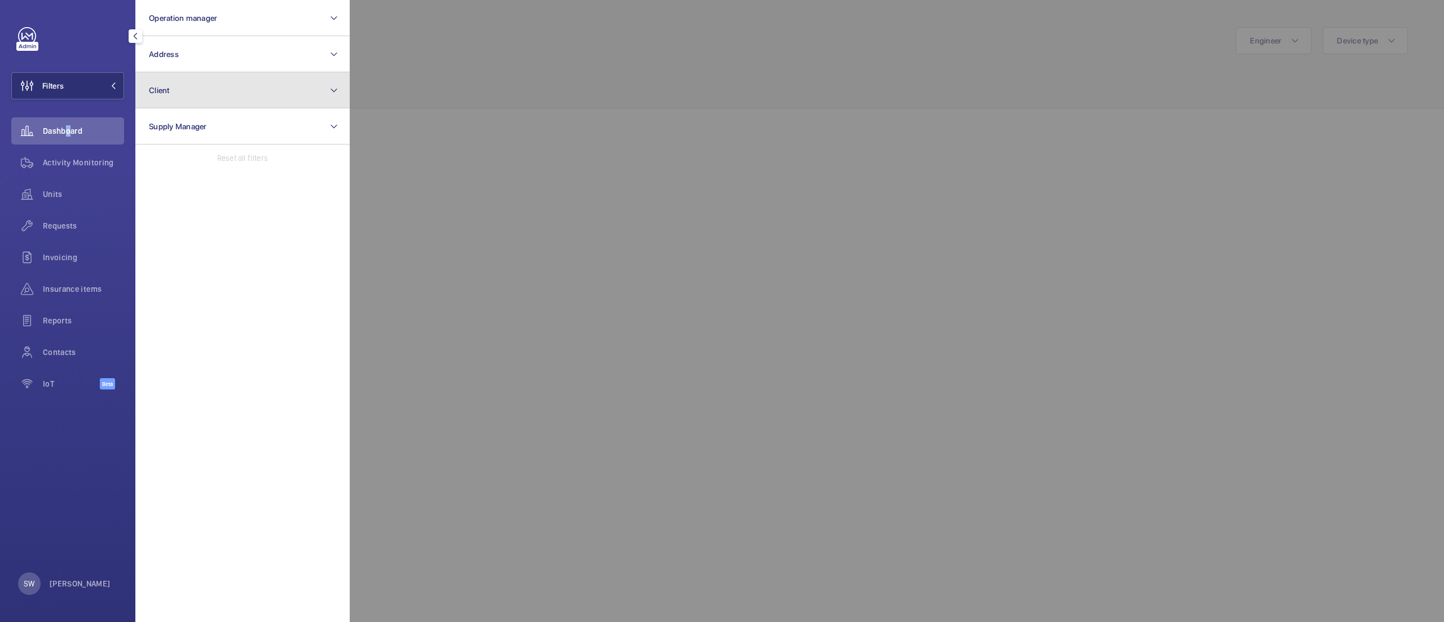
click at [234, 93] on button "Client" at bounding box center [242, 90] width 214 height 36
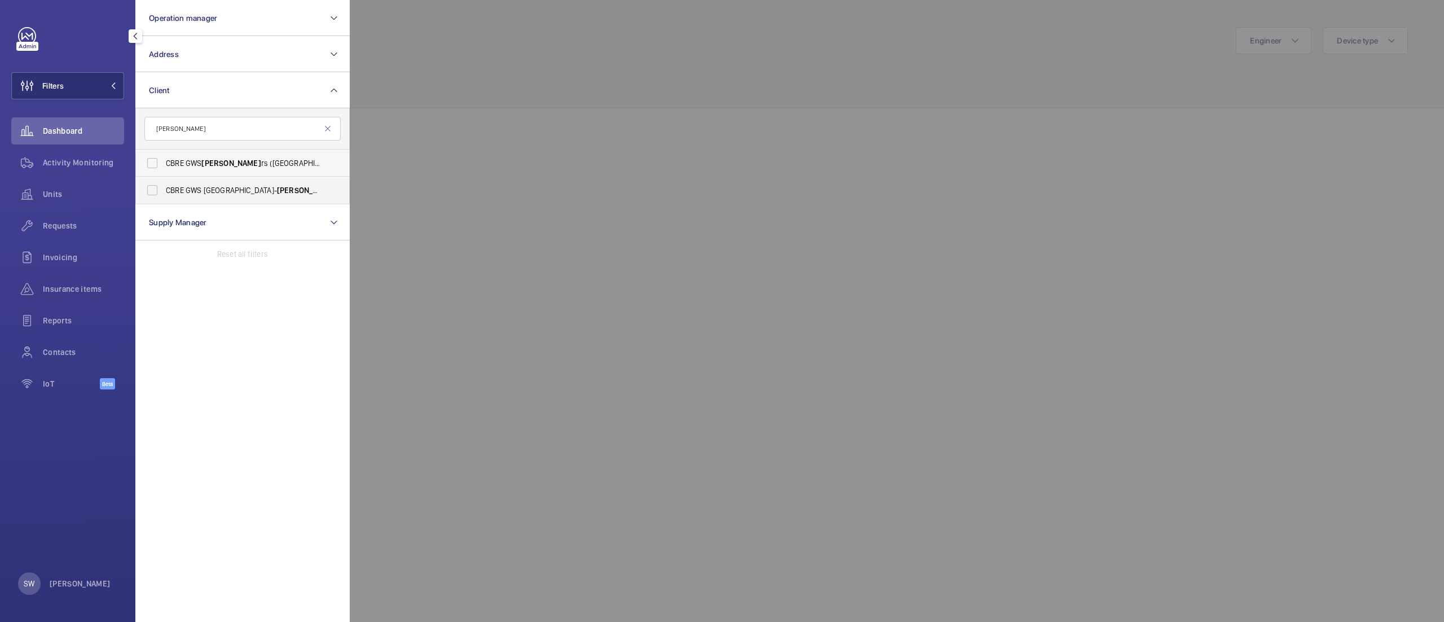
type input "[PERSON_NAME]"
click at [209, 165] on span "[PERSON_NAME]" at bounding box center [230, 163] width 59 height 9
click at [164, 165] on input "CBRE GWS [PERSON_NAME] ([GEOGRAPHIC_DATA])" at bounding box center [152, 163] width 23 height 23
checkbox input "true"
click at [653, 201] on div at bounding box center [1072, 311] width 1444 height 622
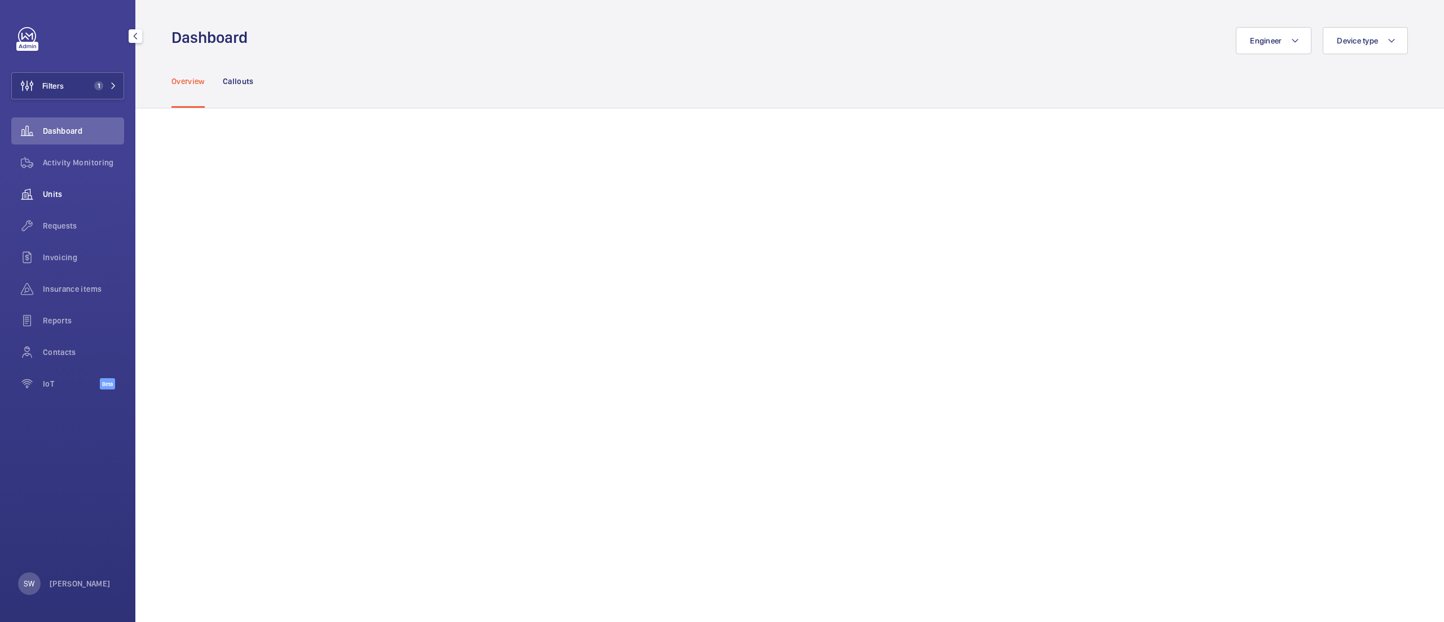
click at [52, 202] on div "Units" at bounding box center [67, 194] width 113 height 27
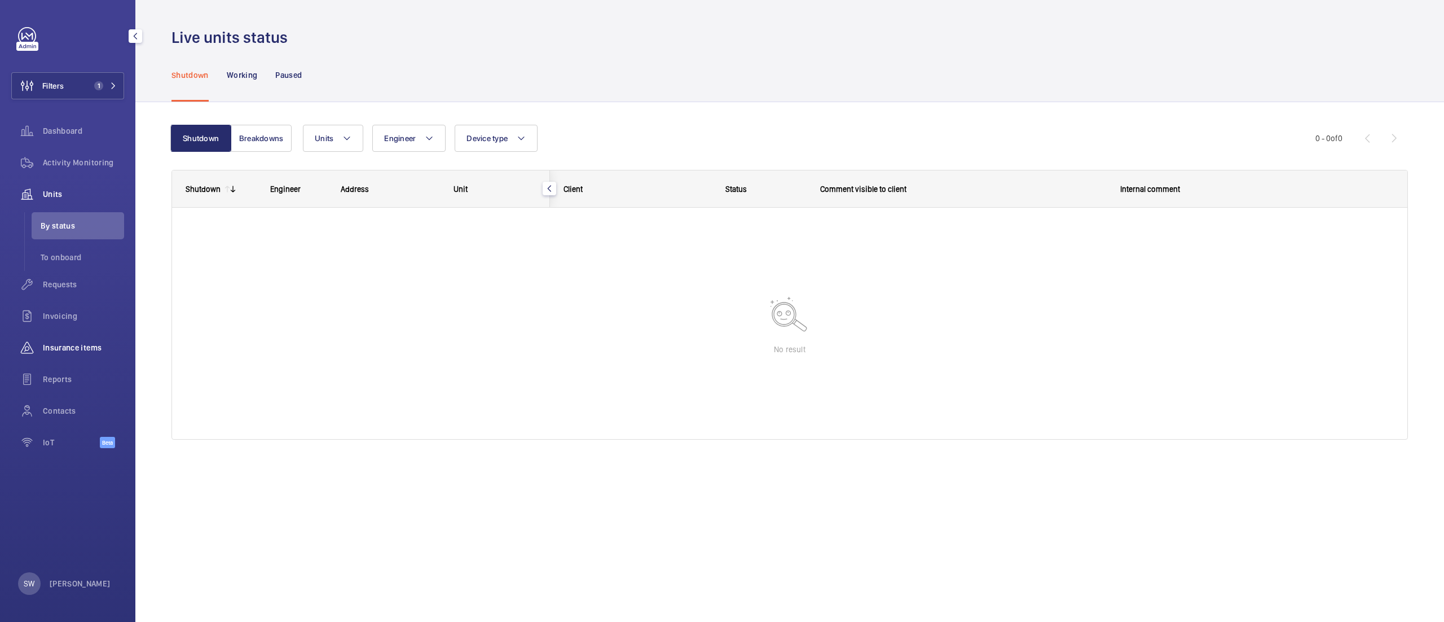
click at [80, 349] on span "Insurance items" at bounding box center [83, 347] width 81 height 11
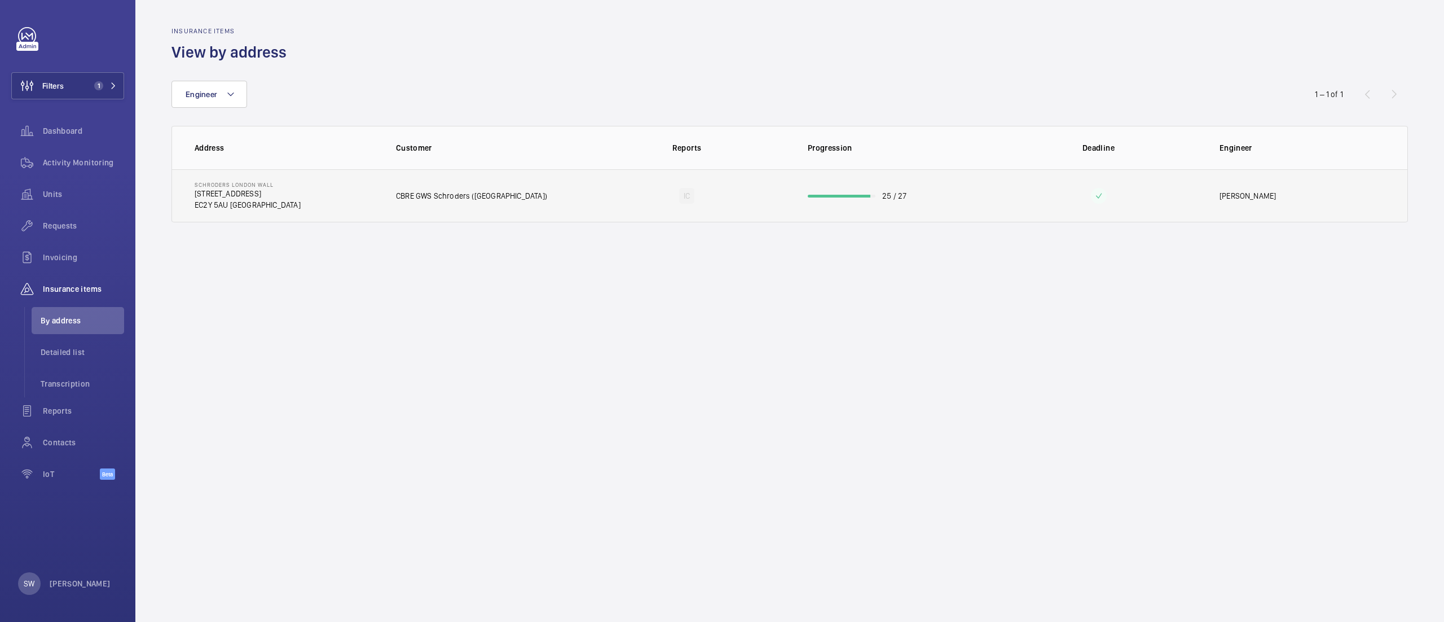
click at [825, 195] on div at bounding box center [839, 196] width 63 height 3
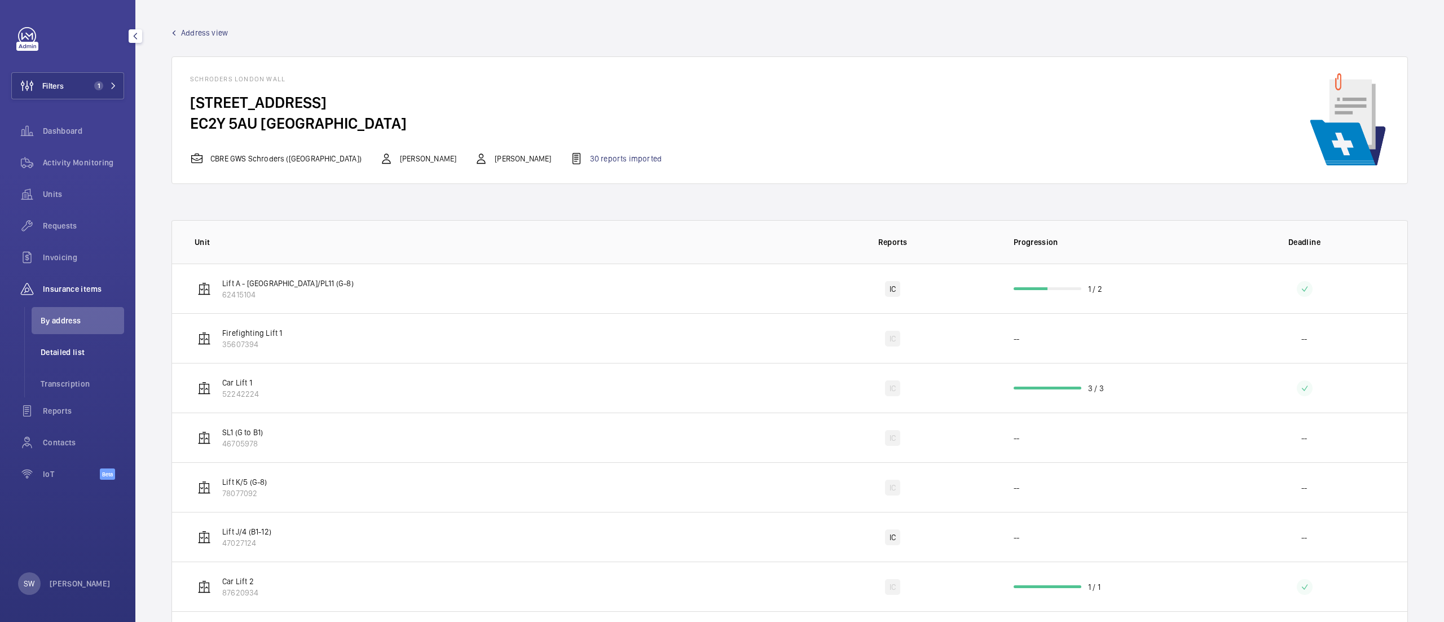
click at [74, 345] on li "Detailed list" at bounding box center [78, 352] width 93 height 27
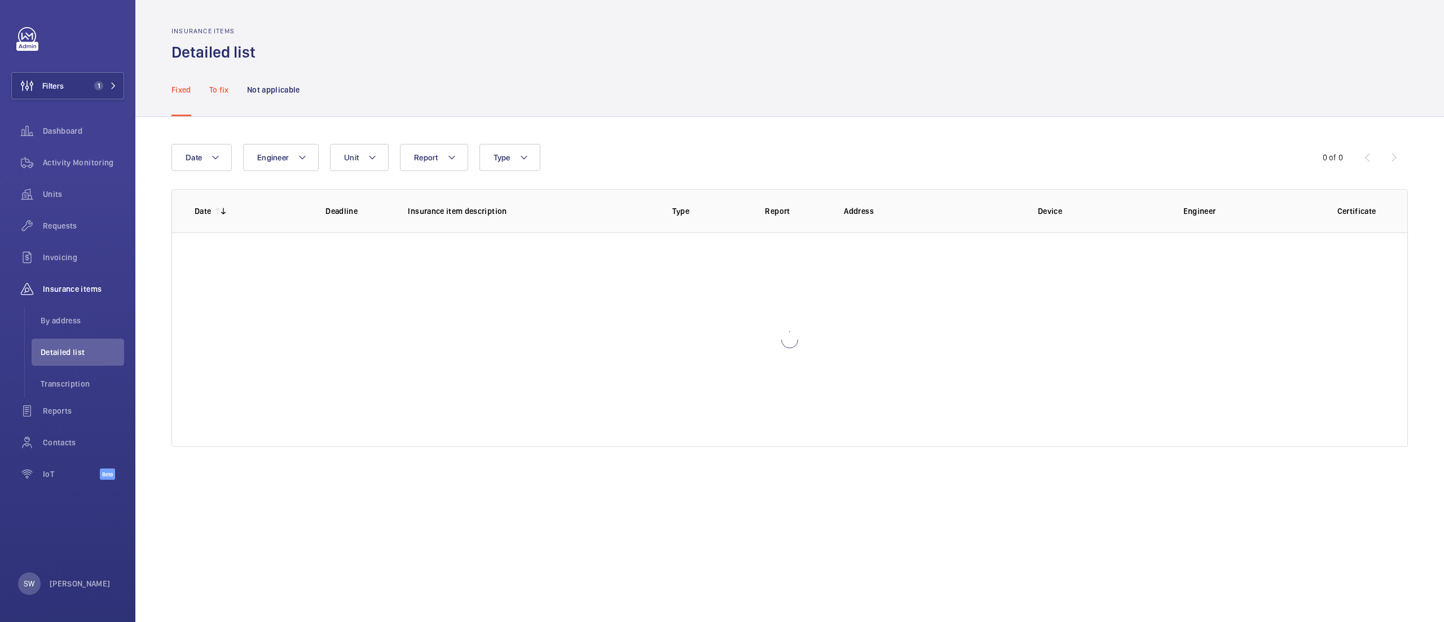
click at [220, 85] on p "To fix" at bounding box center [219, 89] width 20 height 11
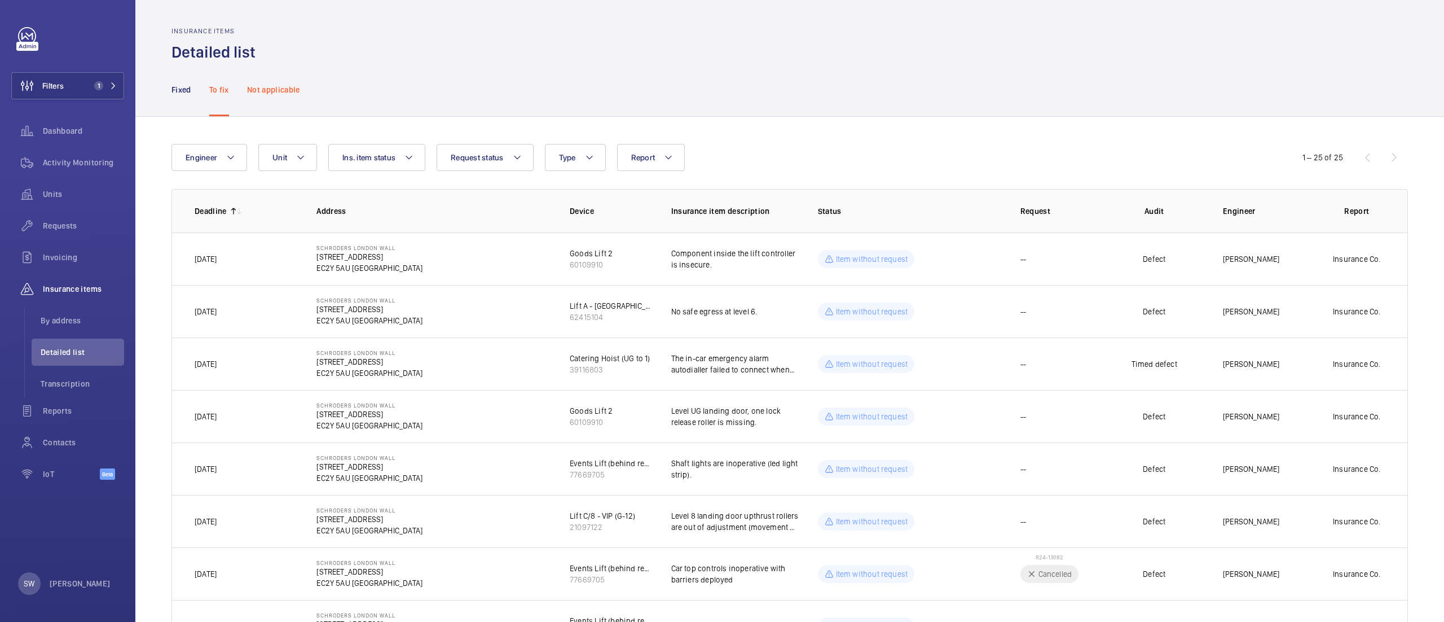
click at [265, 85] on p "Not applicable" at bounding box center [273, 89] width 53 height 11
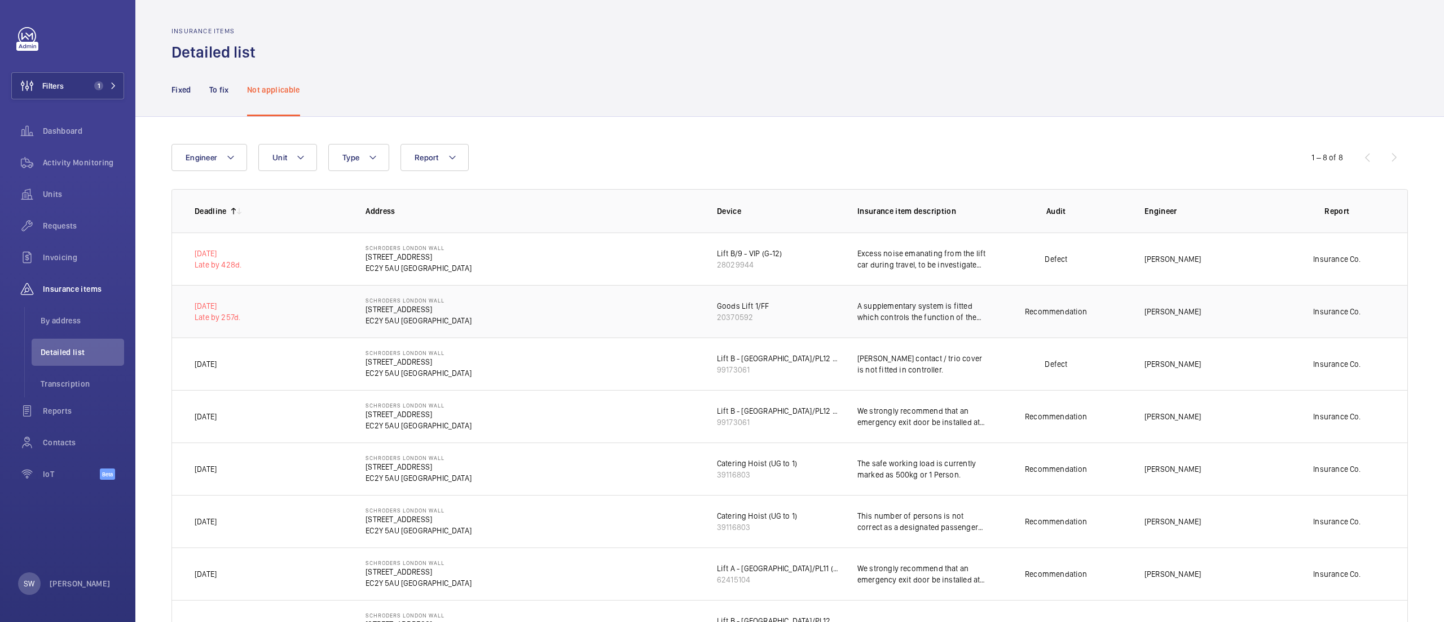
click at [928, 309] on p "A supplementary system is fitted which controls the function of the lift in the…" at bounding box center [922, 311] width 129 height 23
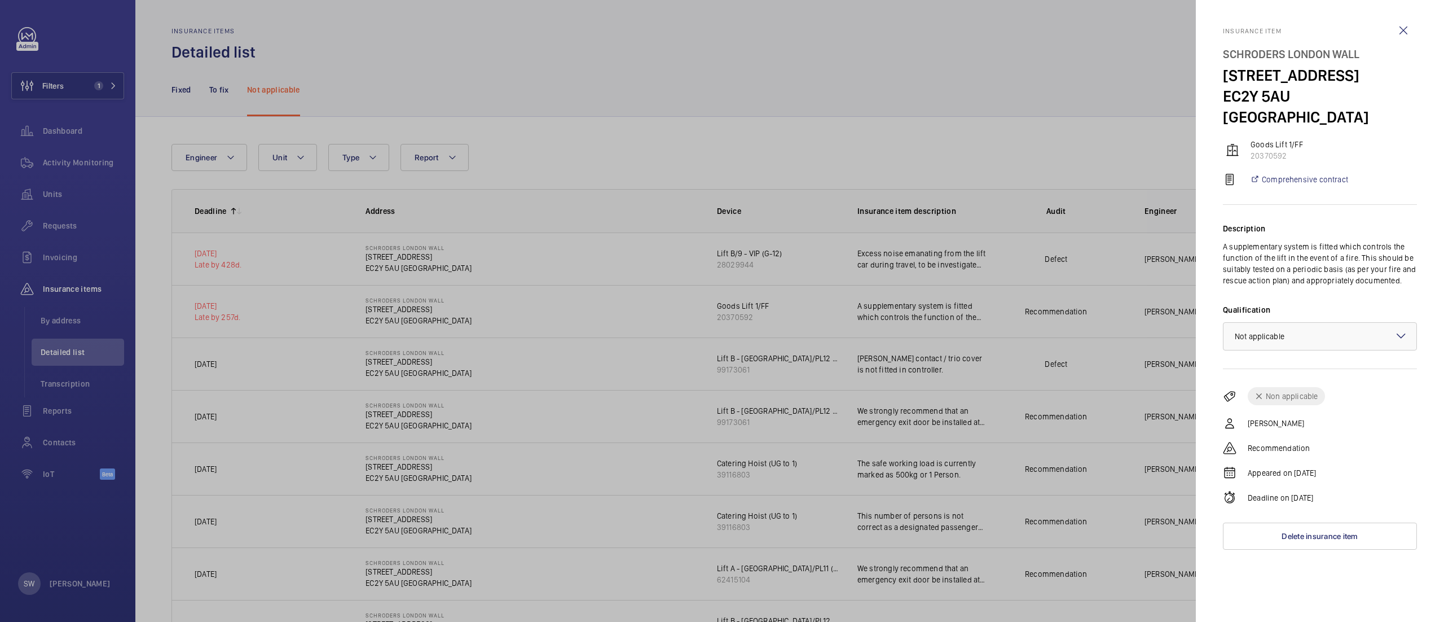
click at [1003, 153] on div at bounding box center [722, 311] width 1444 height 622
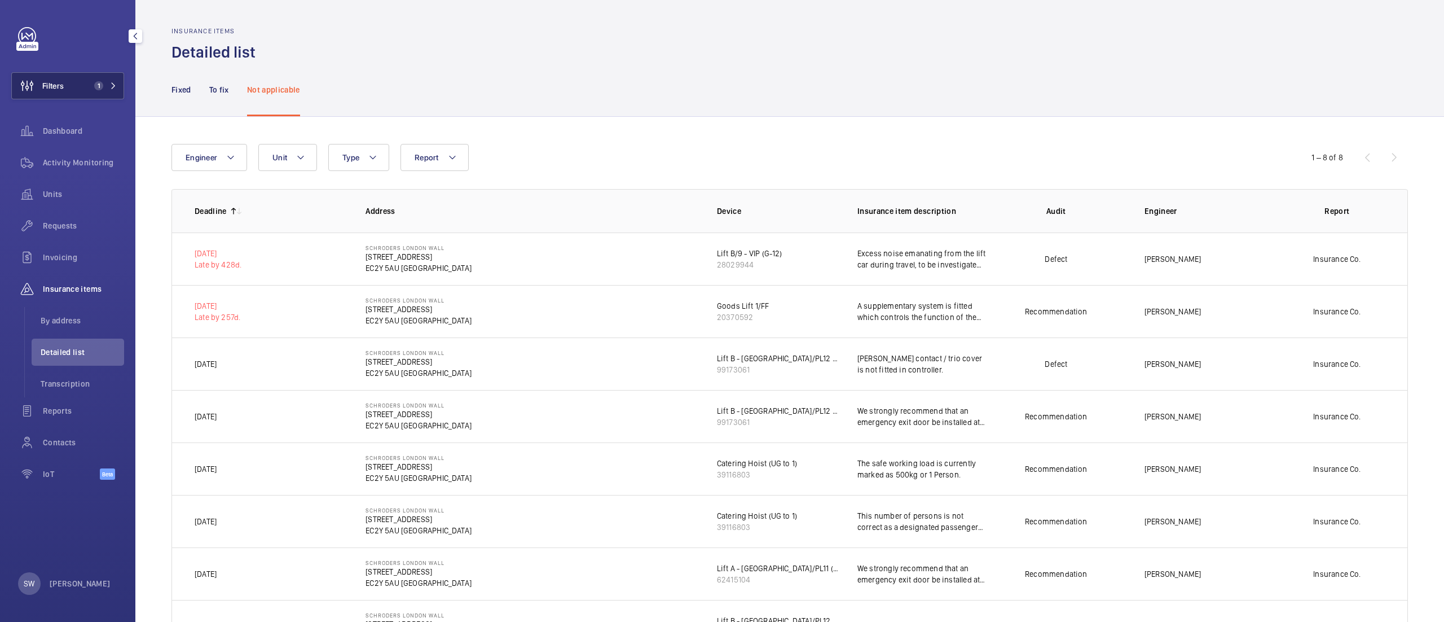
click at [84, 84] on button "Filters 1" at bounding box center [67, 85] width 113 height 27
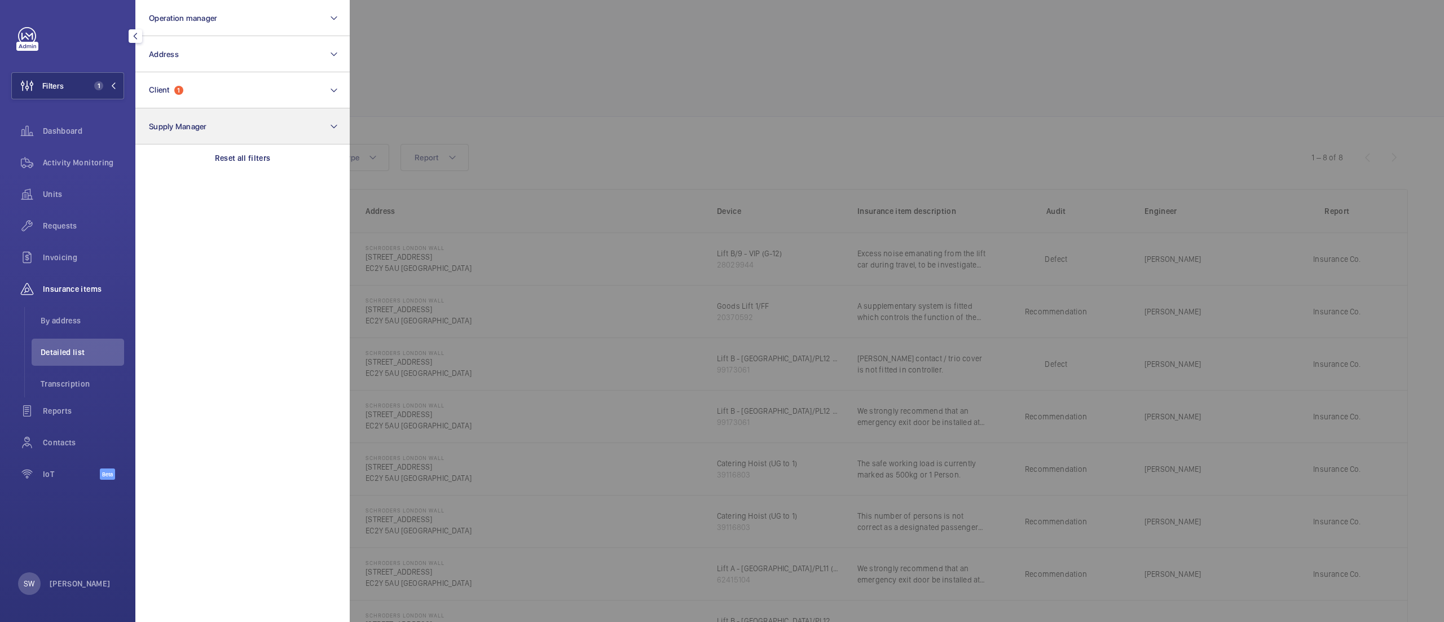
drag, startPoint x: 305, startPoint y: 150, endPoint x: 279, endPoint y: 139, distance: 28.8
click at [305, 151] on div "Reset all filters" at bounding box center [242, 157] width 214 height 27
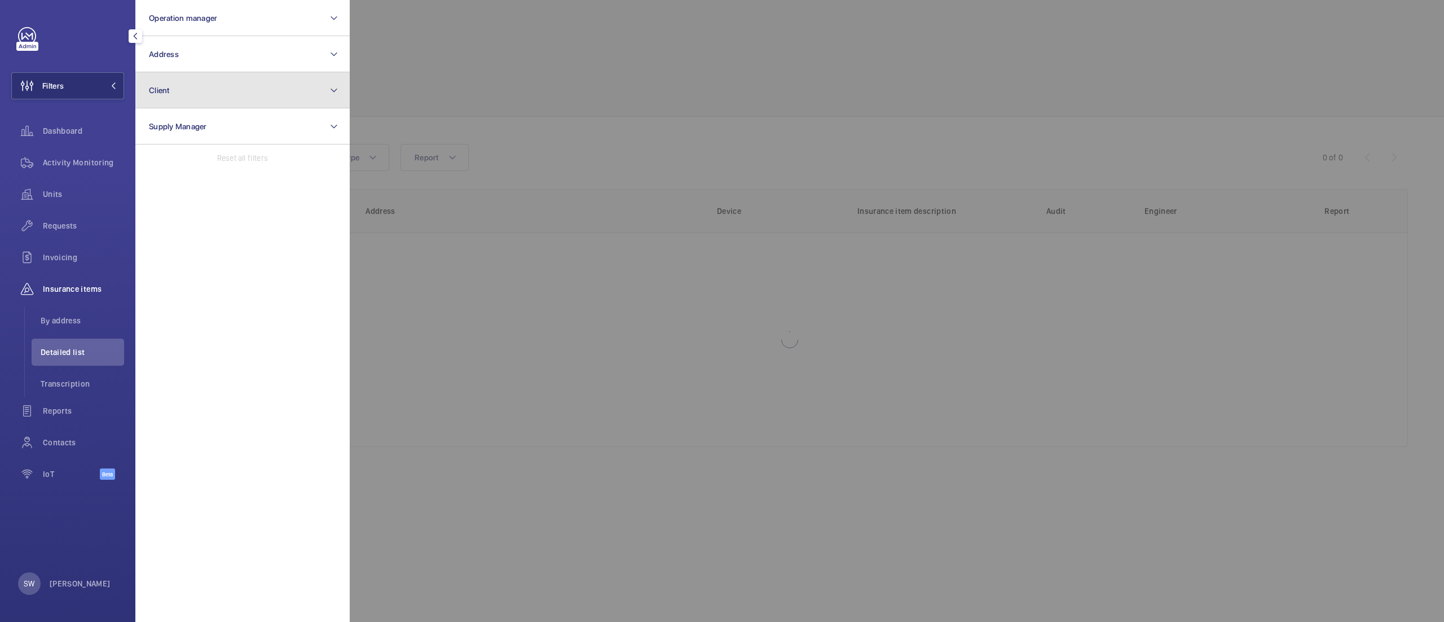
click at [232, 103] on button "Client" at bounding box center [242, 90] width 214 height 36
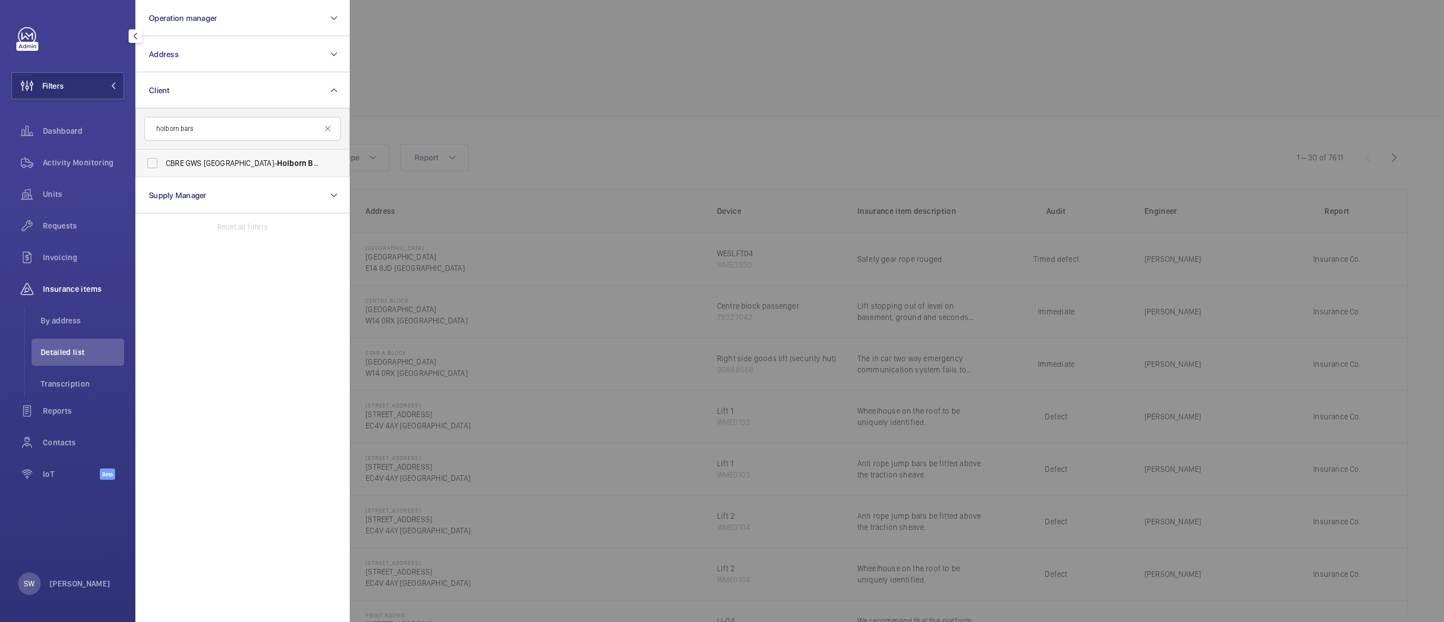
type input "holborn bars"
click at [227, 156] on label "CBRE GWS UK- Holborn Bars" at bounding box center [234, 163] width 196 height 27
click at [164, 156] on input "CBRE GWS UK- Holborn Bars" at bounding box center [152, 163] width 23 height 23
checkbox input "true"
click at [755, 121] on div at bounding box center [1072, 311] width 1444 height 622
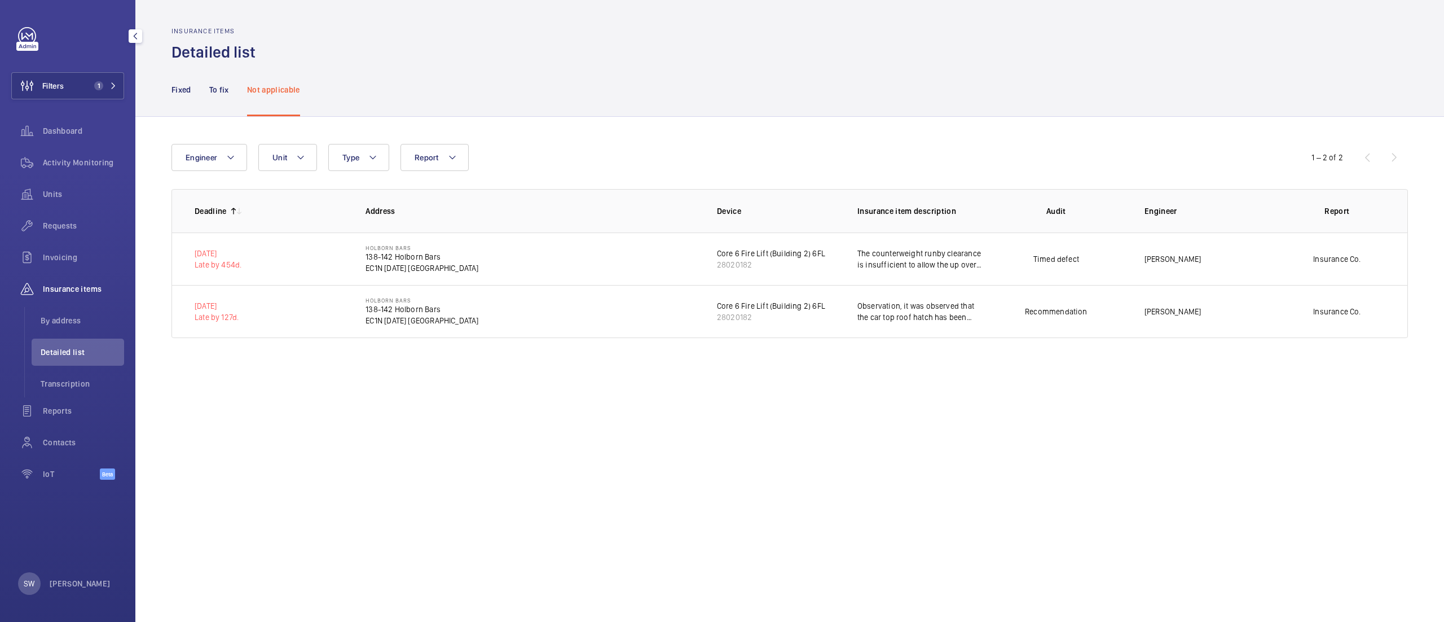
click at [77, 116] on div "Filters 1 Dashboard Activity Monitoring Units Requests Invoicing Insurance item…" at bounding box center [67, 259] width 113 height 465
click at [75, 129] on span "Dashboard" at bounding box center [83, 130] width 81 height 11
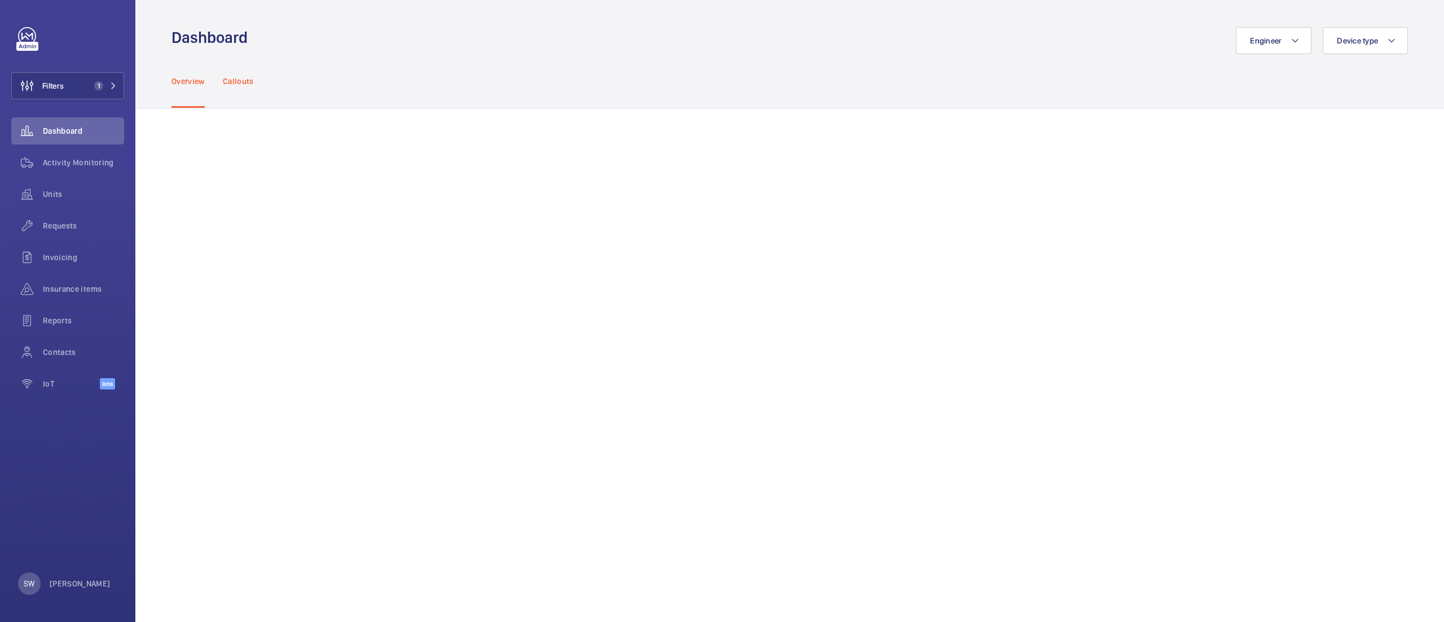
click at [249, 83] on p "Callouts" at bounding box center [238, 81] width 31 height 11
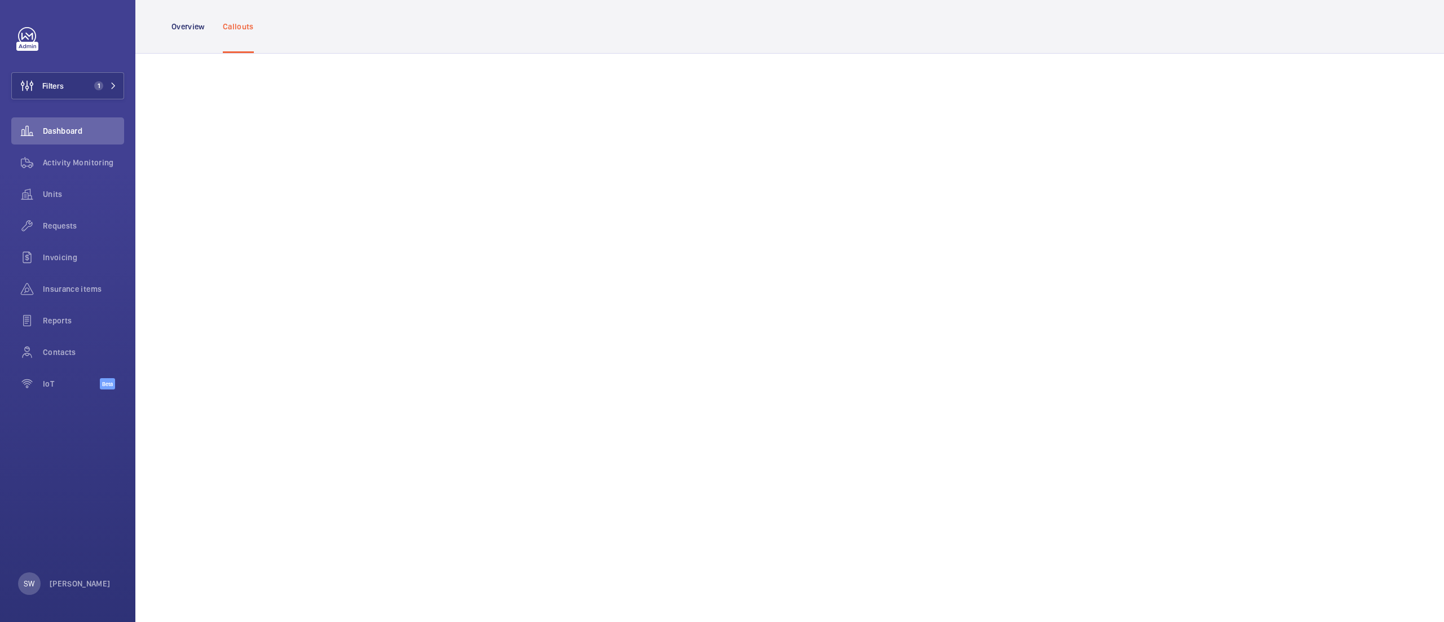
scroll to position [517, 0]
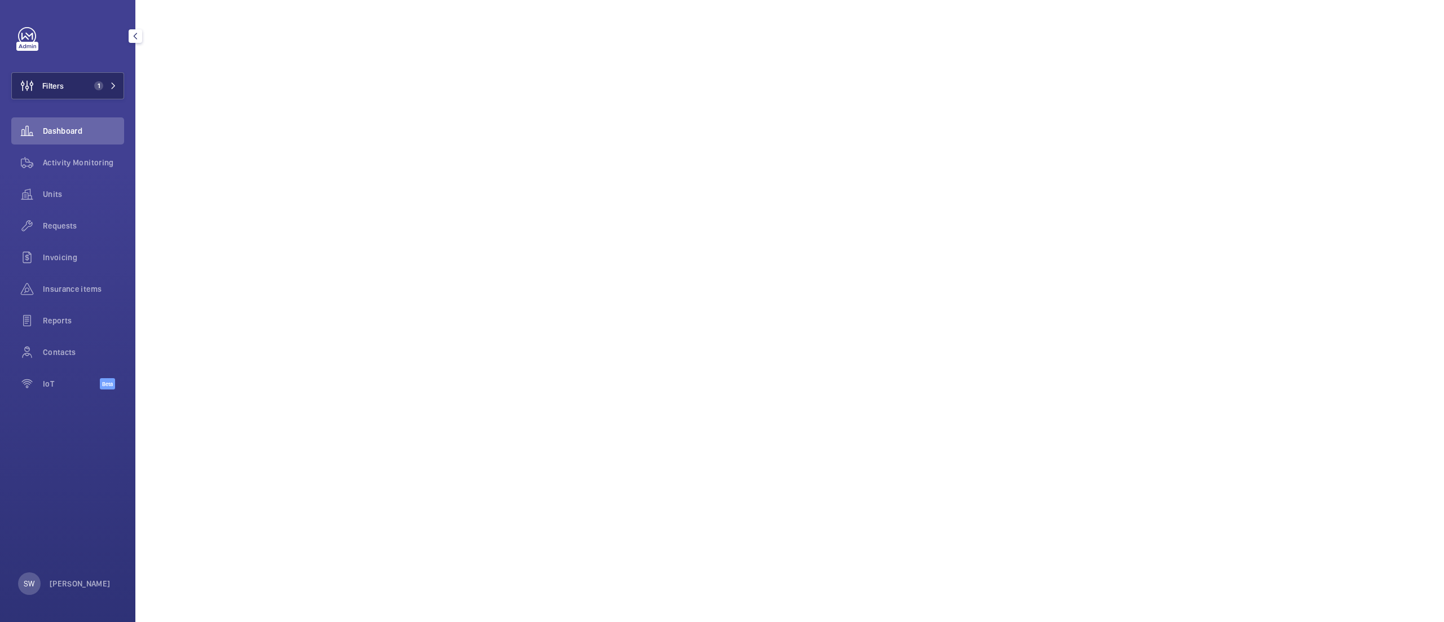
click at [70, 78] on button "Filters 1" at bounding box center [67, 85] width 113 height 27
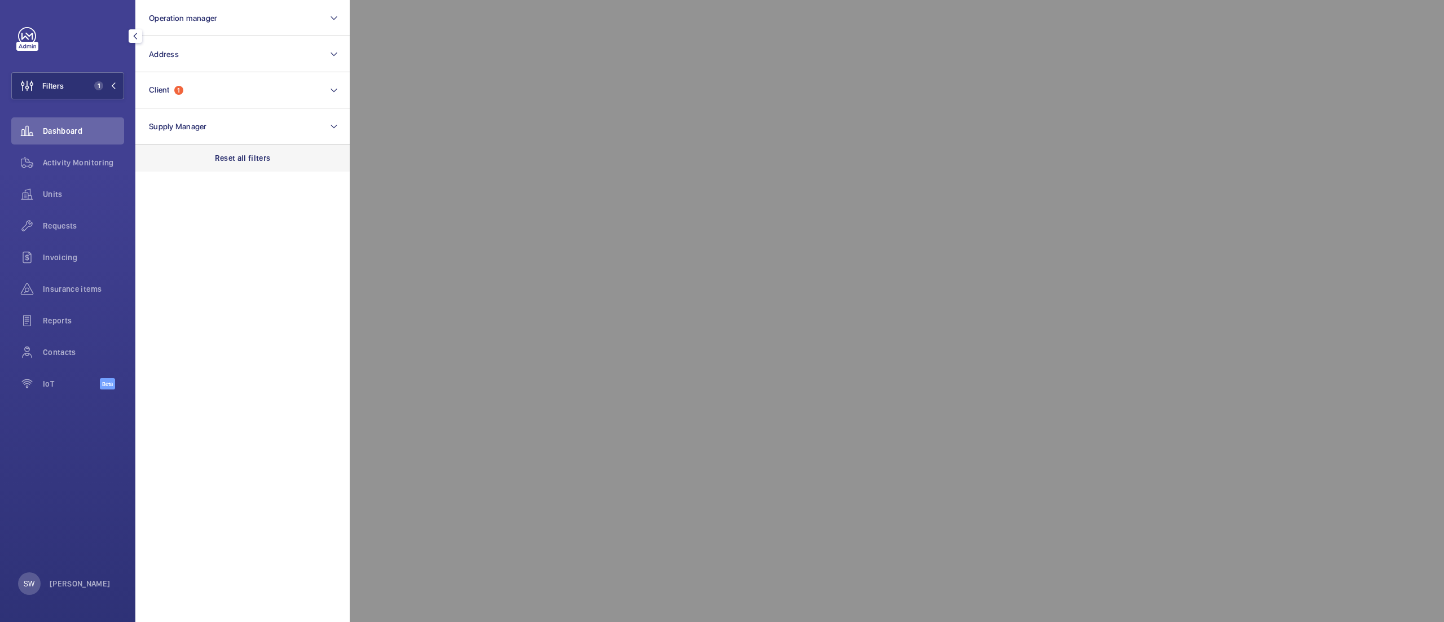
click at [261, 156] on p "Reset all filters" at bounding box center [243, 157] width 56 height 11
click at [218, 92] on button "Client" at bounding box center [242, 90] width 214 height 36
type input "evergreen"
click at [181, 165] on span "CBRE Evergreen House" at bounding box center [243, 162] width 155 height 11
click at [164, 165] on input "CBRE Evergreen House" at bounding box center [152, 163] width 23 height 23
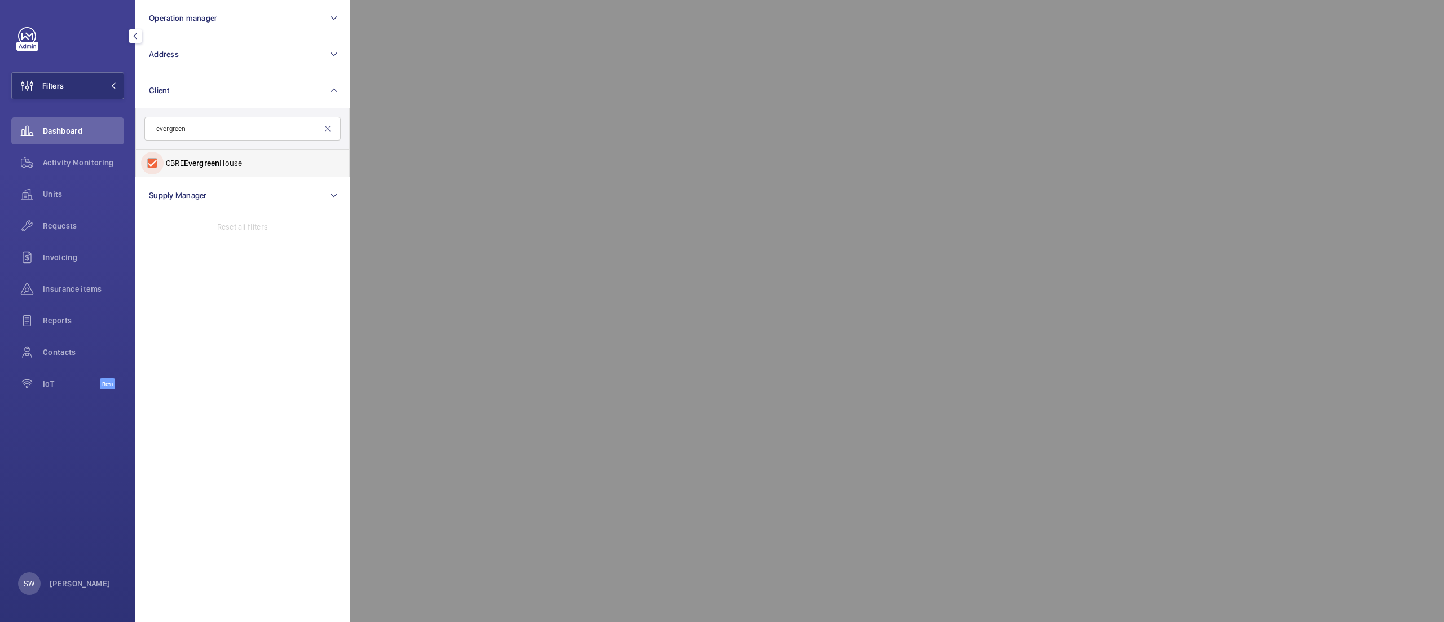
checkbox input "true"
click at [251, 91] on button "Client 1" at bounding box center [242, 90] width 214 height 36
click at [71, 157] on span "Activity Monitoring" at bounding box center [83, 162] width 81 height 11
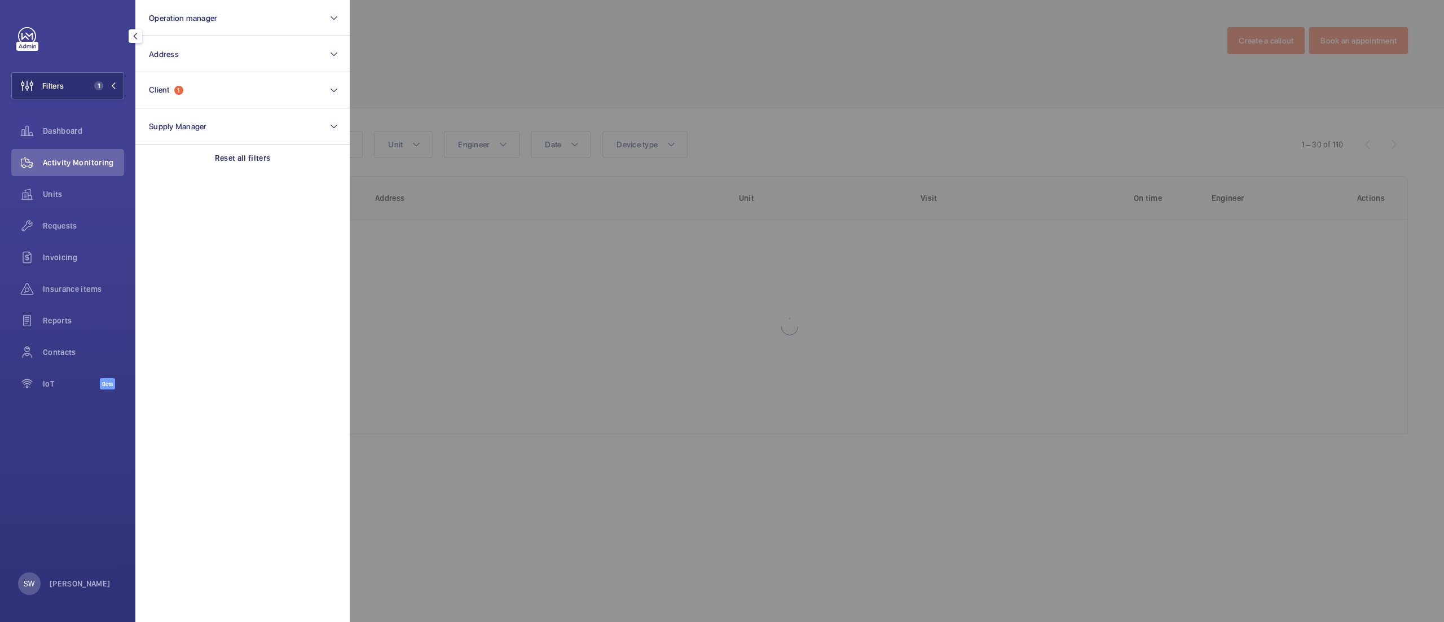
click at [781, 85] on div at bounding box center [1072, 311] width 1444 height 622
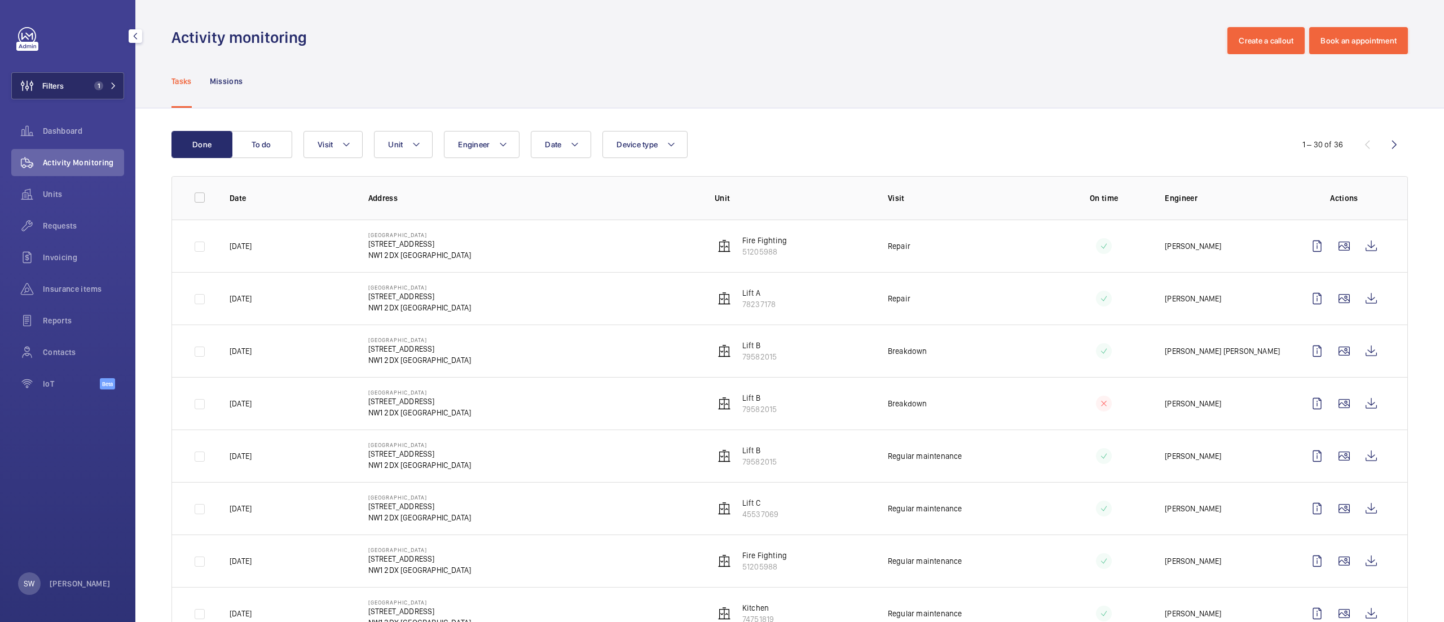
click at [82, 87] on button "Filters 1" at bounding box center [67, 85] width 113 height 27
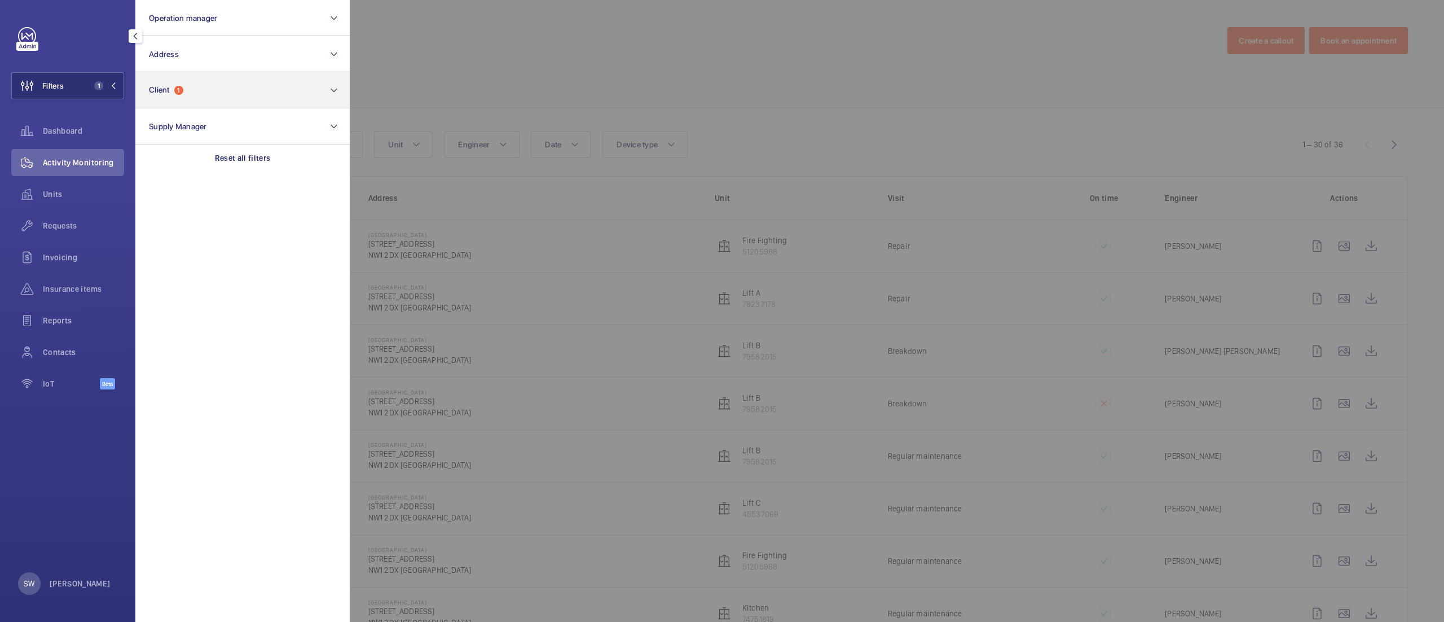
click at [251, 157] on p "Reset all filters" at bounding box center [243, 157] width 56 height 11
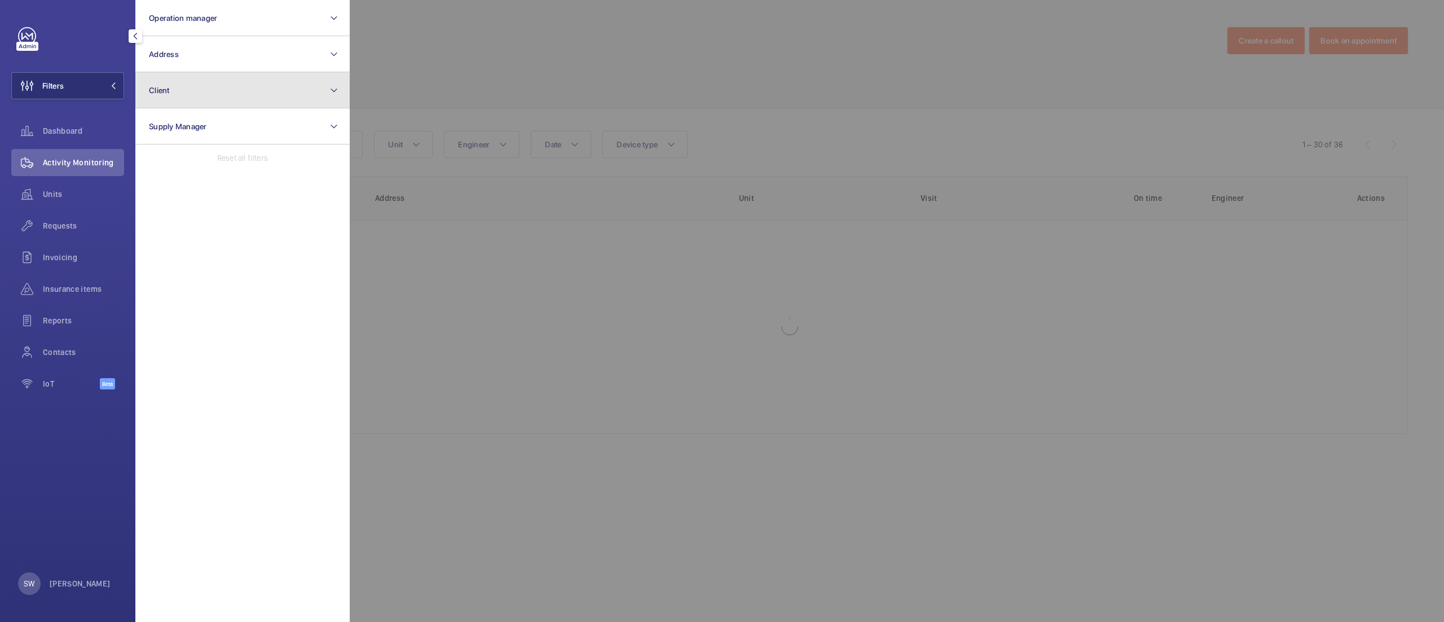
click at [217, 85] on button "Client" at bounding box center [242, 90] width 214 height 36
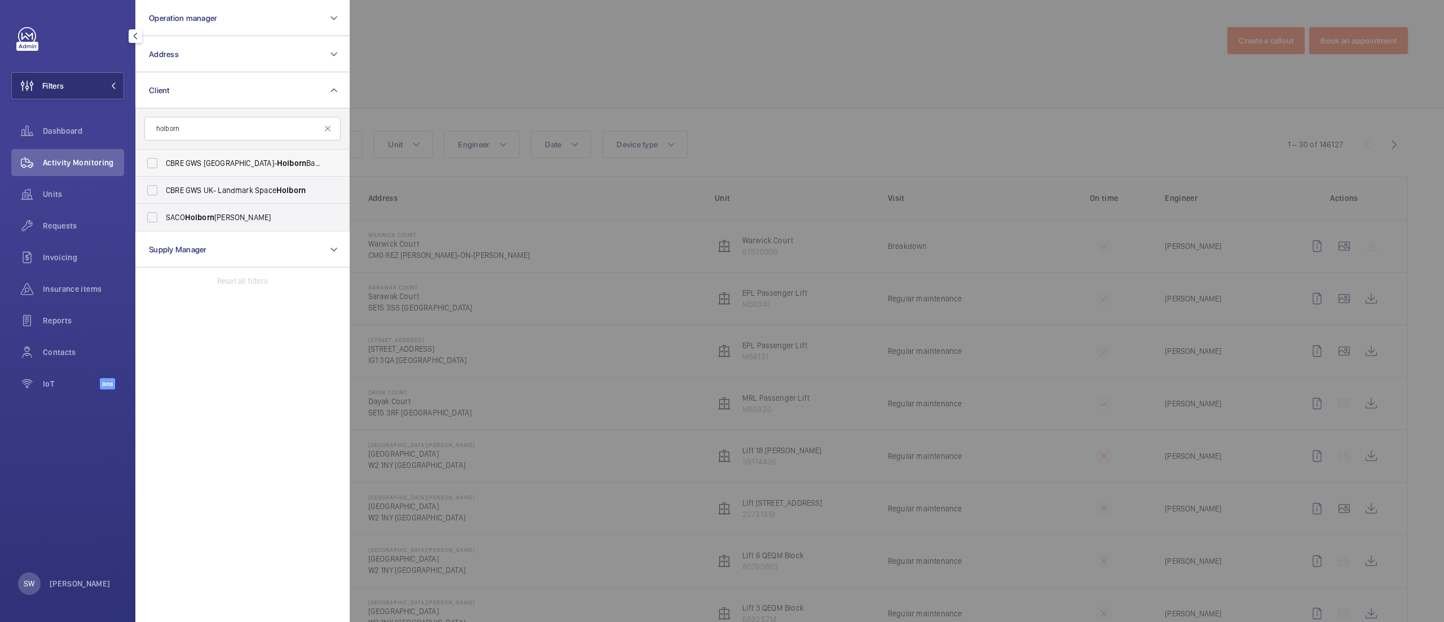
type input "holborn"
click at [175, 162] on span "CBRE GWS UK- Holborn Bars" at bounding box center [243, 162] width 155 height 11
click at [164, 162] on input "CBRE GWS UK- Holborn Bars" at bounding box center [152, 163] width 23 height 23
checkbox input "true"
click at [658, 115] on div at bounding box center [1072, 311] width 1444 height 622
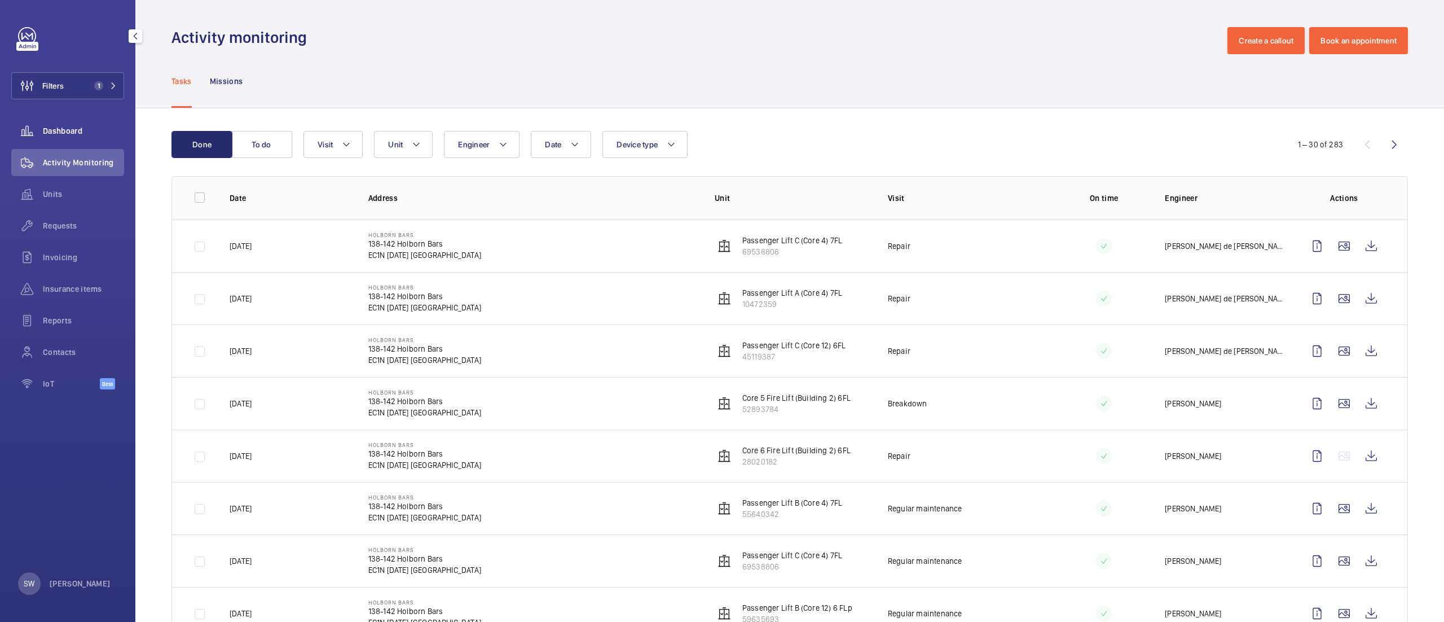
click at [54, 117] on div "Dashboard" at bounding box center [67, 130] width 113 height 27
